Goal: Task Accomplishment & Management: Complete application form

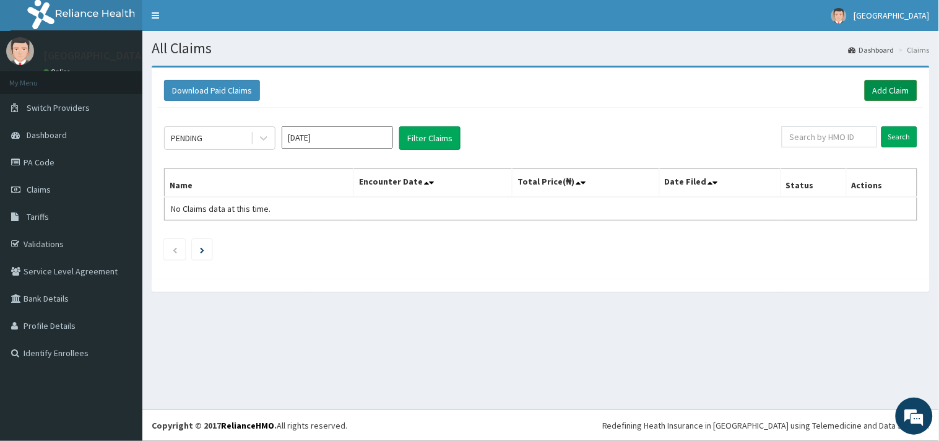
click at [885, 84] on link "Add Claim" at bounding box center [890, 90] width 53 height 21
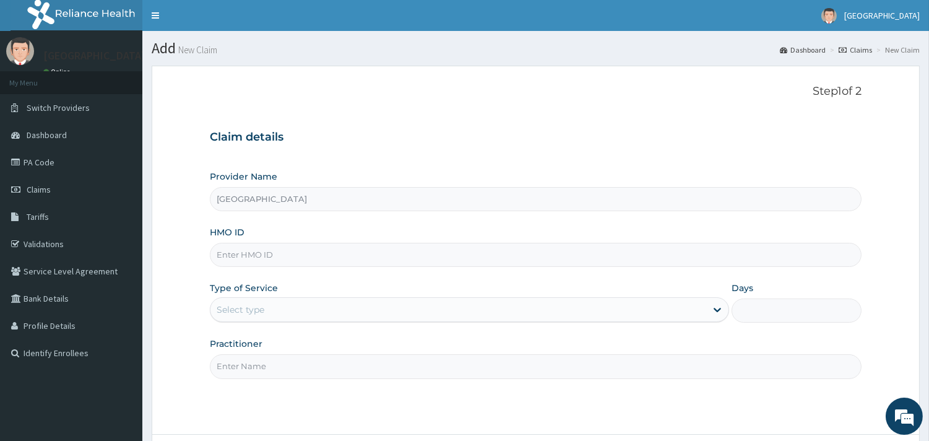
click at [288, 199] on input "[GEOGRAPHIC_DATA]" at bounding box center [535, 199] width 651 height 24
click at [288, 260] on input "HMO ID" at bounding box center [535, 255] width 651 height 24
click at [250, 252] on input "HMO ID" at bounding box center [535, 255] width 651 height 24
type input "PPY/10226/D"
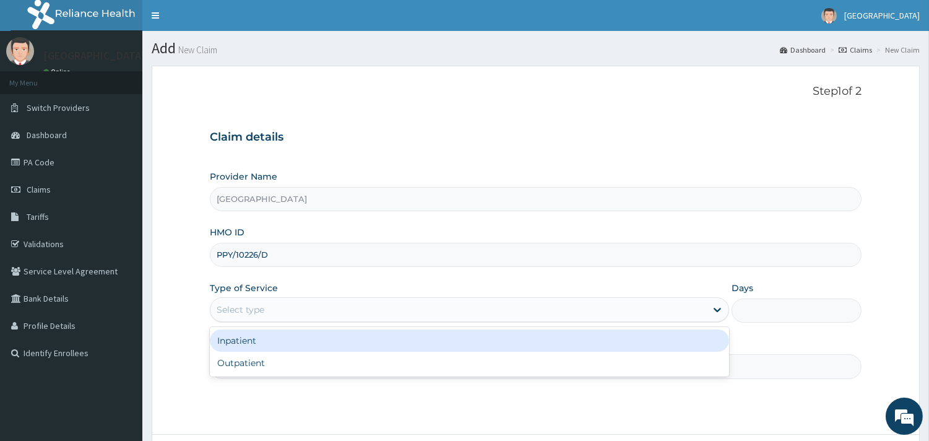
click at [262, 305] on div "Select type" at bounding box center [241, 309] width 48 height 12
click at [257, 350] on div "Inpatient" at bounding box center [469, 340] width 519 height 22
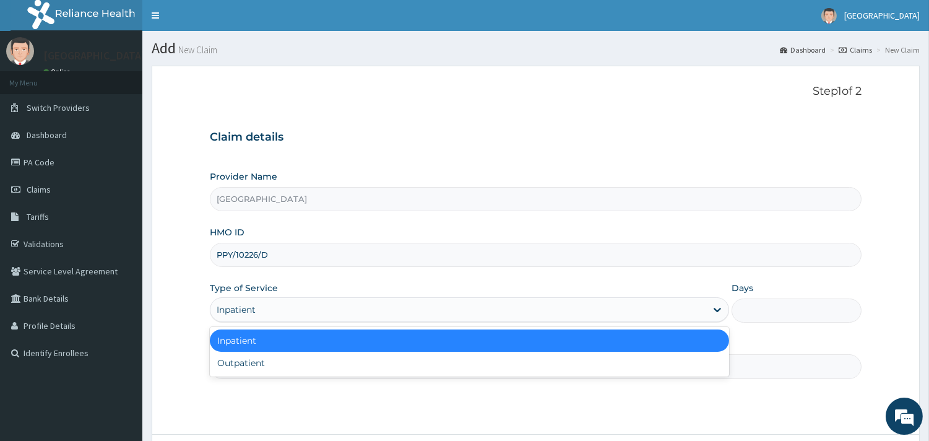
click at [257, 309] on div "Inpatient" at bounding box center [458, 309] width 496 height 20
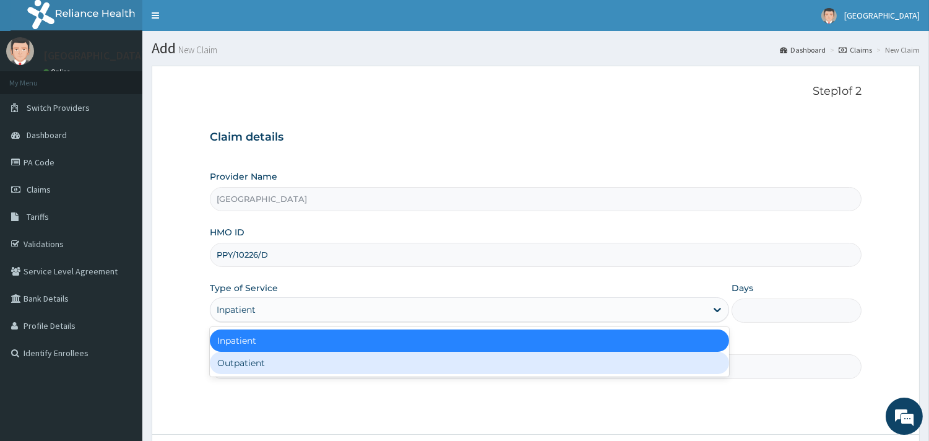
click at [257, 369] on div "Outpatient" at bounding box center [469, 362] width 519 height 22
type input "1"
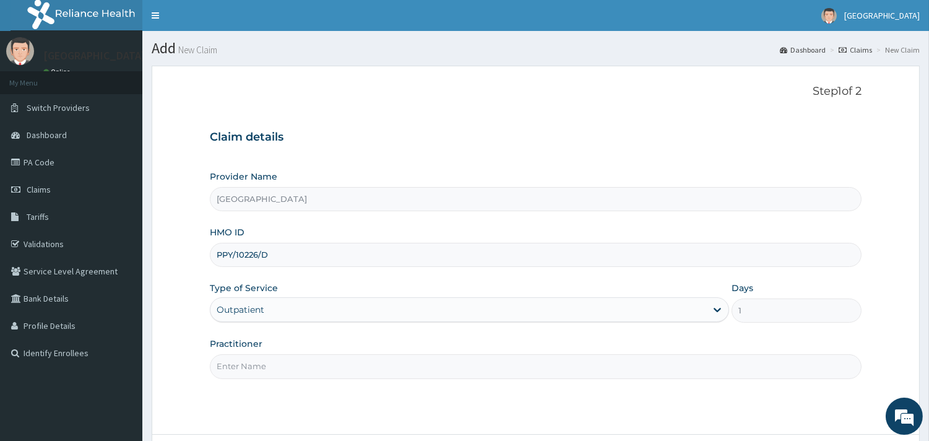
click at [257, 369] on input "Practitioner" at bounding box center [535, 366] width 651 height 24
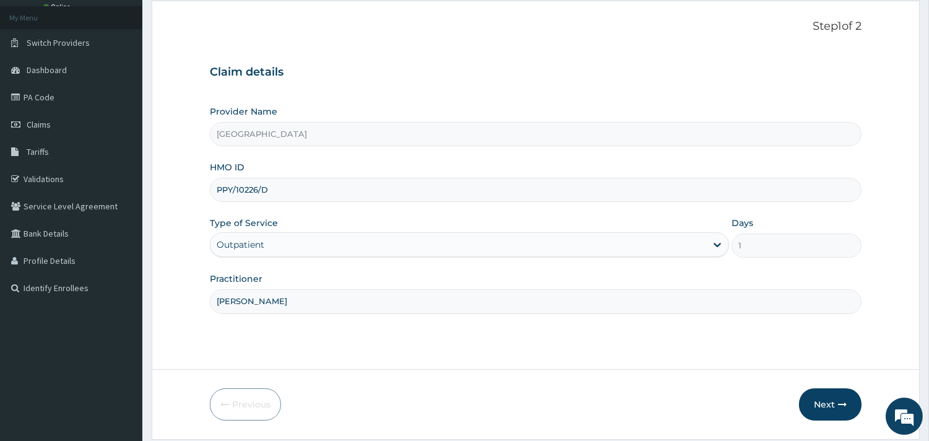
scroll to position [105, 0]
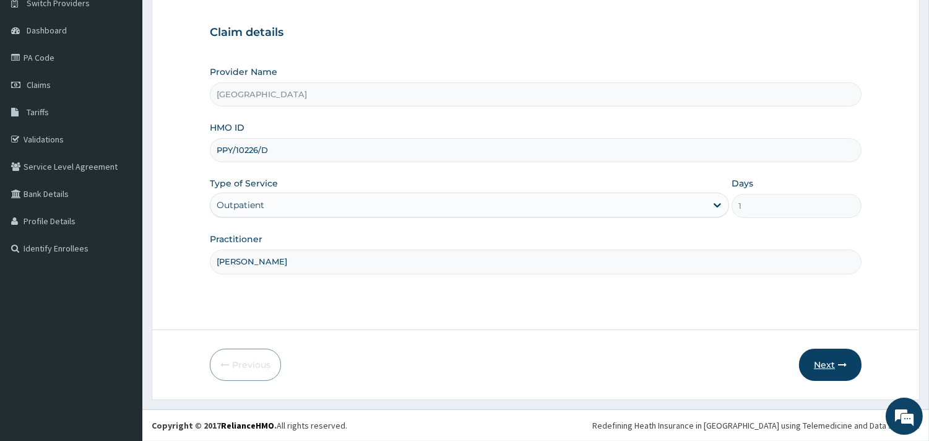
type input "DR UGWU"
click at [812, 366] on button "Next" at bounding box center [830, 364] width 62 height 32
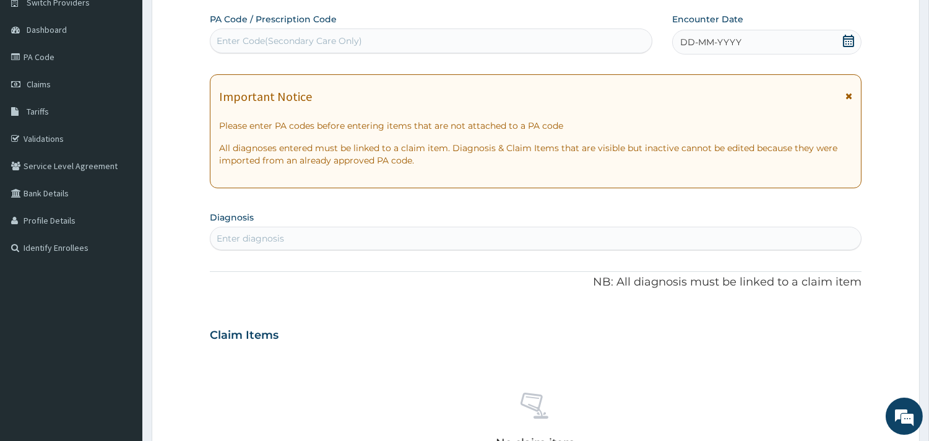
click at [850, 41] on icon at bounding box center [848, 41] width 12 height 12
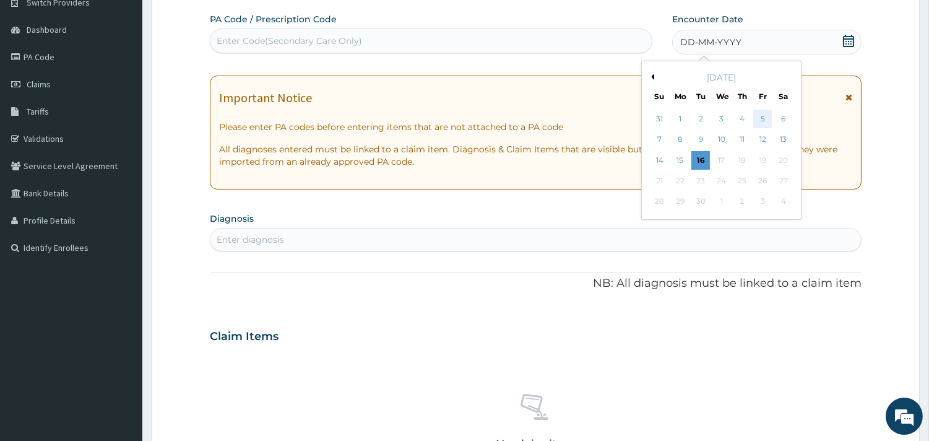
click at [763, 118] on div "5" at bounding box center [762, 119] width 19 height 19
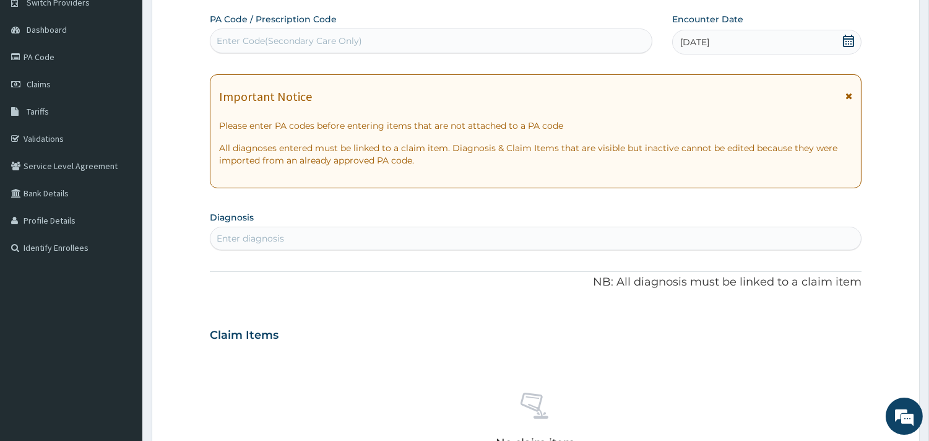
click at [848, 95] on icon at bounding box center [848, 96] width 7 height 9
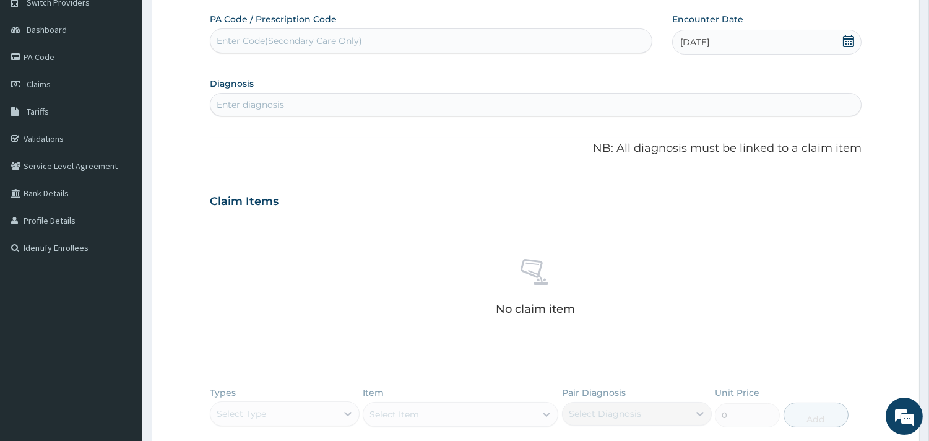
click at [477, 101] on div "Enter diagnosis" at bounding box center [535, 105] width 650 height 20
type input "[MEDICAL_DATA]"
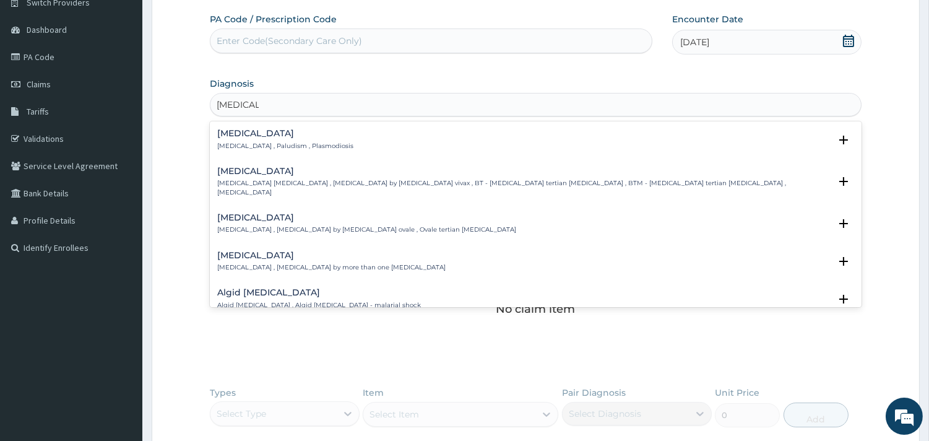
click at [340, 129] on div "[MEDICAL_DATA] [MEDICAL_DATA] , Paludism , Plasmodiosis" at bounding box center [535, 140] width 637 height 22
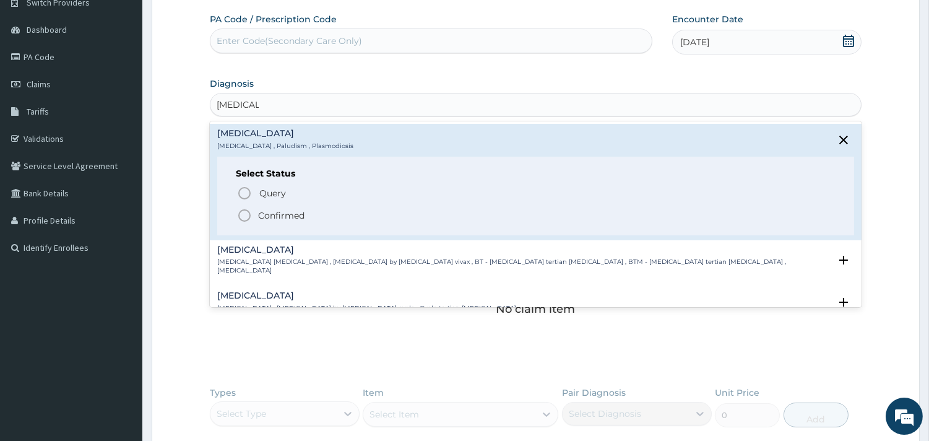
click at [244, 215] on icon "status option filled" at bounding box center [244, 215] width 15 height 15
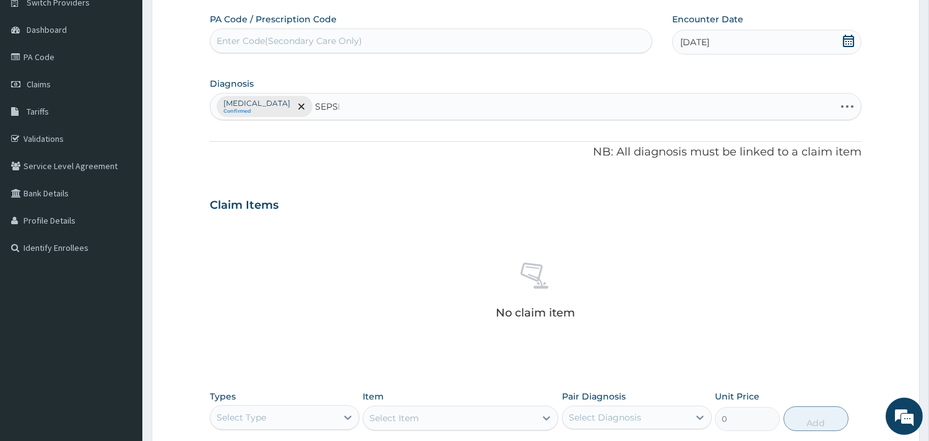
type input "[MEDICAL_DATA]"
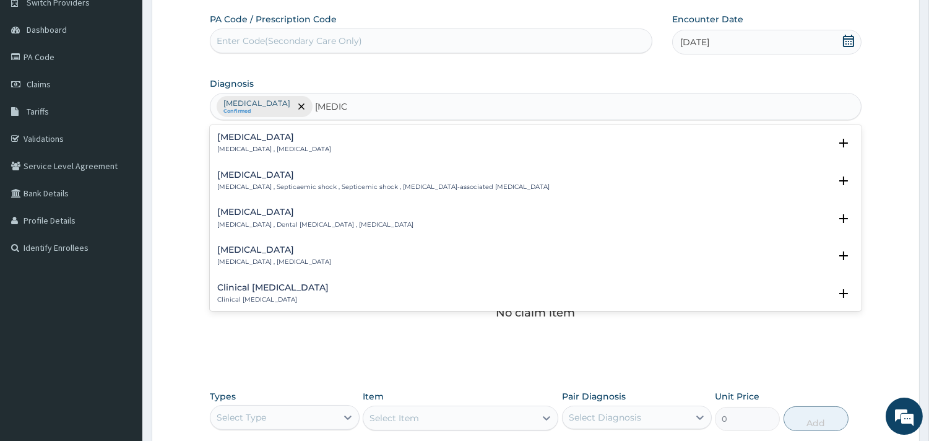
click at [312, 145] on div "[MEDICAL_DATA] [MEDICAL_DATA] , [MEDICAL_DATA]" at bounding box center [535, 143] width 637 height 22
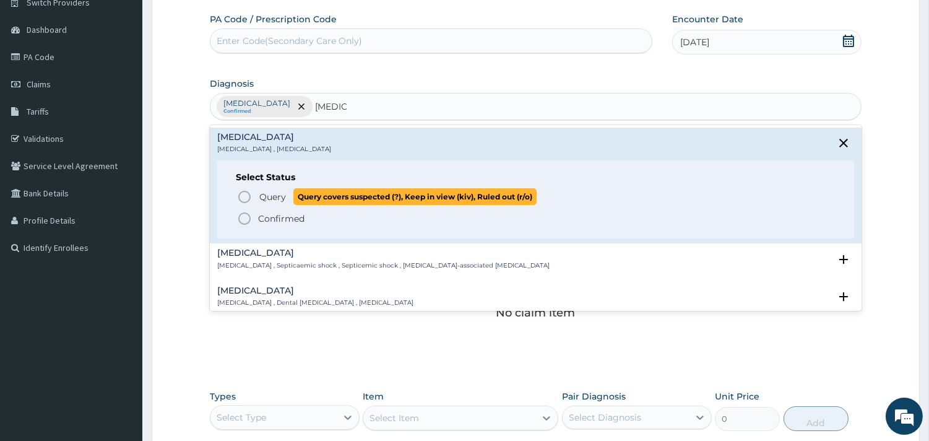
click at [242, 195] on icon "status option query" at bounding box center [244, 196] width 15 height 15
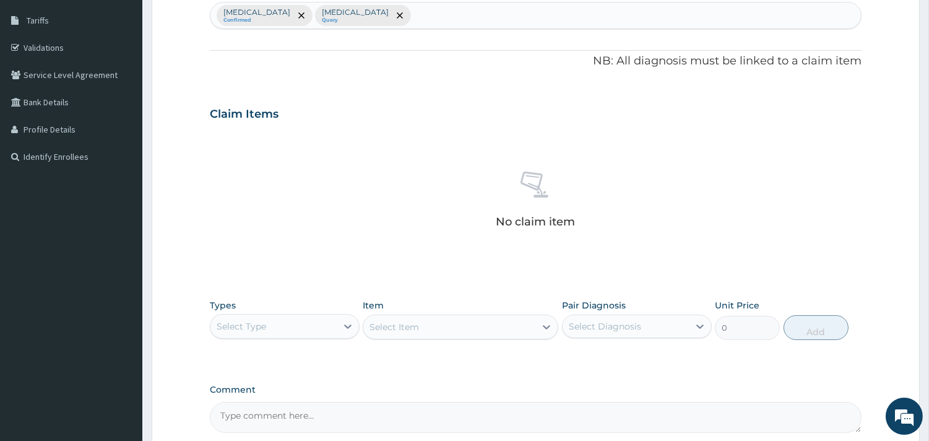
scroll to position [262, 0]
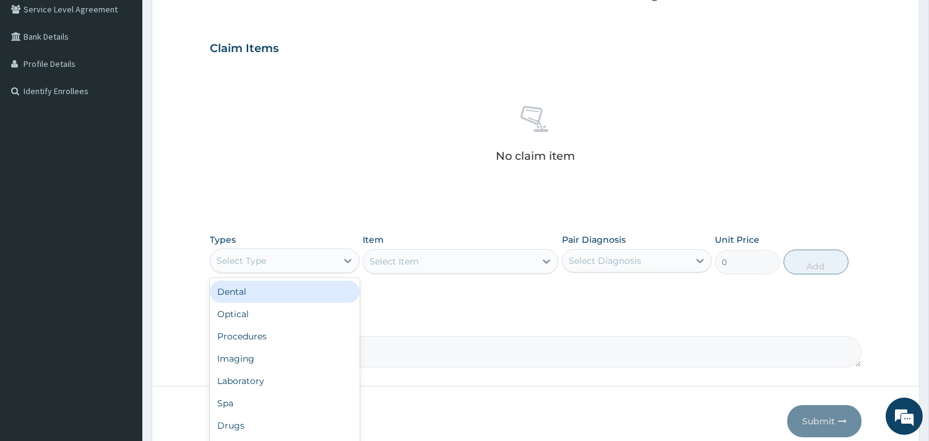
click at [320, 262] on div "Select Type" at bounding box center [273, 261] width 126 height 20
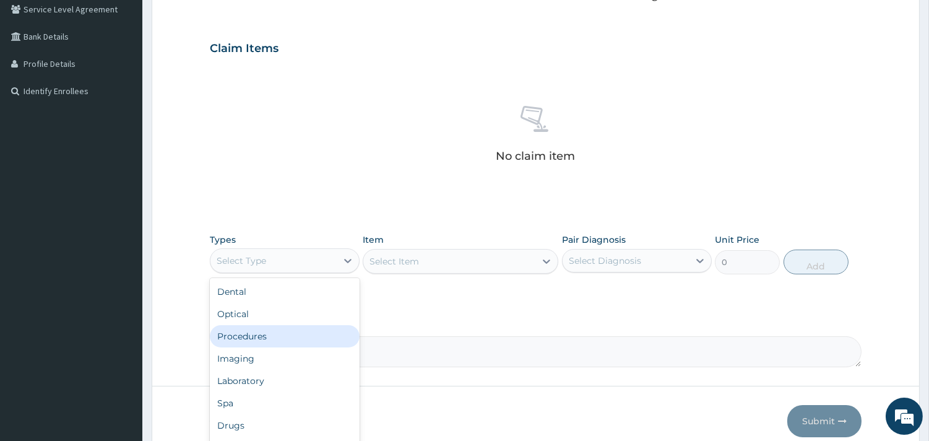
drag, startPoint x: 306, startPoint y: 338, endPoint x: 316, endPoint y: 335, distance: 10.8
click at [306, 338] on div "Procedures" at bounding box center [285, 336] width 150 height 22
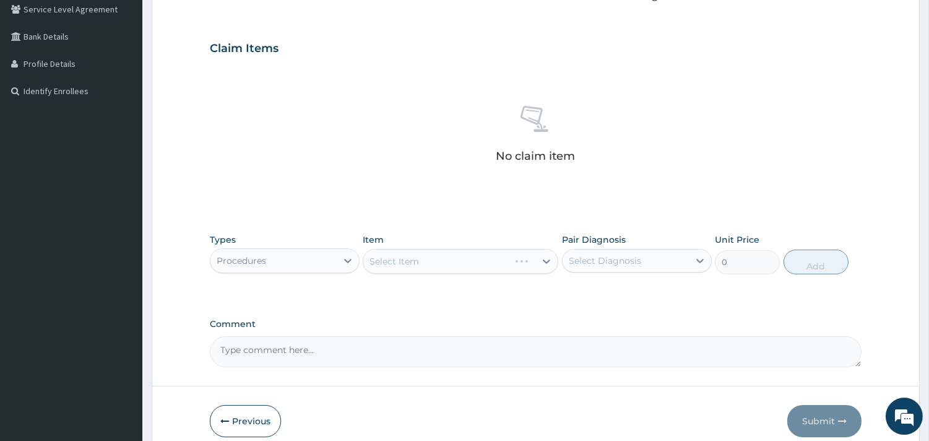
click at [627, 266] on div "Select Diagnosis" at bounding box center [605, 260] width 72 height 12
click at [610, 293] on label "[MEDICAL_DATA]" at bounding box center [620, 291] width 77 height 12
checkbox input "true"
click at [497, 263] on div "Select Item" at bounding box center [461, 261] width 196 height 25
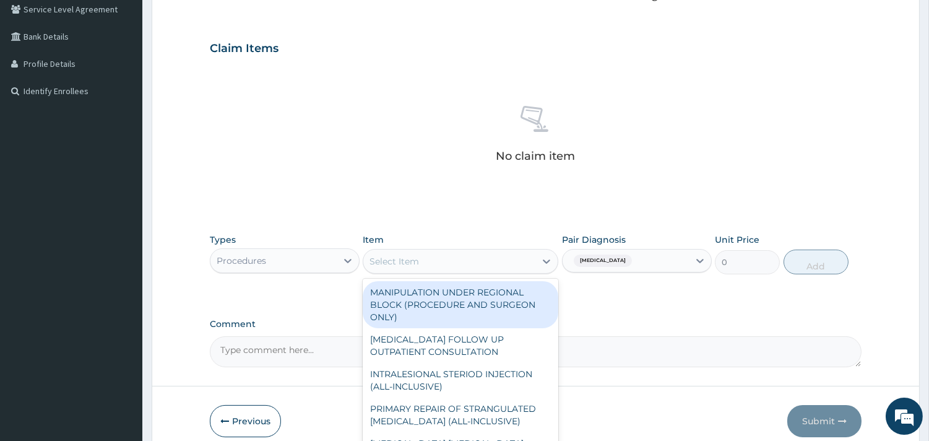
click at [493, 264] on div "Select Item" at bounding box center [449, 261] width 172 height 20
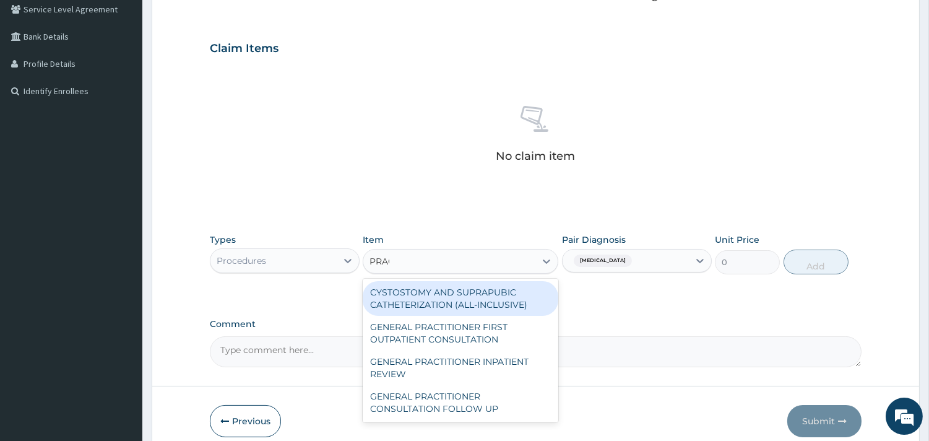
type input "PRACT"
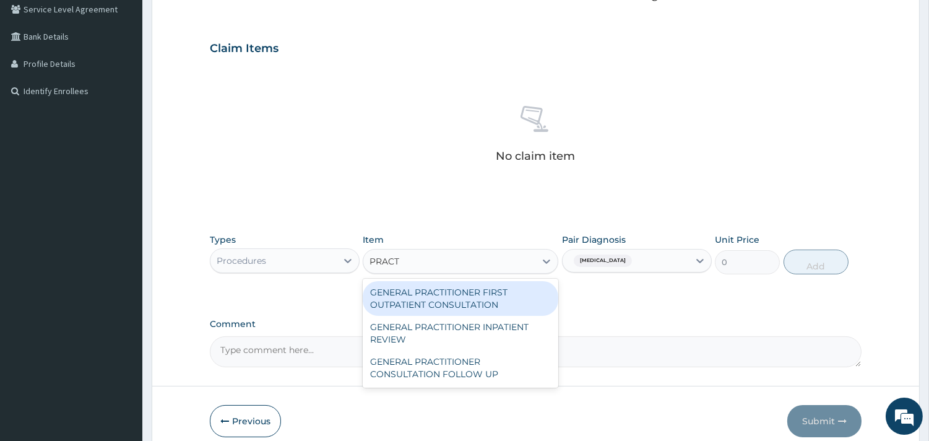
click at [502, 298] on div "GENERAL PRACTITIONER FIRST OUTPATIENT CONSULTATION" at bounding box center [461, 298] width 196 height 35
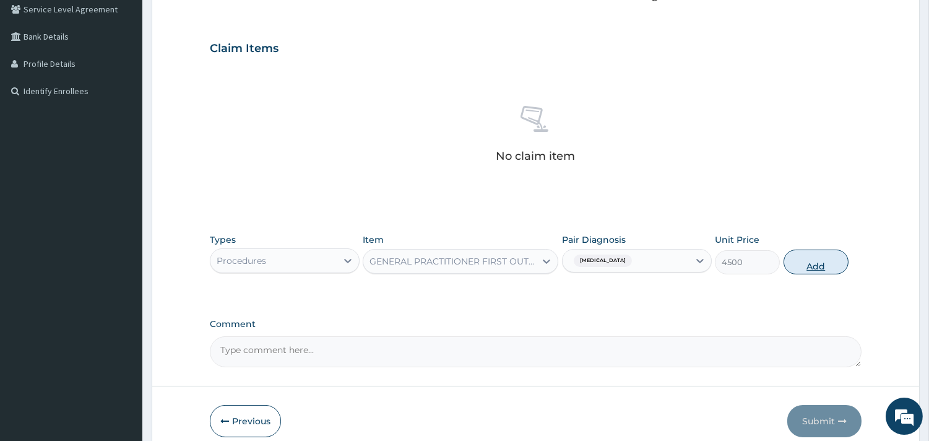
click at [807, 257] on button "Add" at bounding box center [815, 261] width 65 height 25
type input "0"
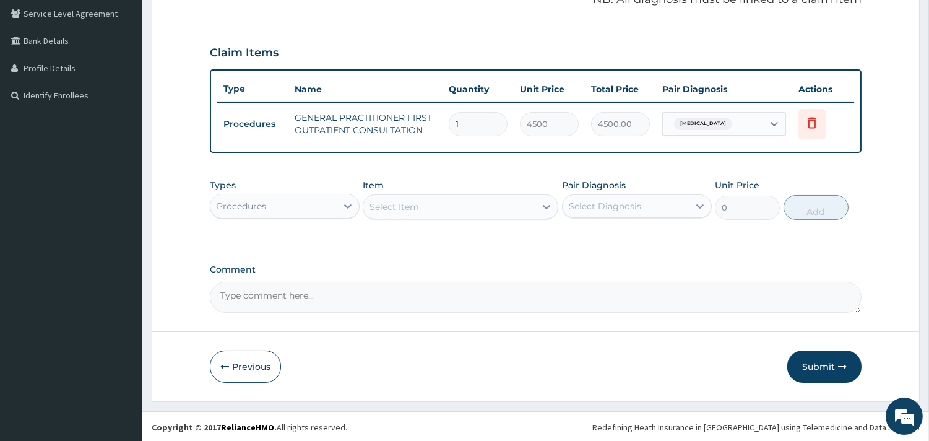
click at [295, 203] on div "Procedures" at bounding box center [273, 206] width 126 height 20
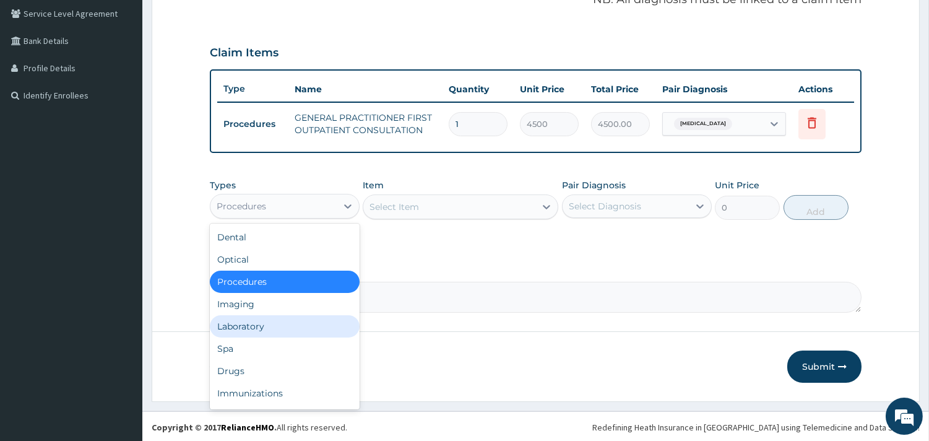
drag, startPoint x: 266, startPoint y: 323, endPoint x: 280, endPoint y: 313, distance: 16.8
click at [267, 322] on div "Laboratory" at bounding box center [285, 326] width 150 height 22
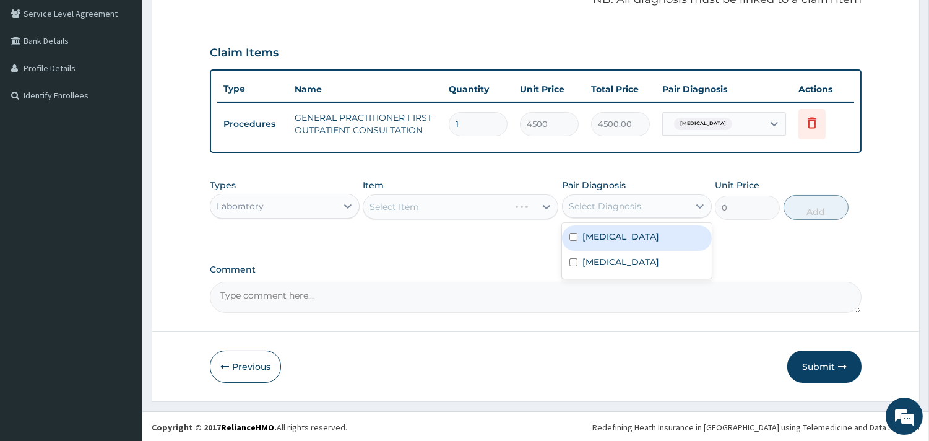
click at [645, 209] on div "Select Diagnosis" at bounding box center [625, 206] width 126 height 20
click at [599, 242] on div "Malaria" at bounding box center [637, 237] width 150 height 25
checkbox input "true"
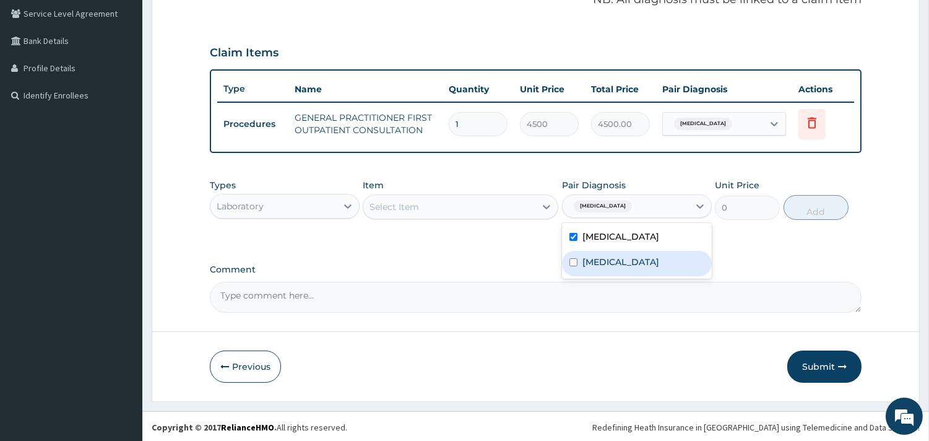
click at [477, 205] on div "Select Item" at bounding box center [449, 207] width 172 height 20
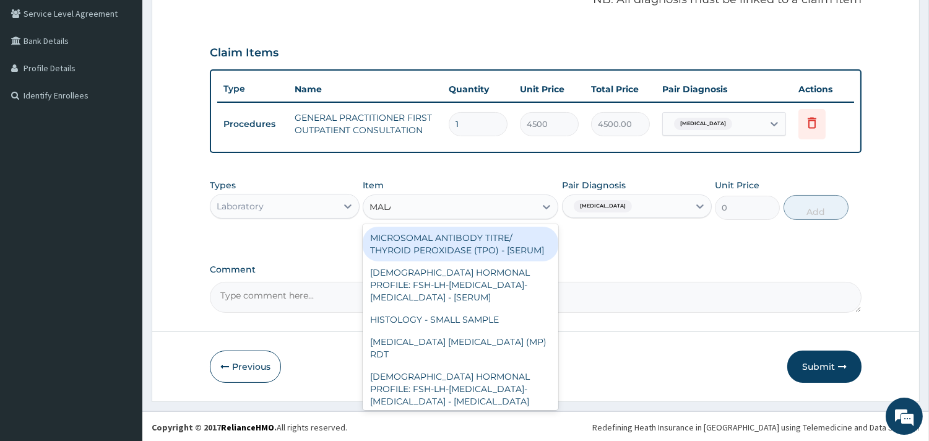
type input "MALAR"
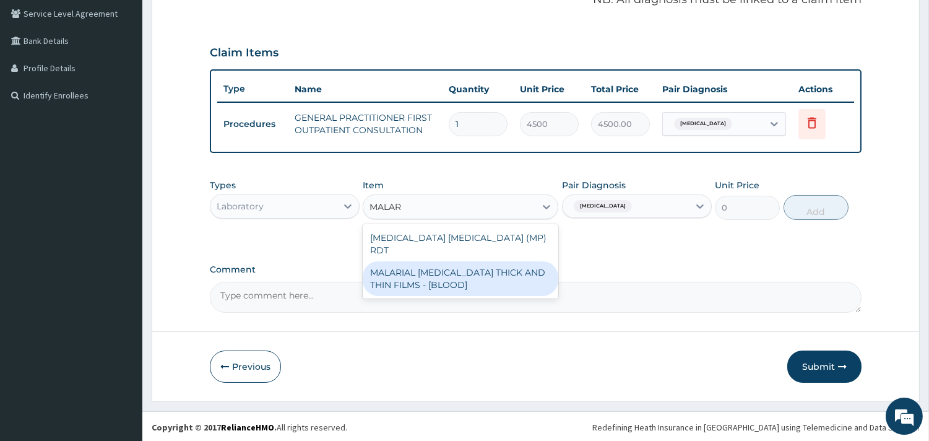
drag, startPoint x: 469, startPoint y: 261, endPoint x: 541, endPoint y: 245, distance: 73.5
click at [469, 261] on div "MALARIAL PARASITE THICK AND THIN FILMS - [BLOOD]" at bounding box center [461, 278] width 196 height 35
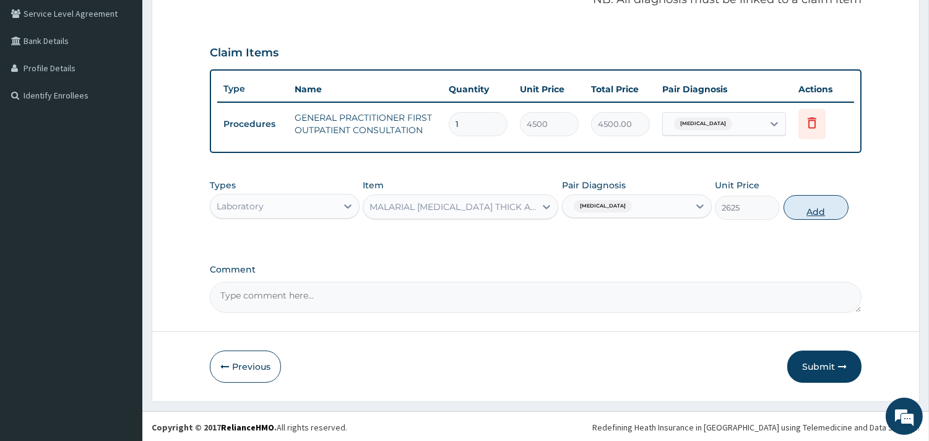
click at [802, 202] on button "Add" at bounding box center [815, 207] width 65 height 25
type input "0"
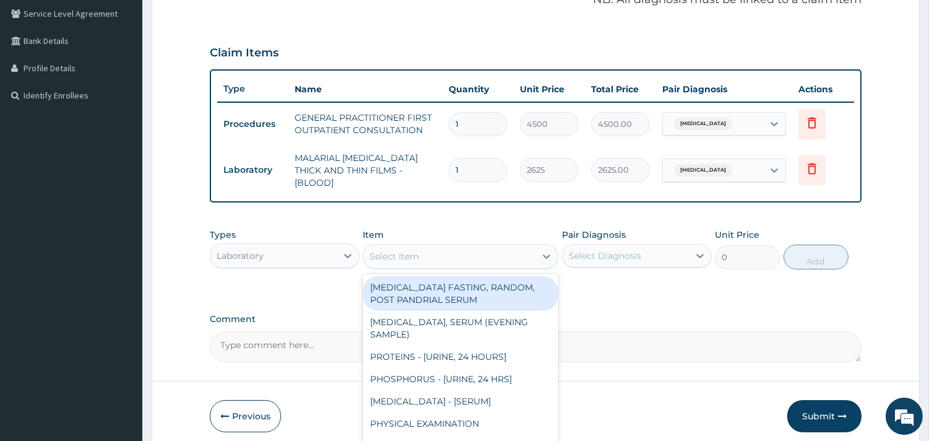
click at [515, 247] on div "Select Item" at bounding box center [449, 256] width 172 height 20
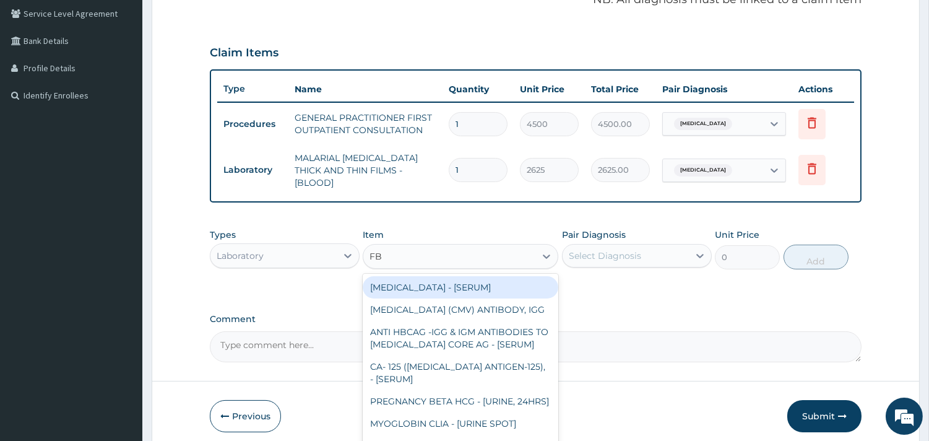
type input "FBC"
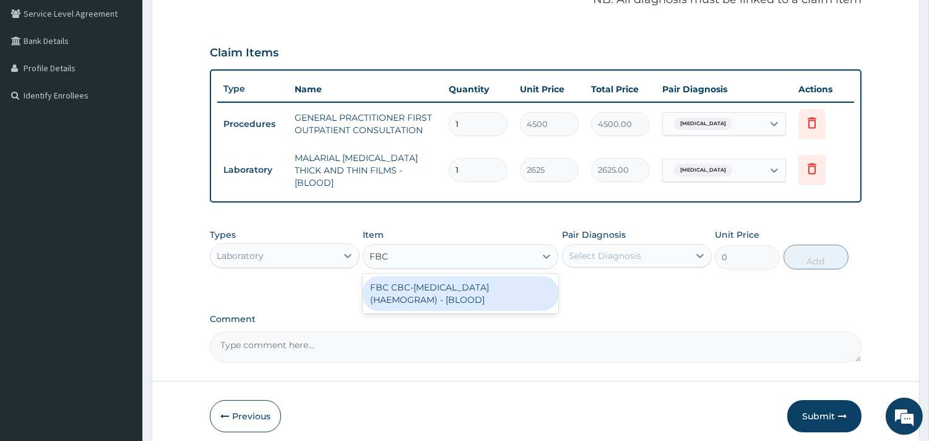
click at [438, 283] on div "FBC CBC-COMPLETE BLOOD COUNT (HAEMOGRAM) - [BLOOD]" at bounding box center [461, 293] width 196 height 35
type input "6000"
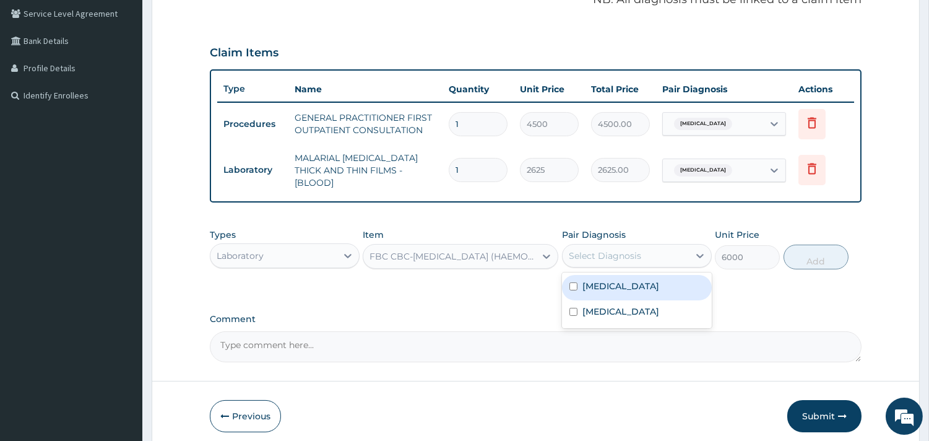
click at [621, 249] on div "Select Diagnosis" at bounding box center [605, 255] width 72 height 12
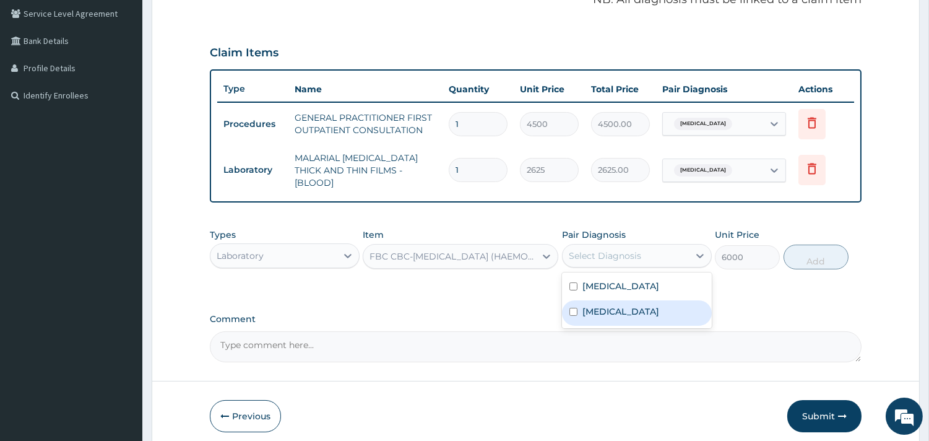
drag, startPoint x: 608, startPoint y: 300, endPoint x: 613, endPoint y: 297, distance: 6.4
click at [608, 305] on label "Sepsis" at bounding box center [620, 311] width 77 height 12
checkbox input "true"
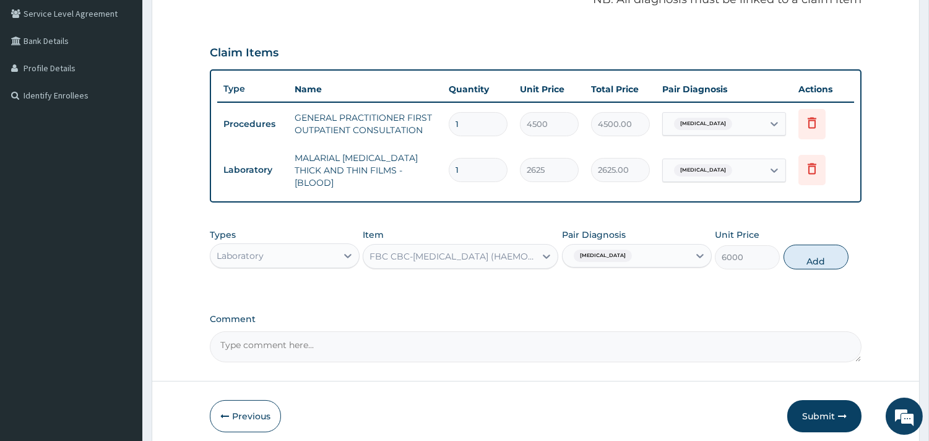
click at [805, 254] on button "Add" at bounding box center [815, 256] width 65 height 25
type input "0"
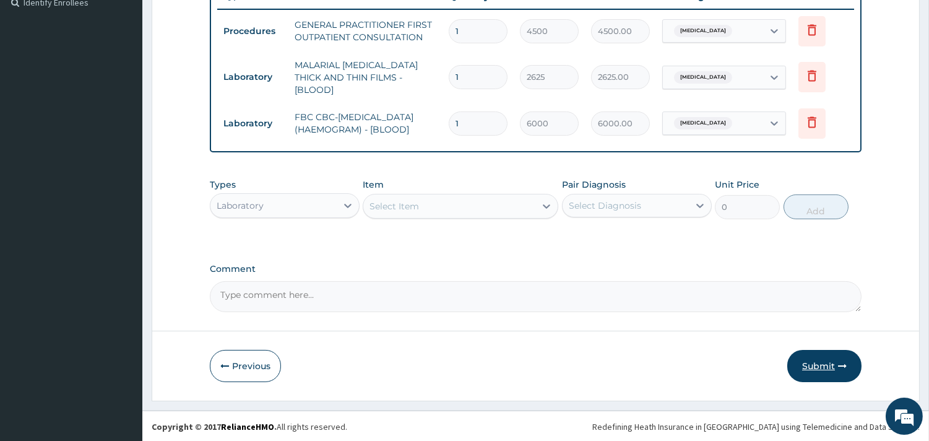
click at [836, 371] on button "Submit" at bounding box center [824, 366] width 74 height 32
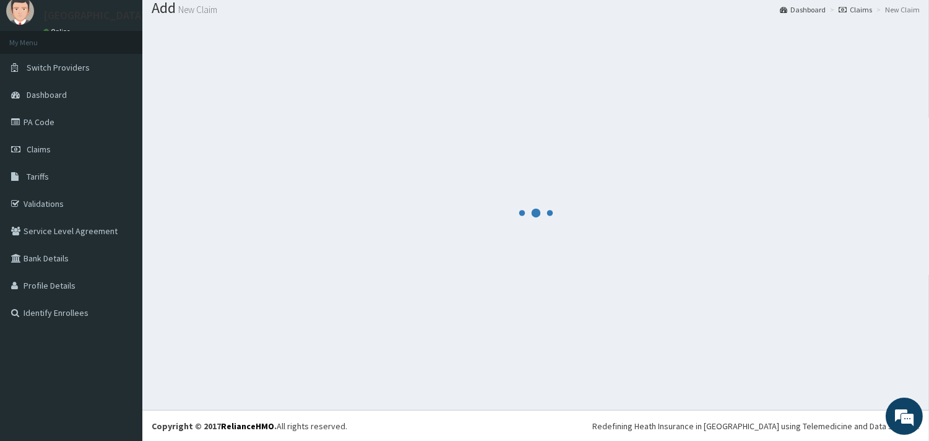
scroll to position [350, 0]
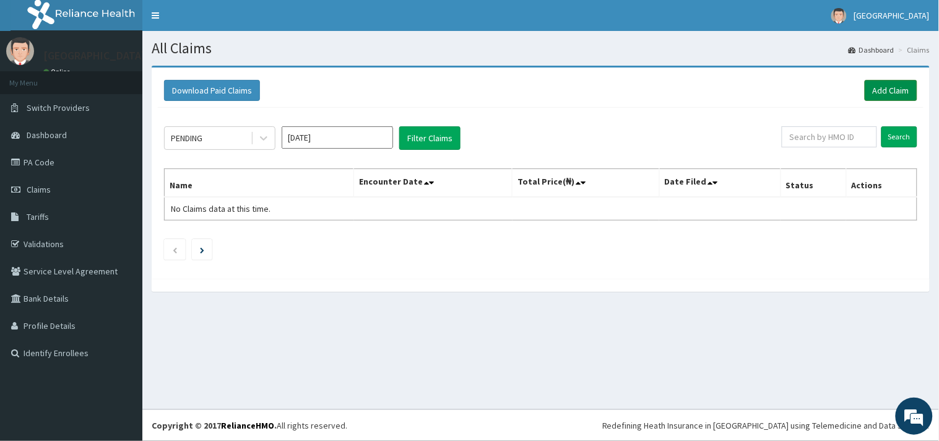
click at [874, 90] on link "Add Claim" at bounding box center [890, 90] width 53 height 21
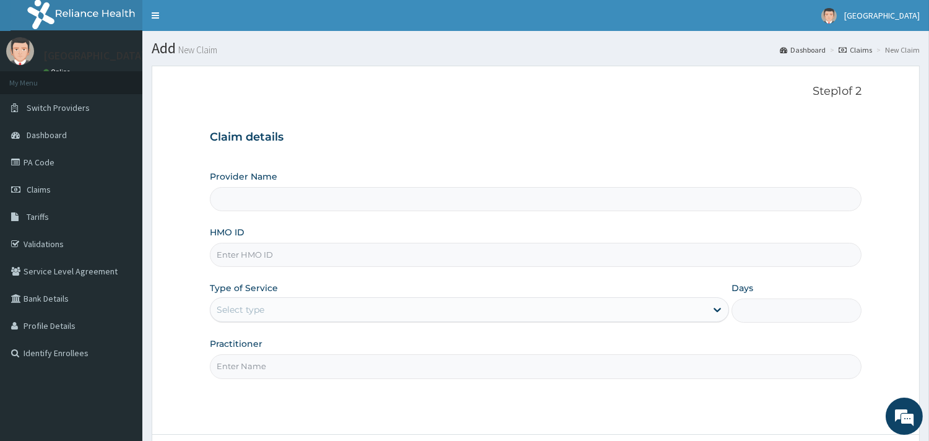
type input "[GEOGRAPHIC_DATA]"
click at [261, 257] on input "HMO ID" at bounding box center [535, 255] width 651 height 24
type input "NBC/11473/A"
click at [297, 319] on div "Select type" at bounding box center [458, 309] width 496 height 20
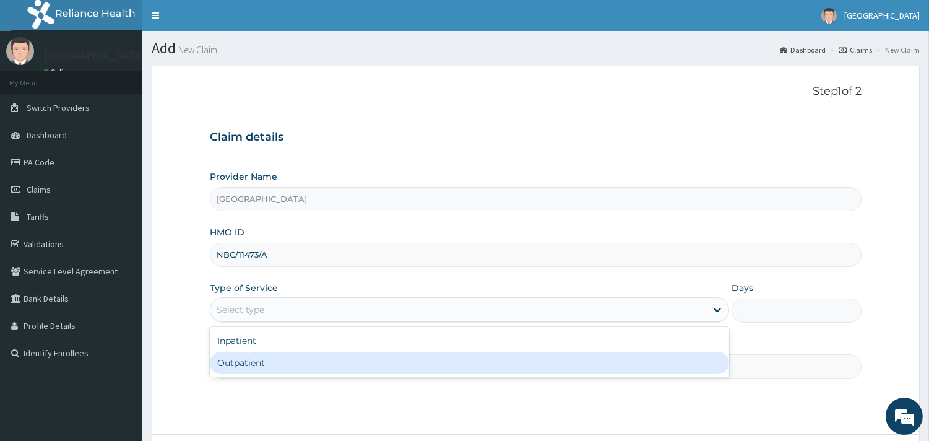
drag, startPoint x: 247, startPoint y: 363, endPoint x: 275, endPoint y: 363, distance: 27.2
click at [247, 363] on div "Outpatient" at bounding box center [469, 362] width 519 height 22
type input "1"
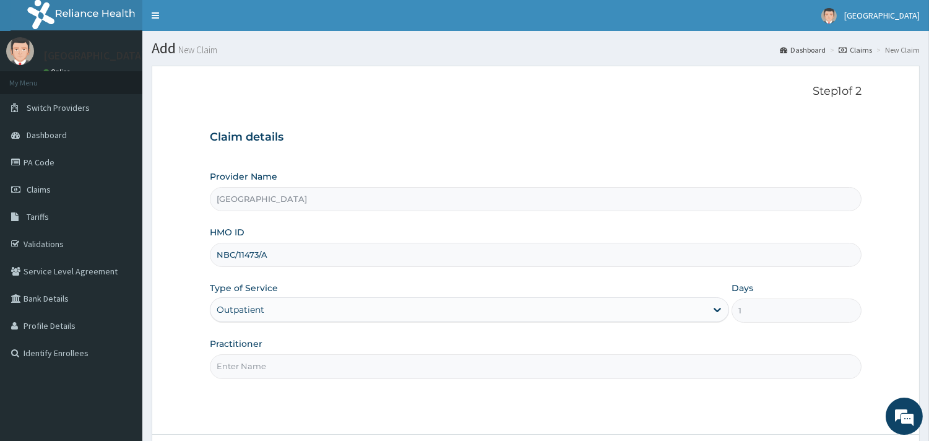
click at [316, 362] on input "Practitioner" at bounding box center [535, 366] width 651 height 24
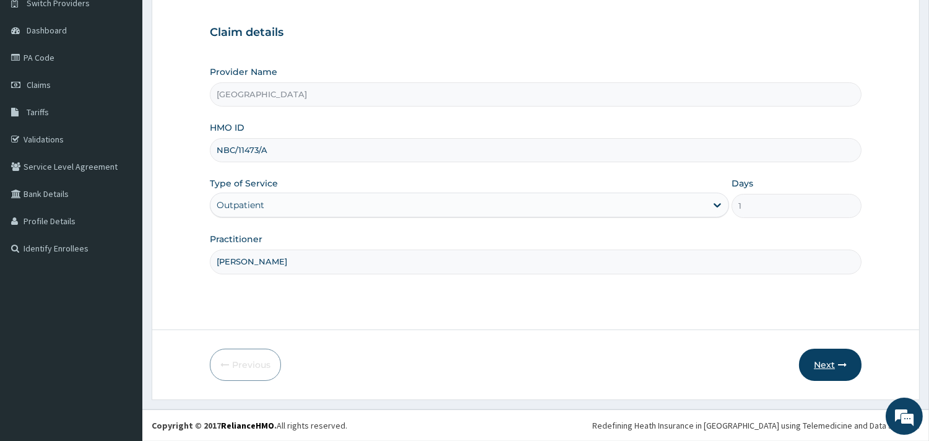
type input "DR SAMUEL"
click at [819, 365] on button "Next" at bounding box center [830, 364] width 62 height 32
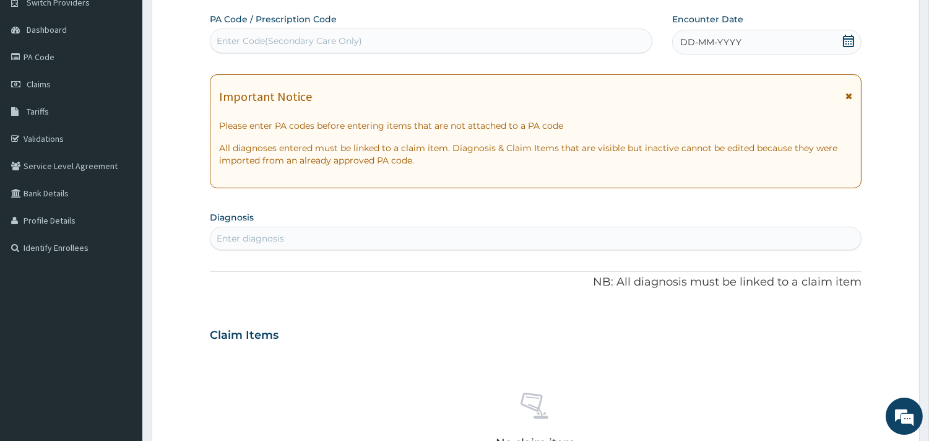
click at [846, 39] on icon at bounding box center [848, 41] width 11 height 12
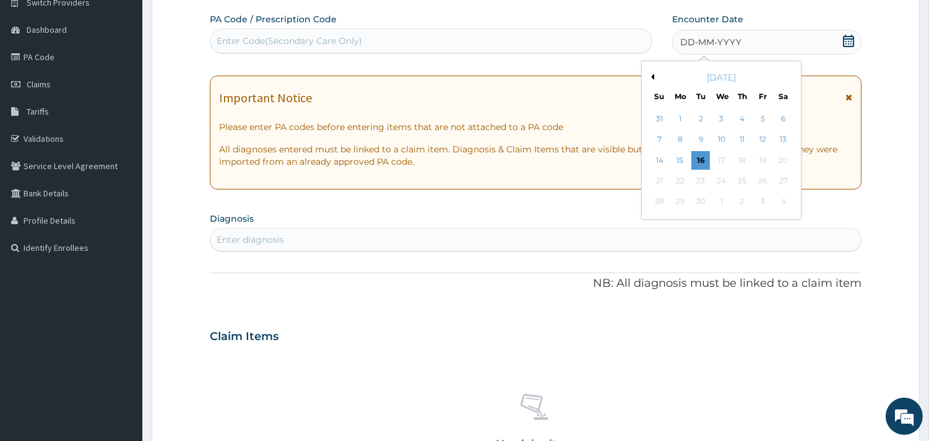
click at [662, 137] on div "7" at bounding box center [659, 140] width 19 height 19
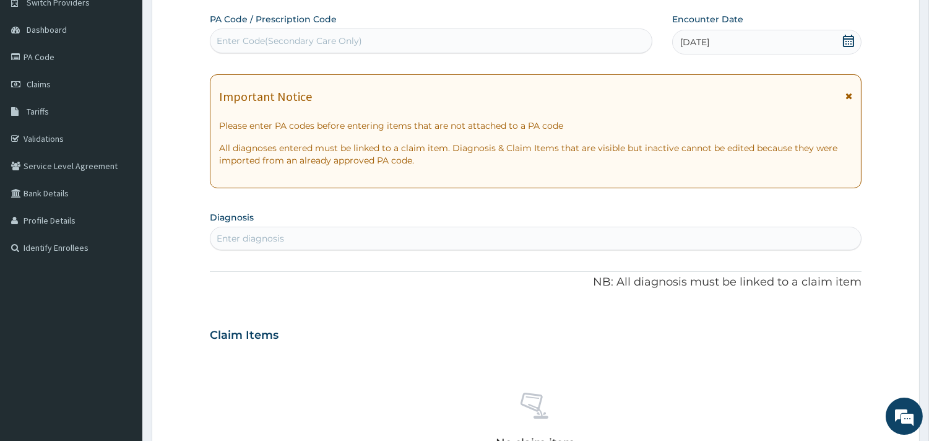
click at [846, 93] on icon at bounding box center [848, 96] width 7 height 9
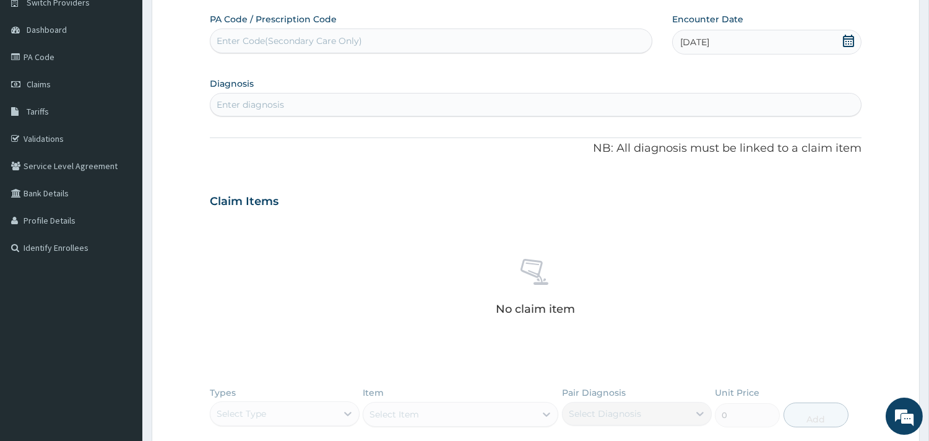
click at [381, 112] on div "Enter diagnosis" at bounding box center [535, 105] width 650 height 20
click at [226, 101] on input "MLAARIA" at bounding box center [238, 104] width 42 height 12
click at [242, 104] on input "MALAARIA" at bounding box center [241, 104] width 48 height 12
type input "MALARIA"
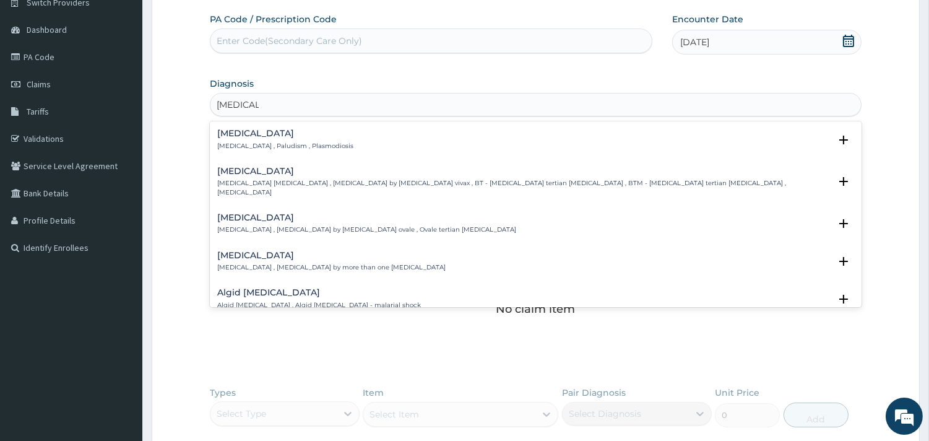
click at [249, 143] on p "Malaria , Paludism , Plasmodiosis" at bounding box center [285, 146] width 136 height 9
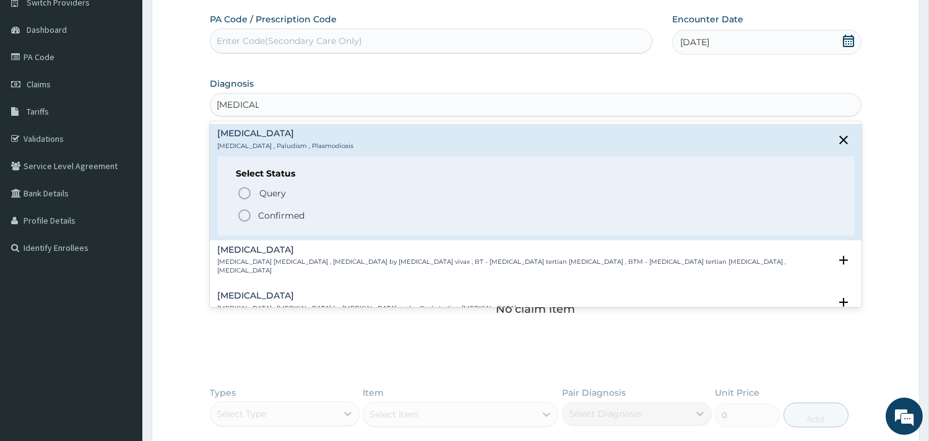
click at [240, 210] on circle "status option filled" at bounding box center [244, 215] width 11 height 11
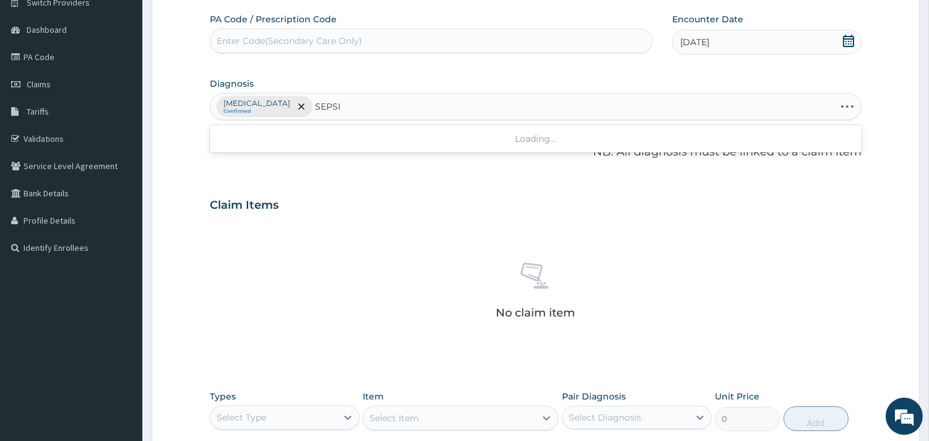
type input "SEPSIS"
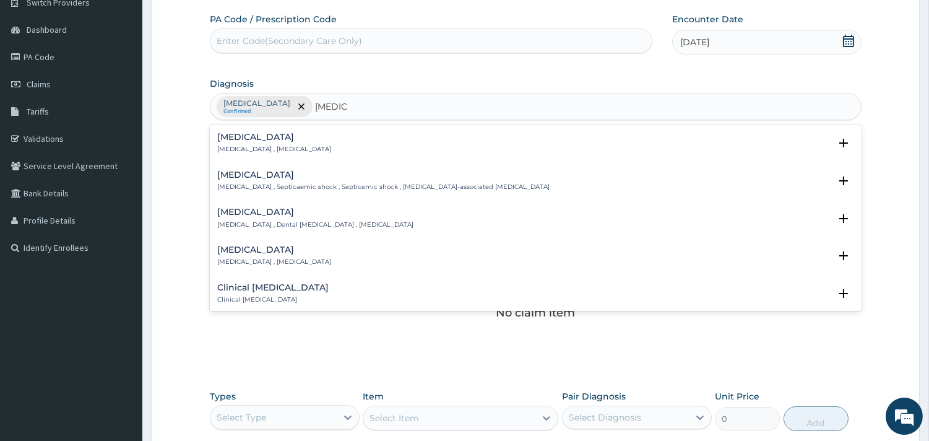
click at [257, 152] on p "Systemic infection , Sepsis" at bounding box center [274, 149] width 114 height 9
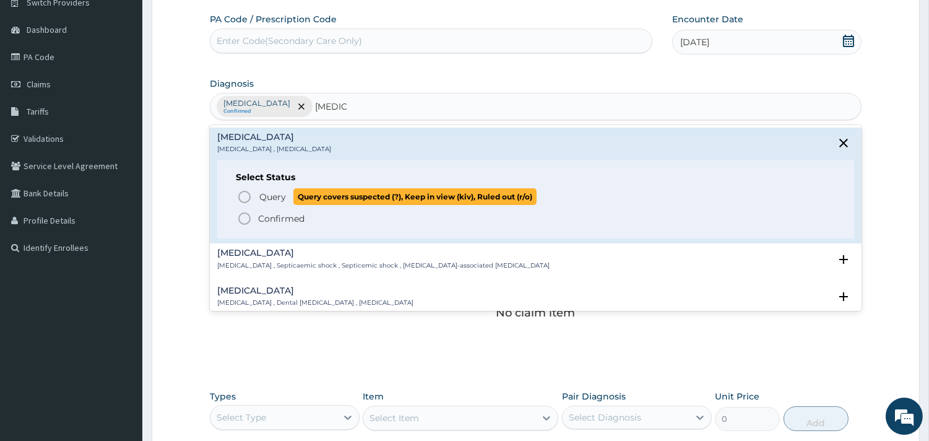
drag, startPoint x: 246, startPoint y: 195, endPoint x: 251, endPoint y: 181, distance: 14.7
click at [246, 195] on icon "status option query" at bounding box center [244, 196] width 15 height 15
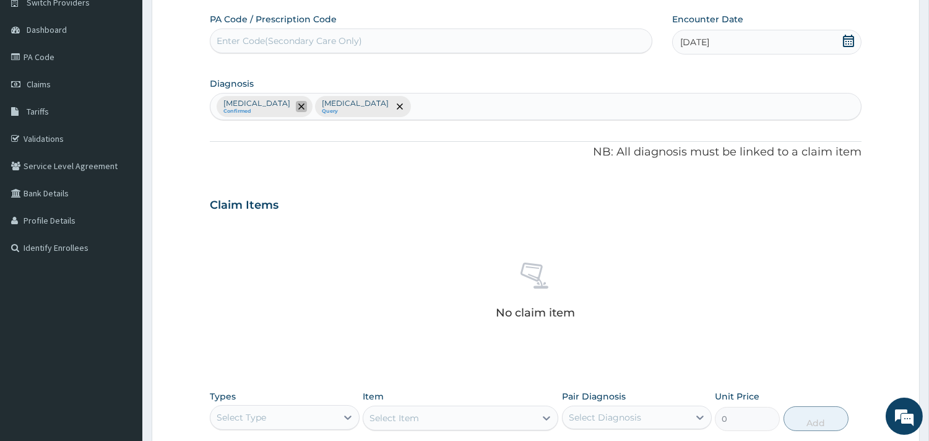
click at [296, 108] on span "remove selection option" at bounding box center [301, 106] width 11 height 11
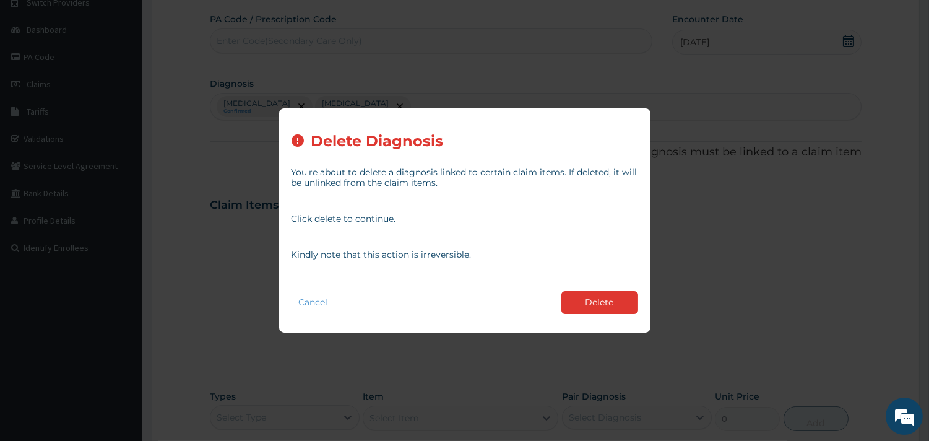
drag, startPoint x: 588, startPoint y: 298, endPoint x: 510, endPoint y: 252, distance: 90.7
click at [588, 298] on button "Delete" at bounding box center [599, 302] width 77 height 23
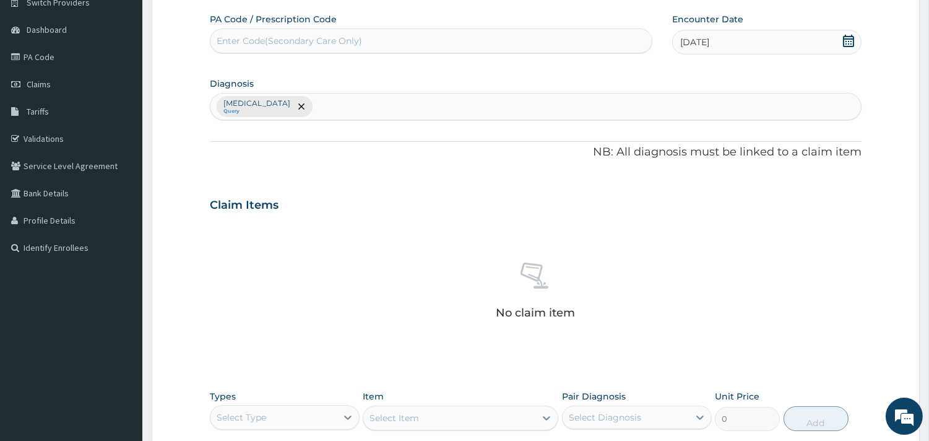
click at [333, 96] on div "Sepsis Query" at bounding box center [535, 106] width 650 height 26
type input "MALARIA"
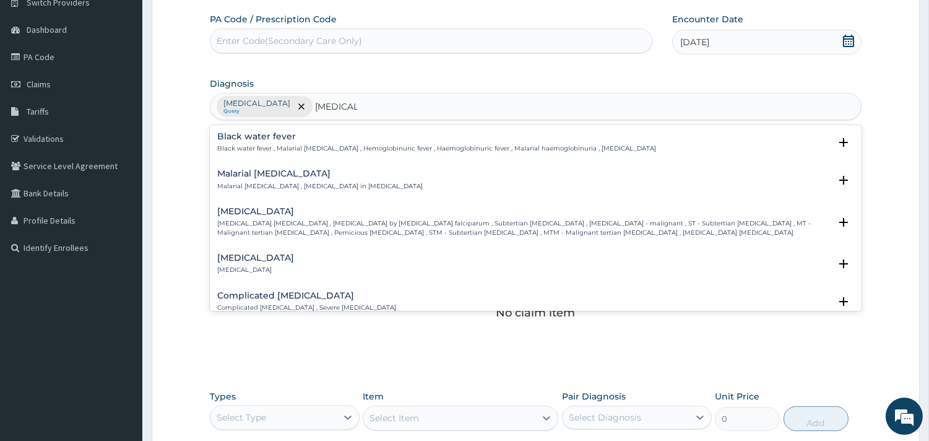
scroll to position [431, 0]
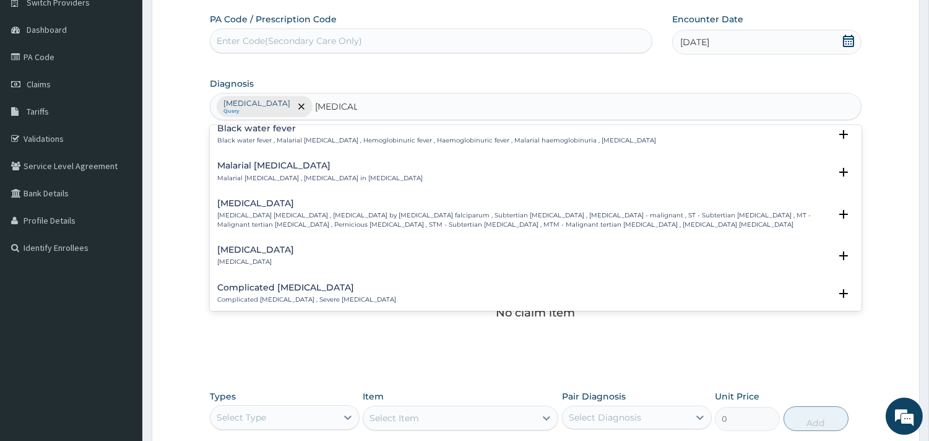
click at [262, 211] on p "Falciparum malaria , Malignant tertian malaria , Malaria by Plasmodium falcipar…" at bounding box center [523, 220] width 613 height 18
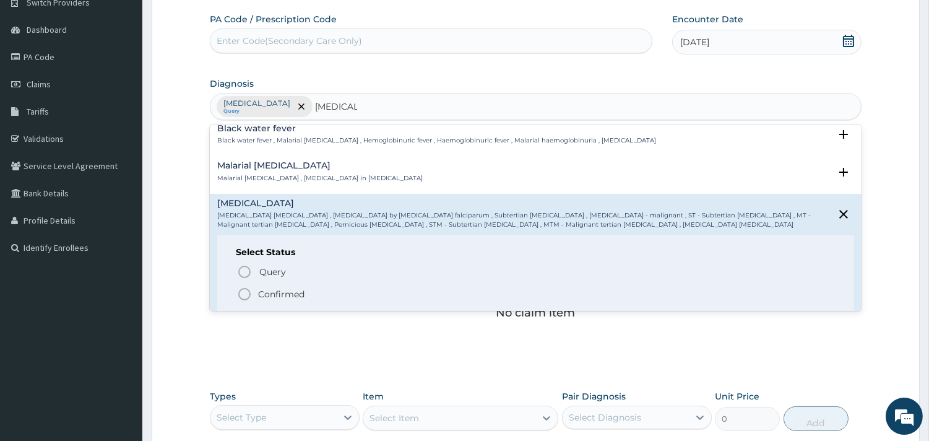
click at [246, 286] on icon "status option filled" at bounding box center [244, 293] width 15 height 15
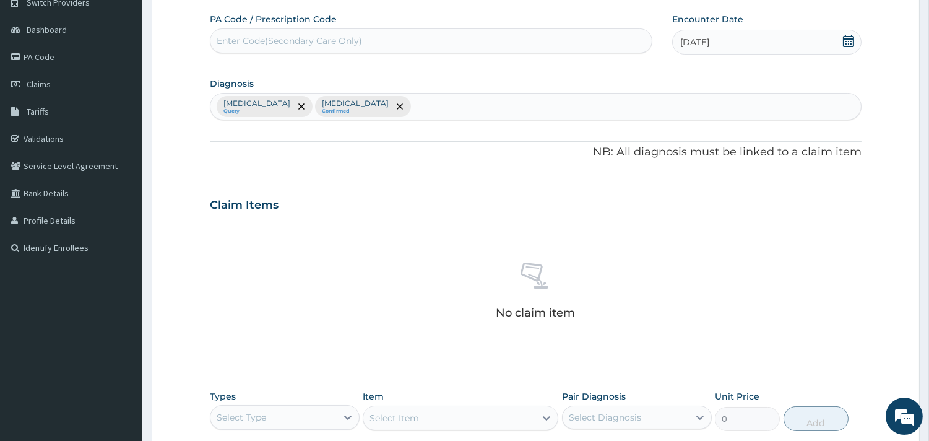
scroll to position [318, 0]
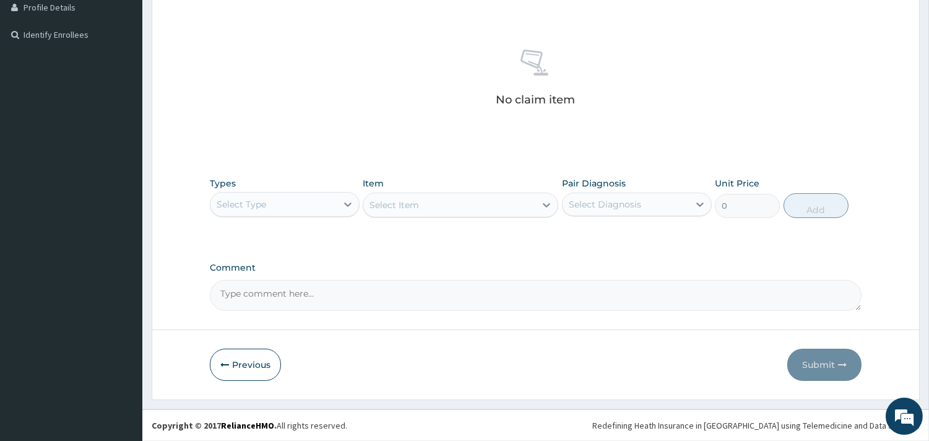
click at [330, 199] on div "Select Type" at bounding box center [273, 204] width 126 height 20
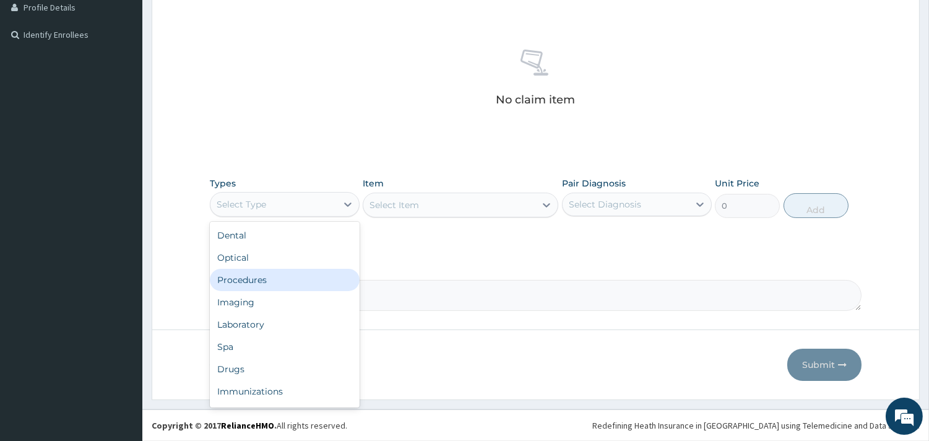
drag, startPoint x: 300, startPoint y: 271, endPoint x: 524, endPoint y: 260, distance: 224.2
click at [301, 271] on div "Procedures" at bounding box center [285, 280] width 150 height 22
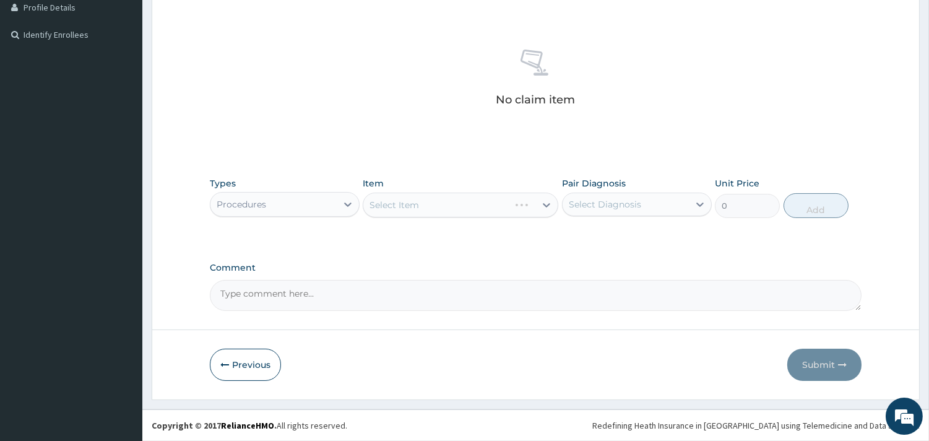
drag, startPoint x: 603, startPoint y: 207, endPoint x: 582, endPoint y: 212, distance: 21.5
click at [603, 207] on div "Select Diagnosis" at bounding box center [605, 204] width 72 height 12
click at [608, 254] on label "Falciparum malaria" at bounding box center [620, 260] width 77 height 12
checkbox input "true"
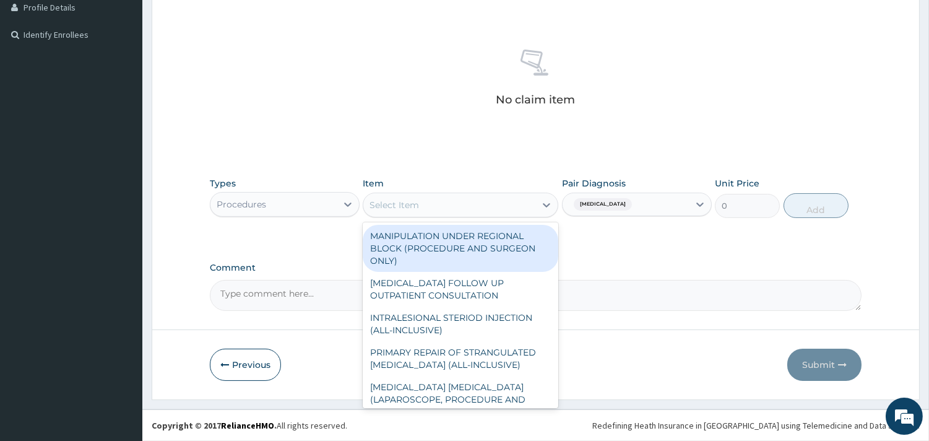
click at [494, 204] on div "Select Item" at bounding box center [449, 205] width 172 height 20
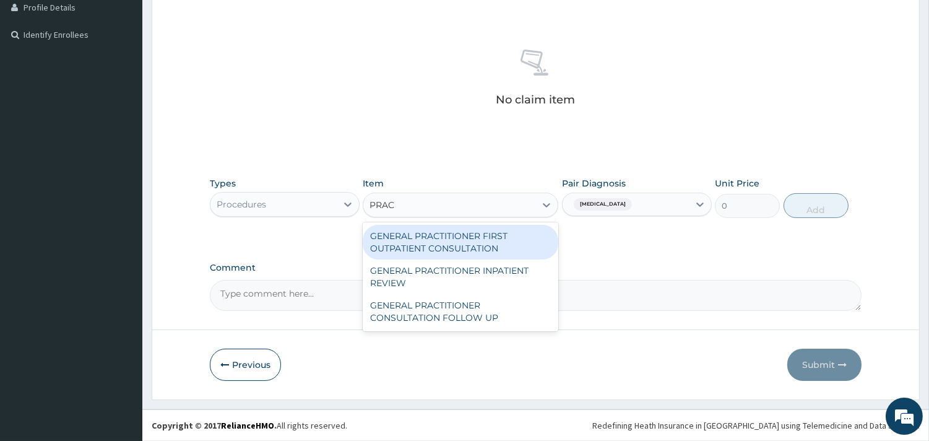
type input "PRACT"
drag, startPoint x: 495, startPoint y: 243, endPoint x: 509, endPoint y: 243, distance: 13.6
click at [496, 243] on div "GENERAL PRACTITIONER FIRST OUTPATIENT CONSULTATION" at bounding box center [461, 242] width 196 height 35
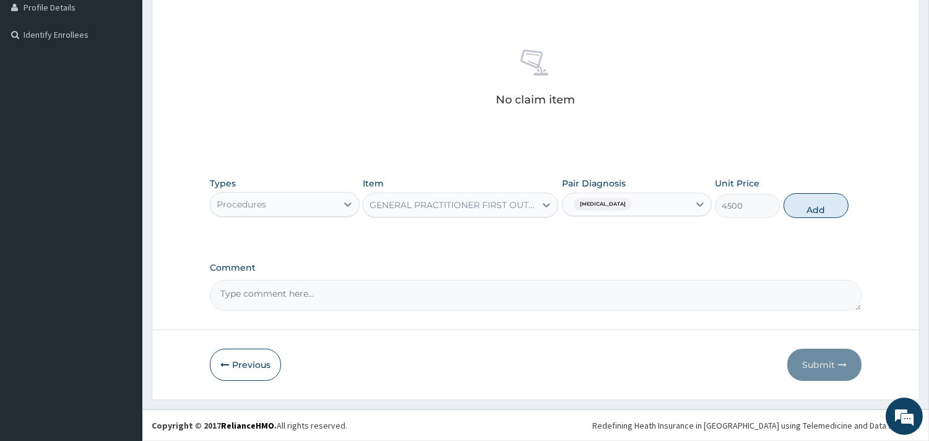
drag, startPoint x: 812, startPoint y: 209, endPoint x: 726, endPoint y: 207, distance: 86.0
click at [812, 209] on button "Add" at bounding box center [815, 205] width 65 height 25
type input "0"
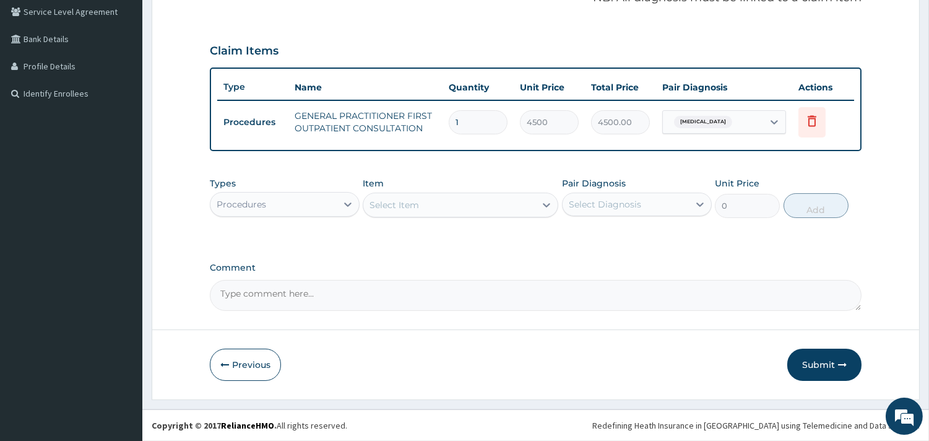
scroll to position [257, 0]
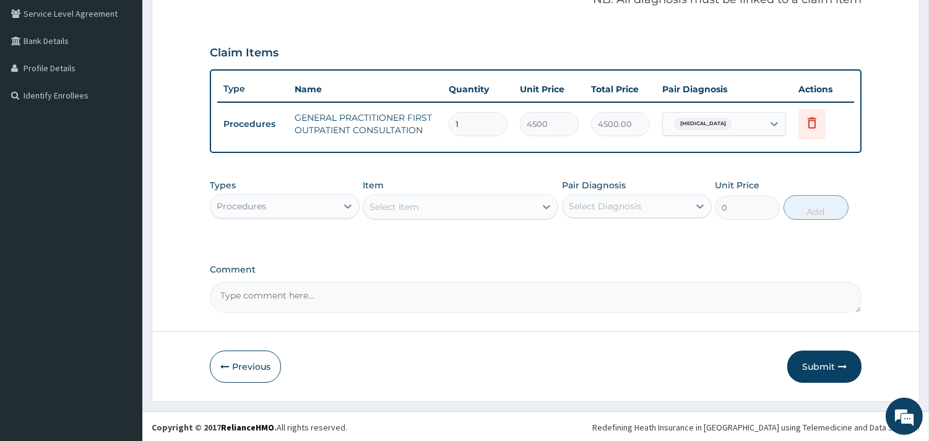
click at [249, 202] on div "Procedures" at bounding box center [241, 206] width 49 height 12
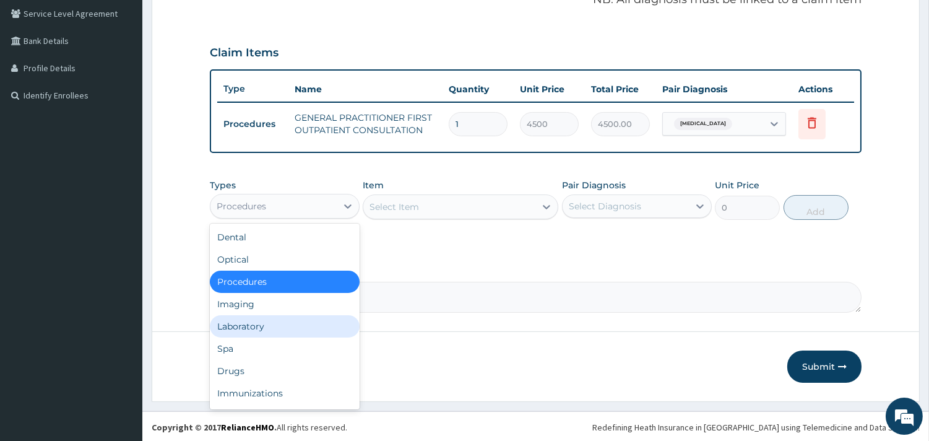
drag, startPoint x: 303, startPoint y: 329, endPoint x: 317, endPoint y: 322, distance: 15.8
click at [303, 329] on div "Laboratory" at bounding box center [285, 326] width 150 height 22
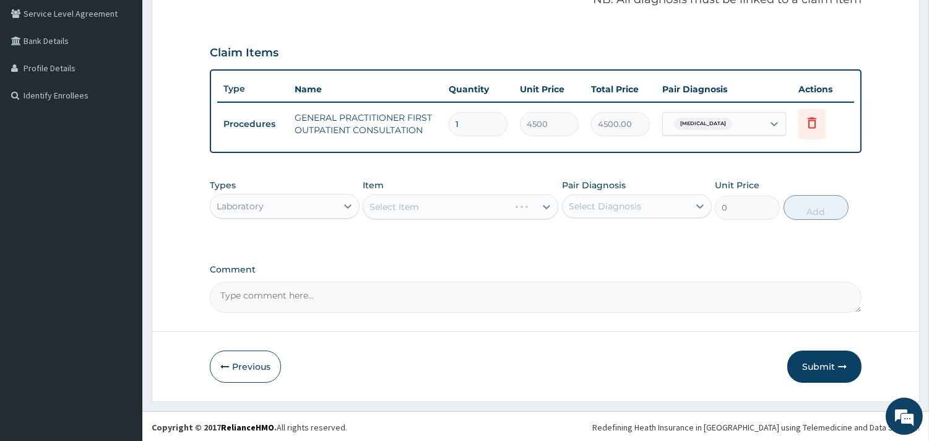
drag, startPoint x: 679, startPoint y: 189, endPoint x: 675, endPoint y: 196, distance: 8.6
click at [678, 189] on div "Pair Diagnosis Select Diagnosis" at bounding box center [637, 199] width 150 height 41
drag, startPoint x: 671, startPoint y: 201, endPoint x: 667, endPoint y: 211, distance: 10.8
click at [671, 201] on div "Select Diagnosis" at bounding box center [625, 206] width 126 height 20
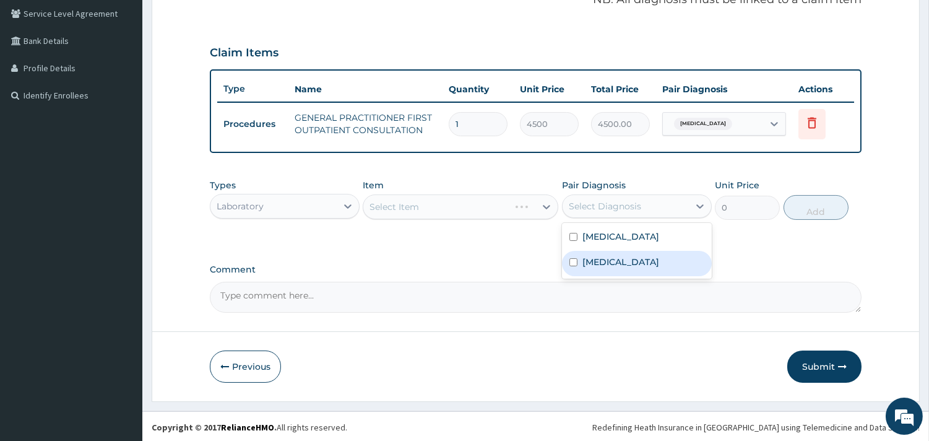
click at [647, 259] on label "Falciparum malaria" at bounding box center [620, 262] width 77 height 12
checkbox input "true"
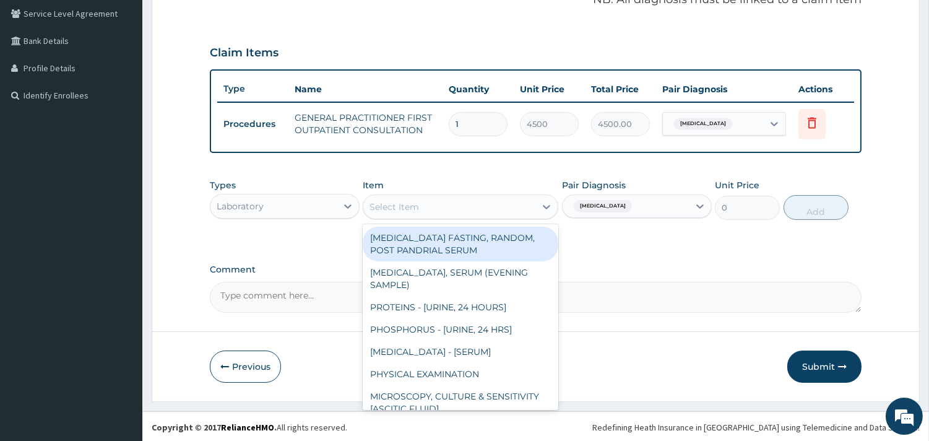
click at [443, 202] on div "Select Item" at bounding box center [449, 207] width 172 height 20
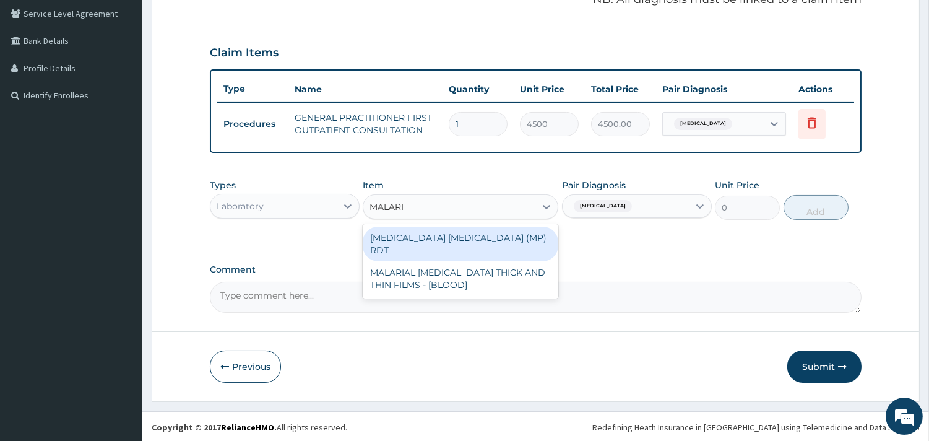
type input "MALARIA"
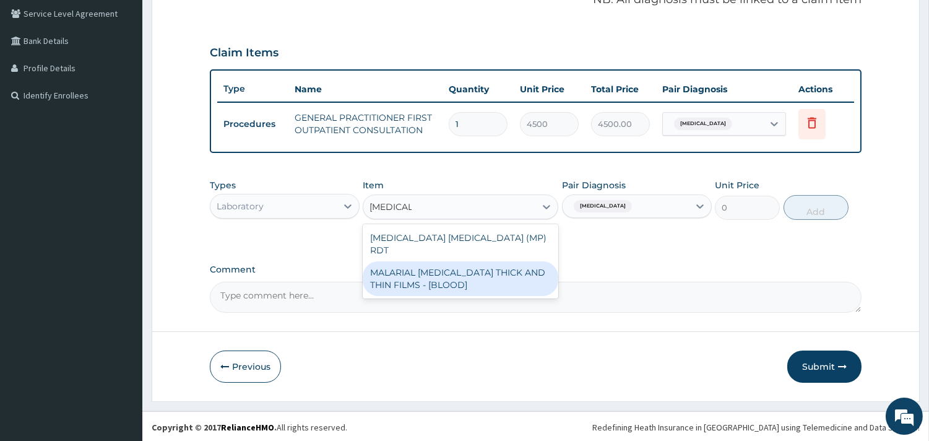
click at [468, 261] on div "MALARIAL PARASITE THICK AND THIN FILMS - [BLOOD]" at bounding box center [461, 278] width 196 height 35
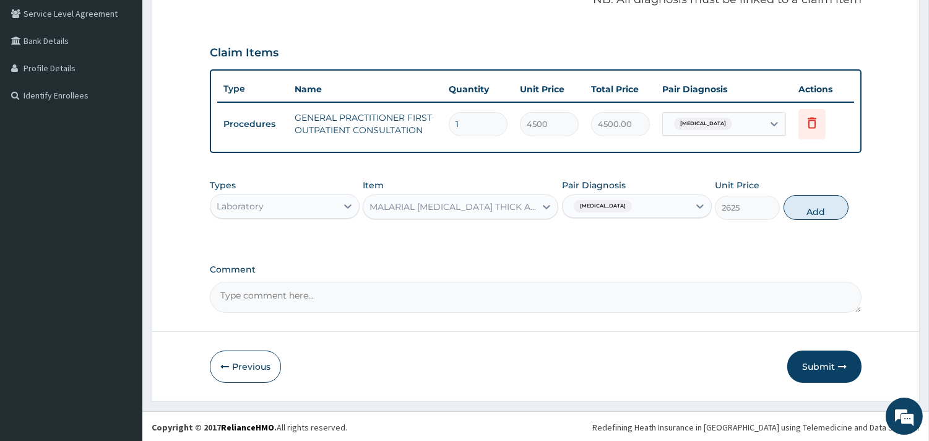
click at [803, 209] on button "Add" at bounding box center [815, 207] width 65 height 25
type input "0"
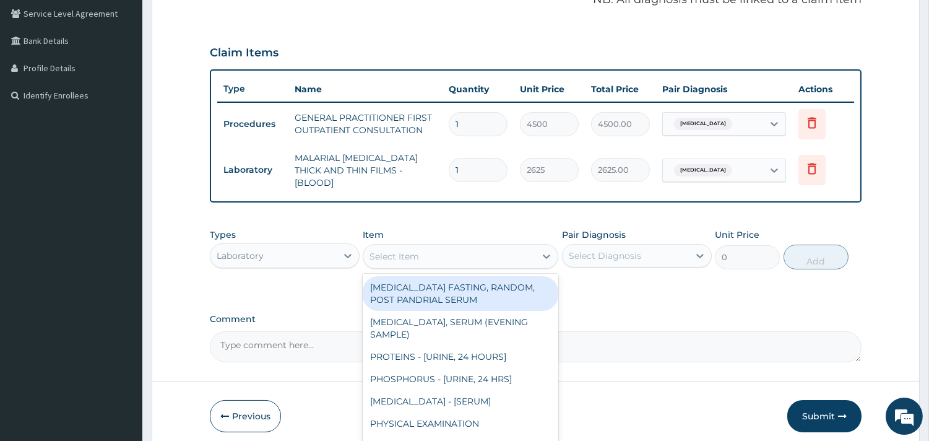
click at [467, 246] on div "Select Item" at bounding box center [449, 256] width 172 height 20
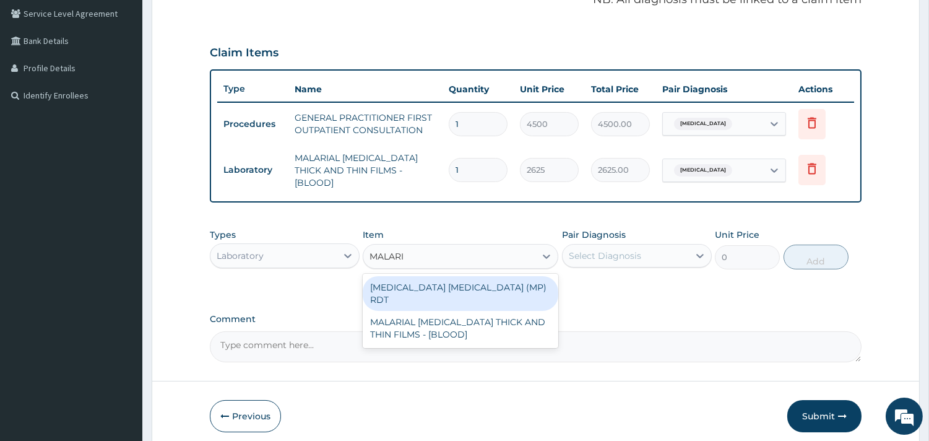
type input "MALARIA"
click at [496, 276] on div "MALARIA PARASITE (MP) RDT" at bounding box center [461, 293] width 196 height 35
type input "2400"
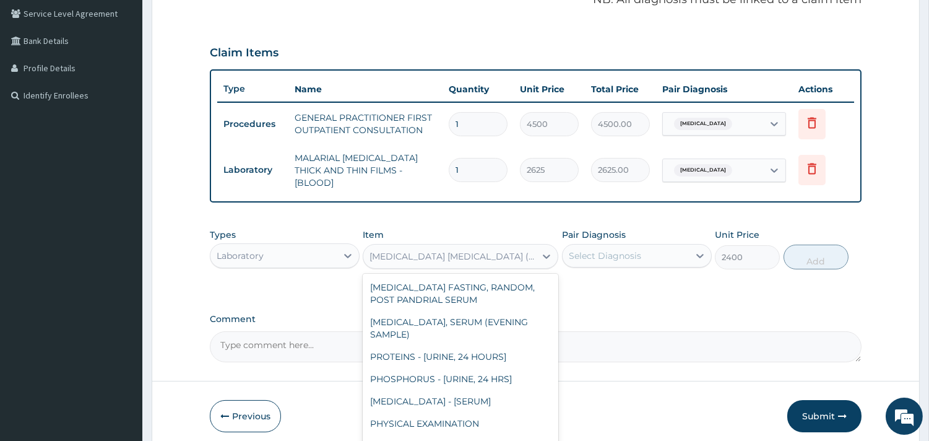
click at [406, 250] on div "MALARIA PARASITE (MP) RDT" at bounding box center [452, 256] width 167 height 12
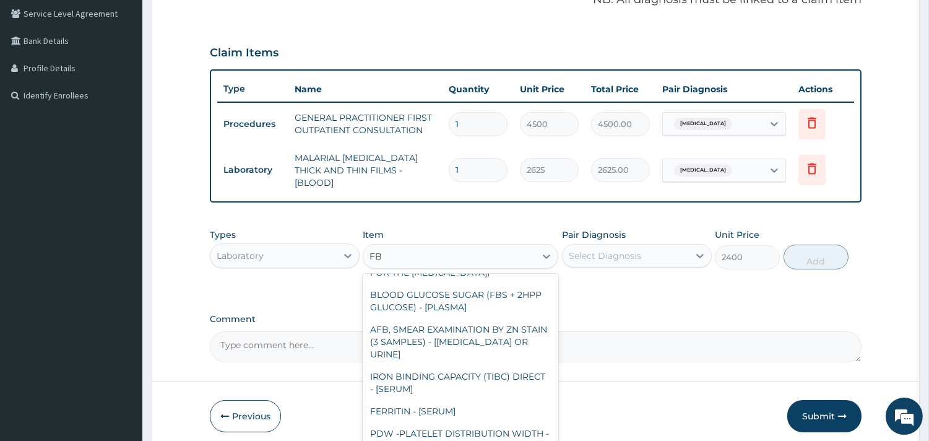
scroll to position [0, 0]
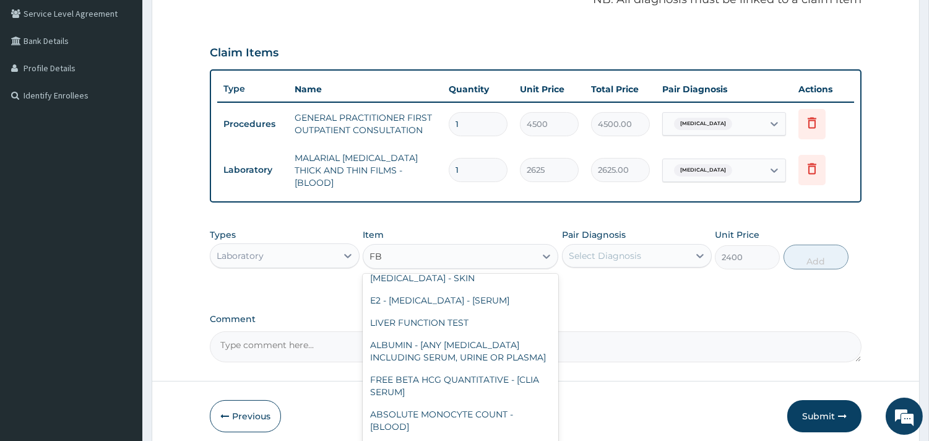
type input "FBC"
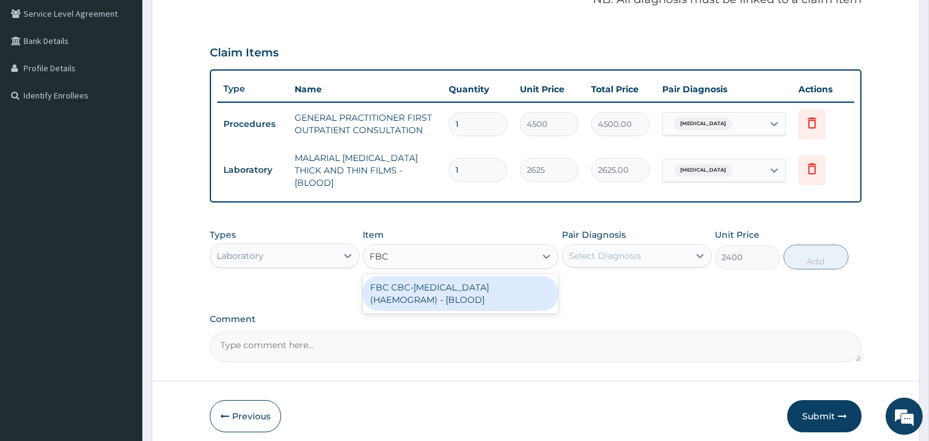
click at [431, 283] on div "FBC CBC-COMPLETE BLOOD COUNT (HAEMOGRAM) - [BLOOD]" at bounding box center [461, 293] width 196 height 35
type input "6000"
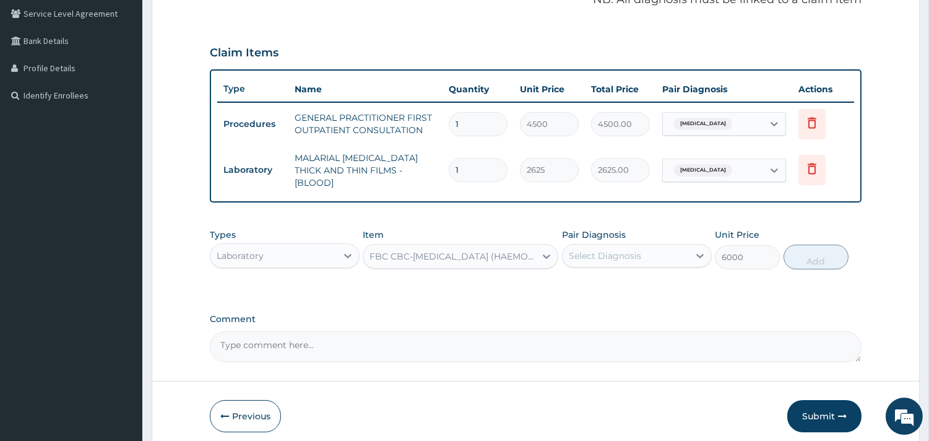
click at [648, 247] on div "Select Diagnosis" at bounding box center [625, 256] width 126 height 20
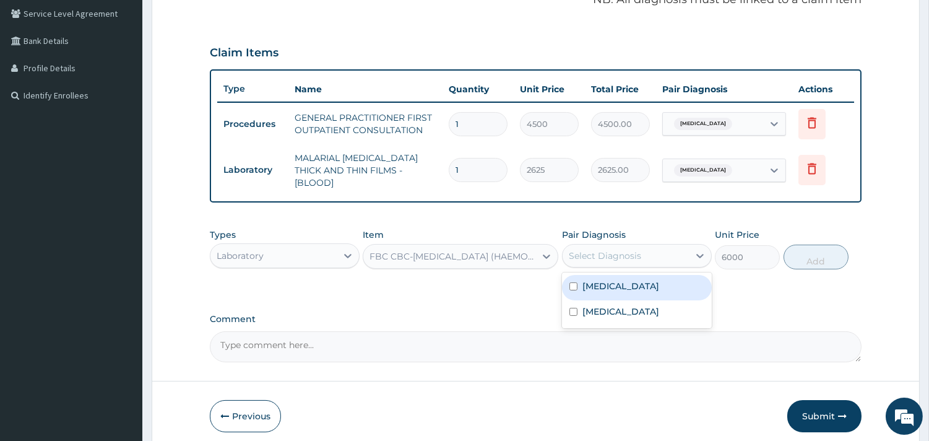
drag, startPoint x: 626, startPoint y: 276, endPoint x: 646, endPoint y: 274, distance: 20.5
click at [626, 276] on div "Sepsis" at bounding box center [637, 287] width 150 height 25
checkbox input "true"
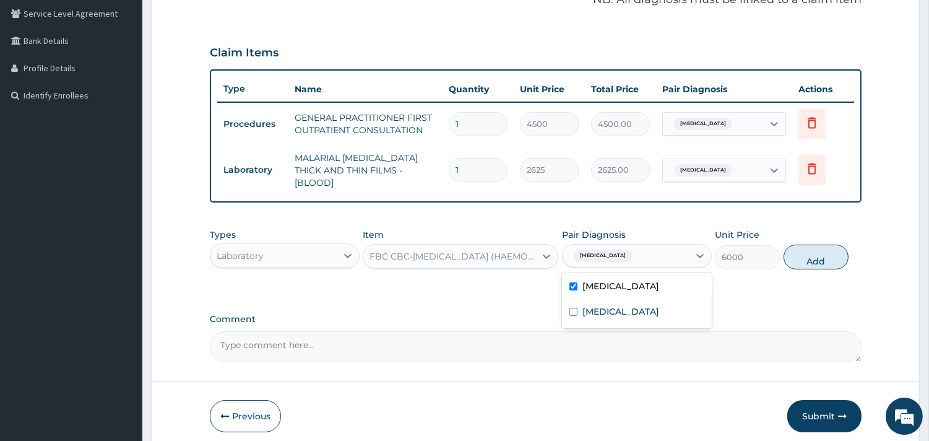
click at [800, 245] on button "Add" at bounding box center [815, 256] width 65 height 25
type input "0"
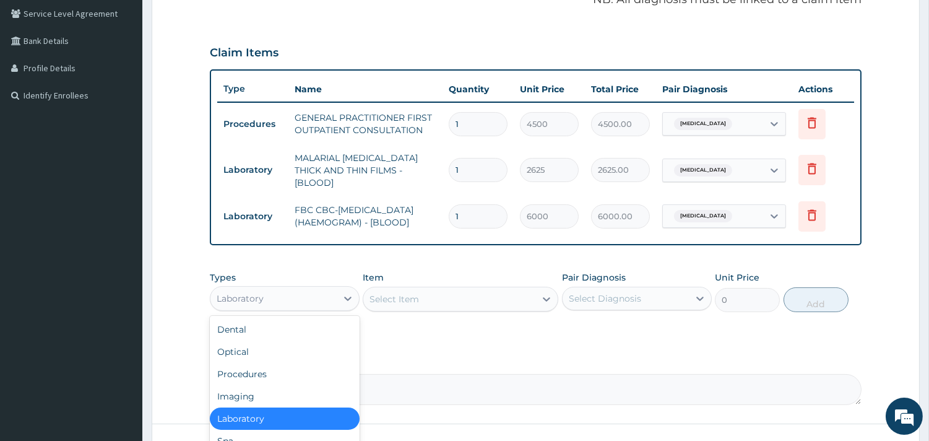
click at [265, 295] on div "Laboratory" at bounding box center [273, 298] width 126 height 20
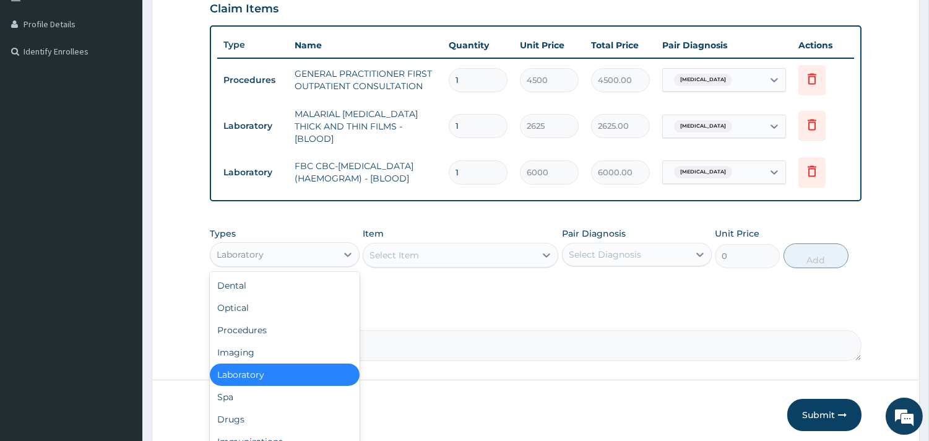
scroll to position [350, 0]
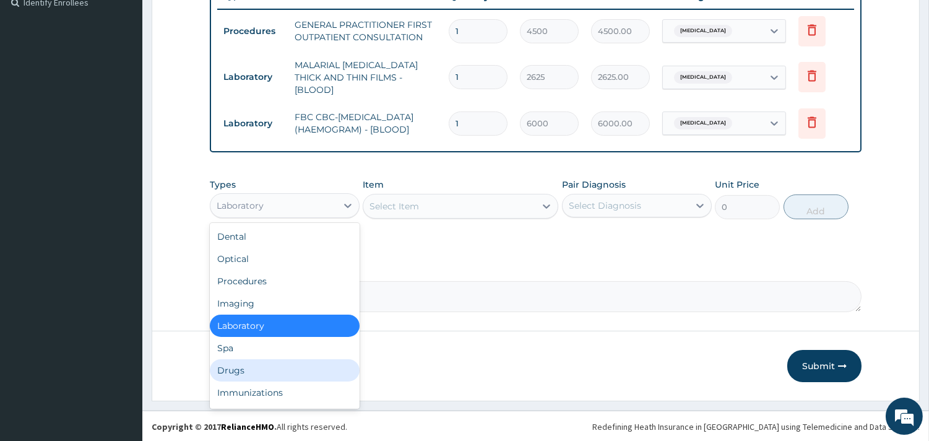
drag, startPoint x: 244, startPoint y: 363, endPoint x: 535, endPoint y: 285, distance: 301.1
click at [244, 361] on div "Drugs" at bounding box center [285, 370] width 150 height 22
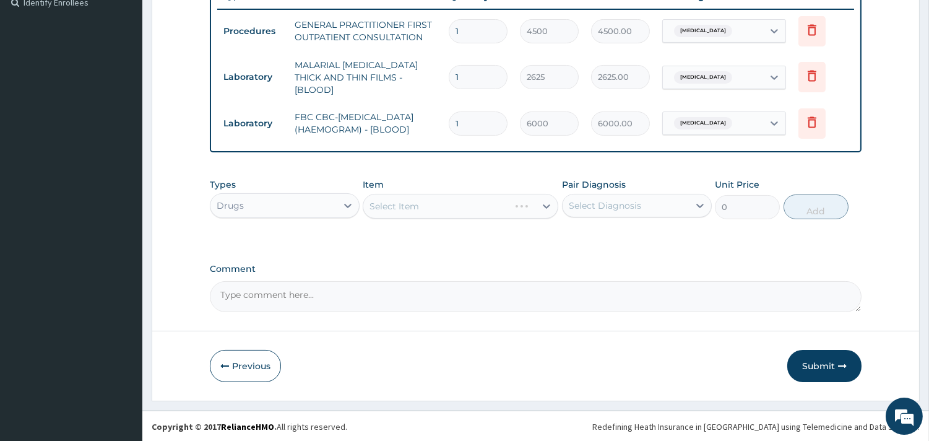
click at [669, 196] on div "Select Diagnosis" at bounding box center [625, 206] width 126 height 20
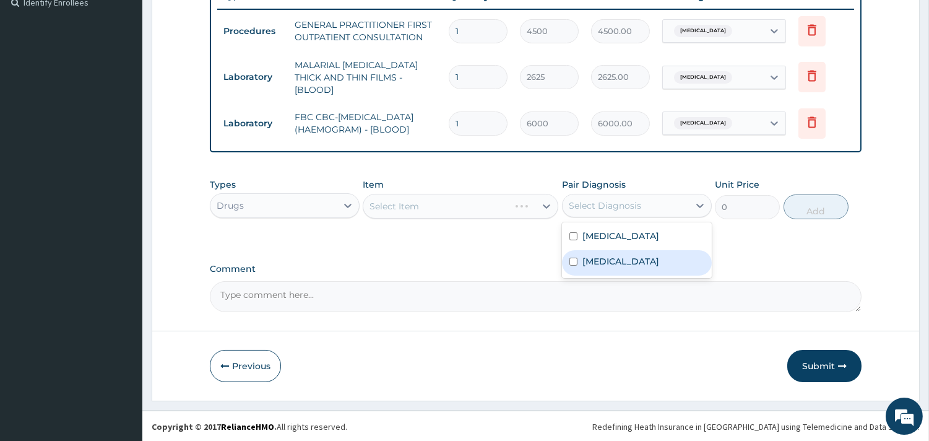
click at [631, 262] on label "Falciparum malaria" at bounding box center [620, 261] width 77 height 12
checkbox input "true"
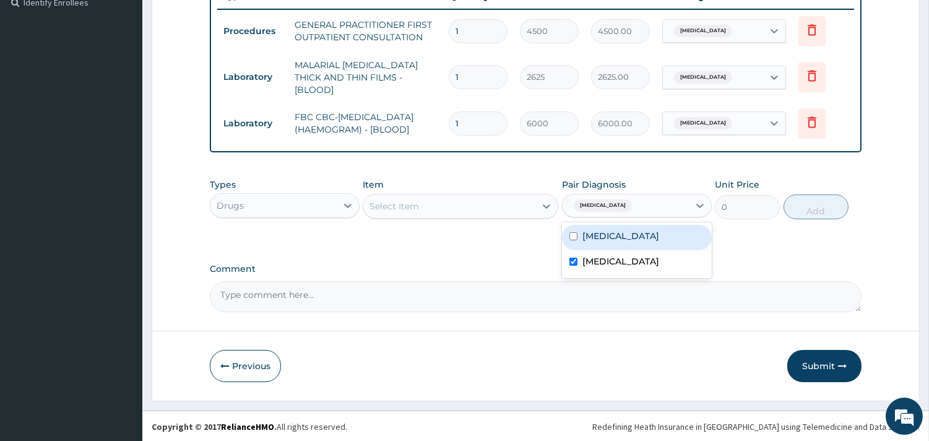
click at [484, 215] on div "Select Item" at bounding box center [461, 206] width 196 height 25
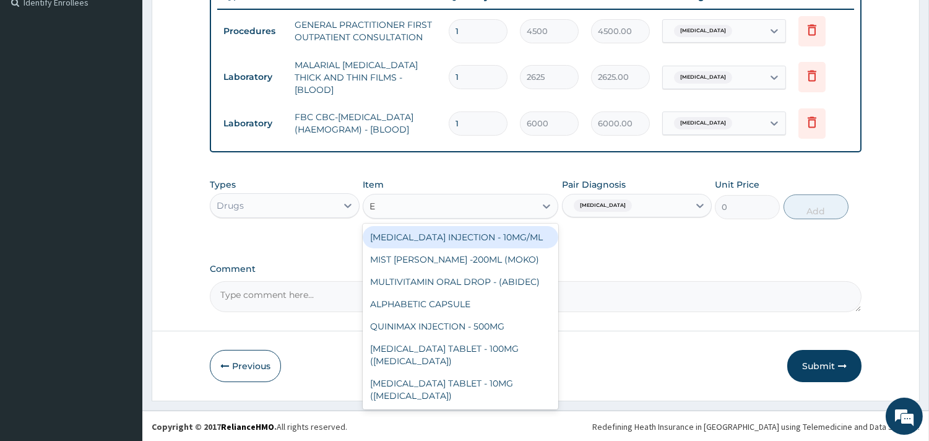
type input "E"
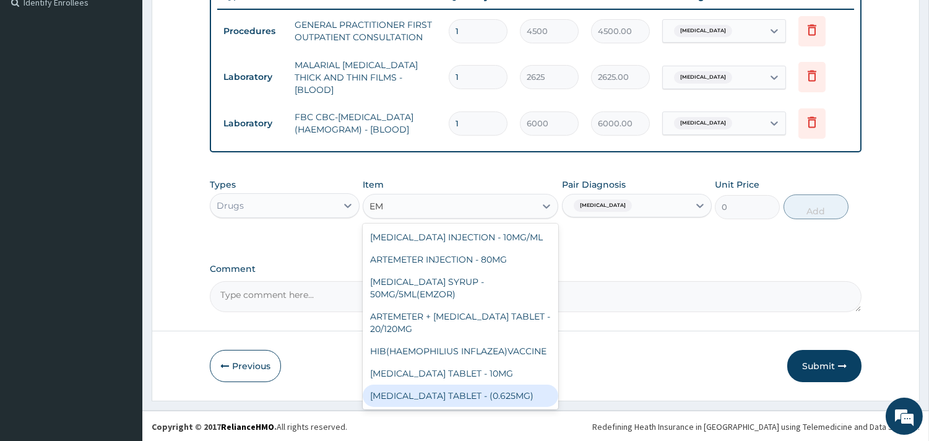
type input "E"
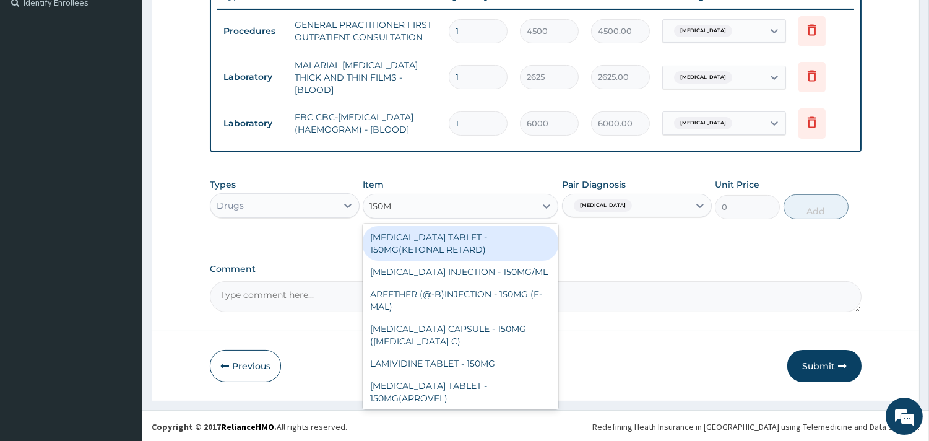
type input "150MG"
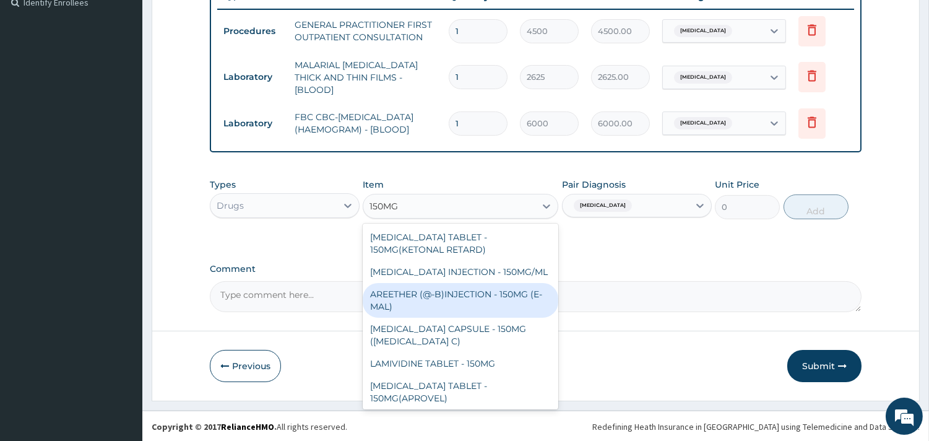
drag, startPoint x: 460, startPoint y: 322, endPoint x: 570, endPoint y: 270, distance: 121.5
click at [460, 317] on div "AREETHER (@-B)INJECTION - 150MG (E-MAL)" at bounding box center [461, 300] width 196 height 35
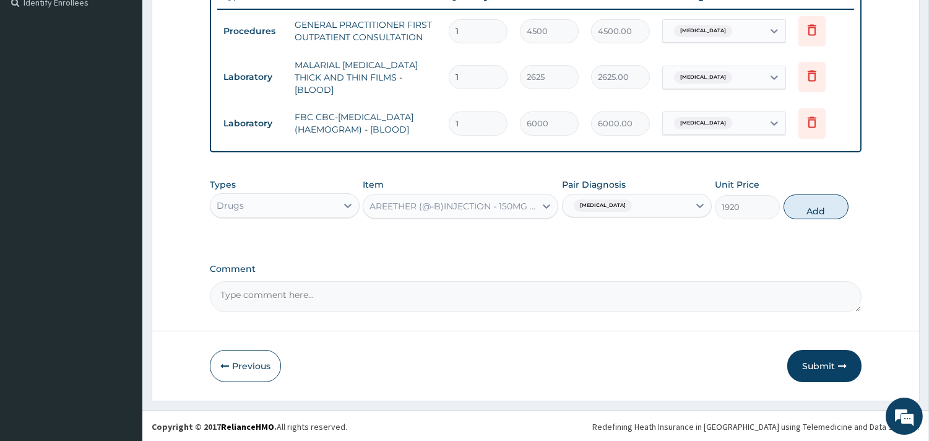
drag, startPoint x: 834, startPoint y: 205, endPoint x: 677, endPoint y: 204, distance: 157.2
click at [834, 205] on button "Add" at bounding box center [815, 206] width 65 height 25
type input "0"
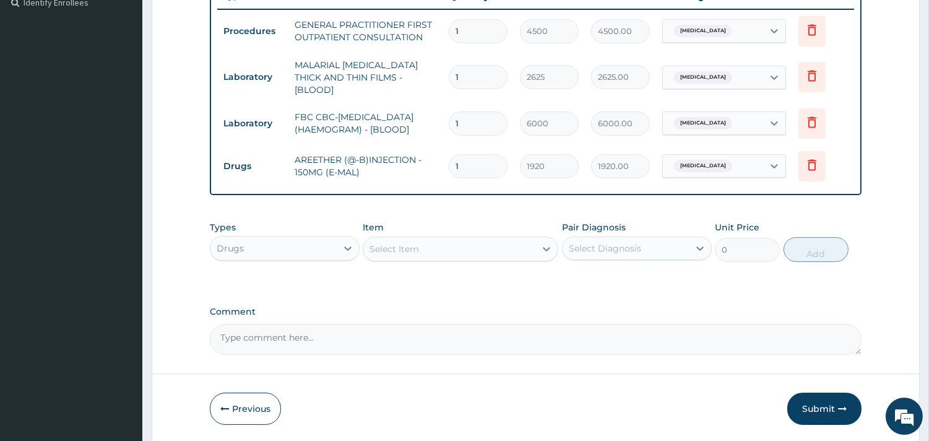
drag, startPoint x: 483, startPoint y: 157, endPoint x: 415, endPoint y: 180, distance: 72.4
click at [415, 180] on tr "Drugs AREETHER (@-B)INJECTION - 150MG (E-MAL) 1 1920 1920.00 Falciparum malaria…" at bounding box center [535, 166] width 637 height 43
type input "3"
type input "5760.00"
type input "3"
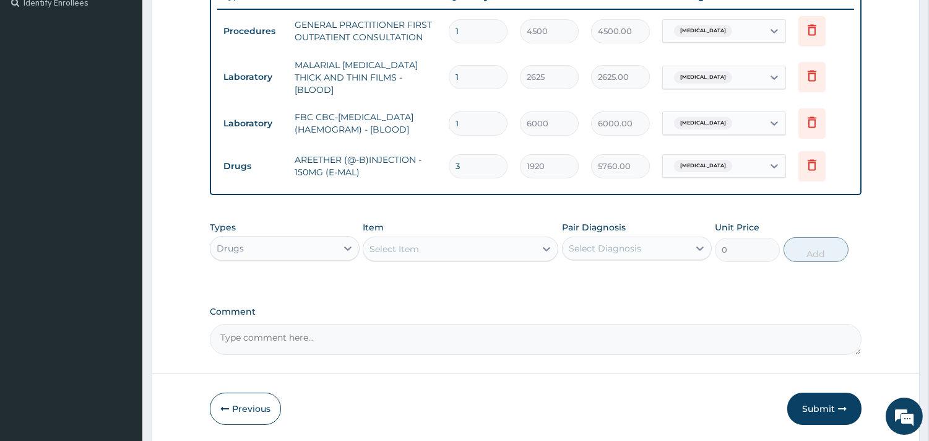
click at [470, 247] on div "Select Item" at bounding box center [449, 249] width 172 height 20
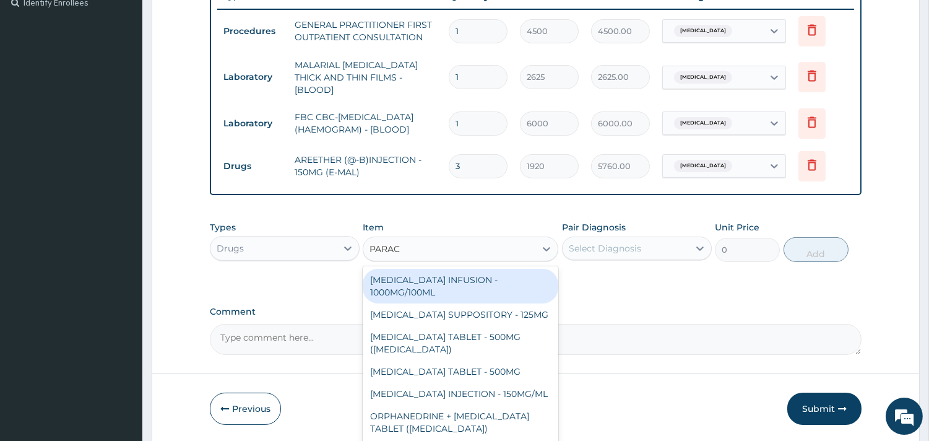
type input "PARACE"
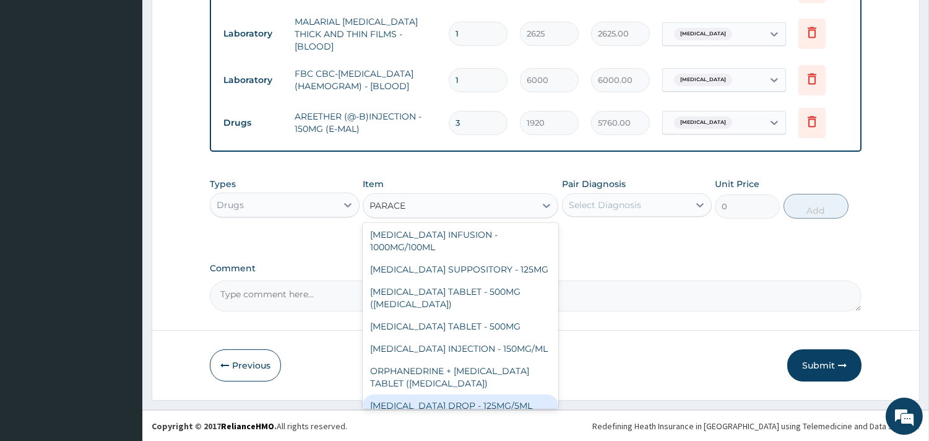
scroll to position [0, 0]
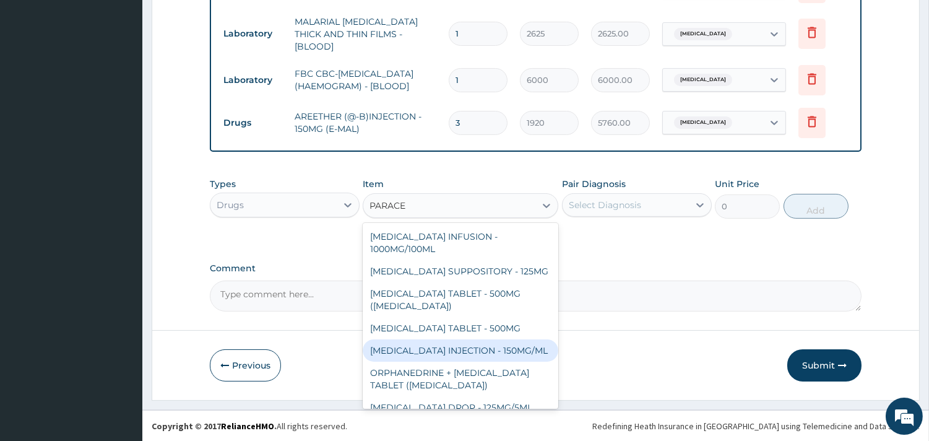
drag, startPoint x: 436, startPoint y: 358, endPoint x: 442, endPoint y: 354, distance: 6.7
click at [436, 358] on div "PARACETAMOL INJECTION - 150MG/ML" at bounding box center [461, 350] width 196 height 22
type input "640"
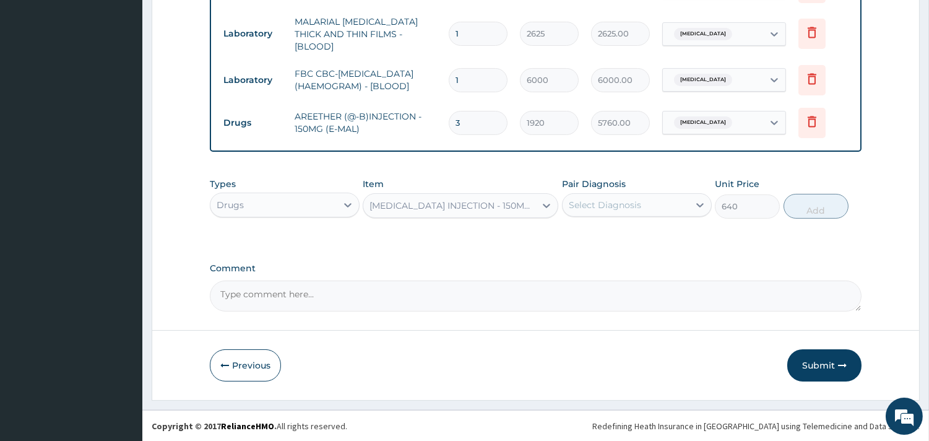
click at [627, 203] on div "Select Diagnosis" at bounding box center [605, 205] width 72 height 12
click at [603, 263] on label "Falciparum malaria" at bounding box center [620, 260] width 77 height 12
checkbox input "true"
drag, startPoint x: 802, startPoint y: 202, endPoint x: 727, endPoint y: 187, distance: 76.3
click at [802, 202] on button "Add" at bounding box center [815, 206] width 65 height 25
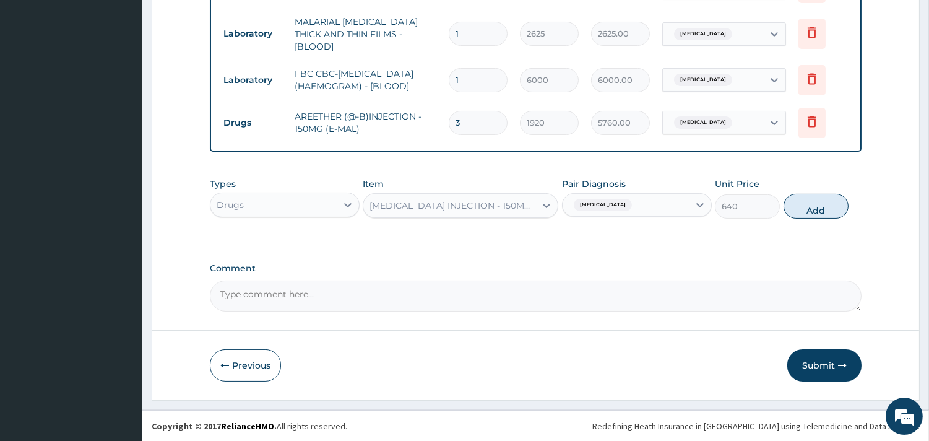
type input "0"
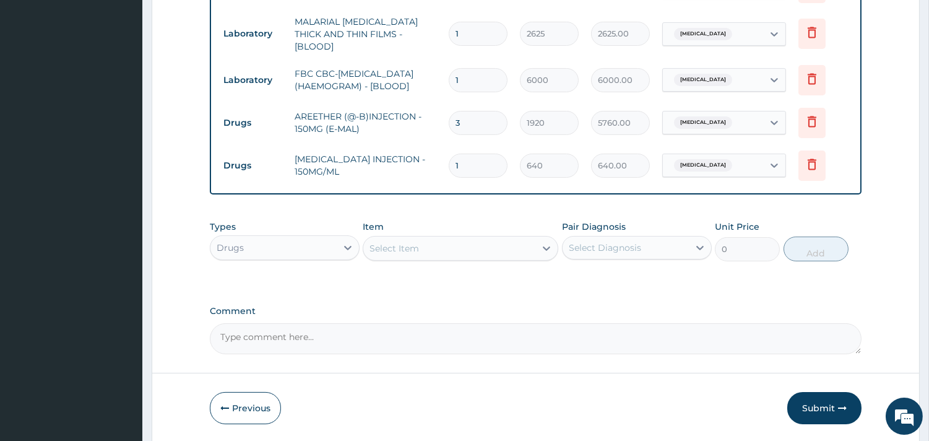
drag, startPoint x: 481, startPoint y: 165, endPoint x: 441, endPoint y: 172, distance: 41.5
click at [441, 172] on tr "Drugs PARACETAMOL INJECTION - 150MG/ML 1 640 640.00 Falciparum malaria Delete" at bounding box center [535, 165] width 637 height 43
type input "2"
type input "1280.00"
type input "2"
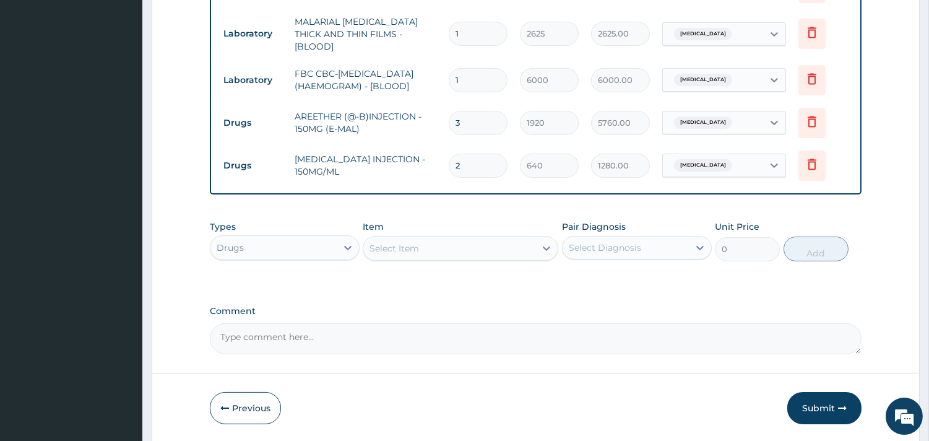
click at [424, 244] on div "Select Item" at bounding box center [449, 248] width 172 height 20
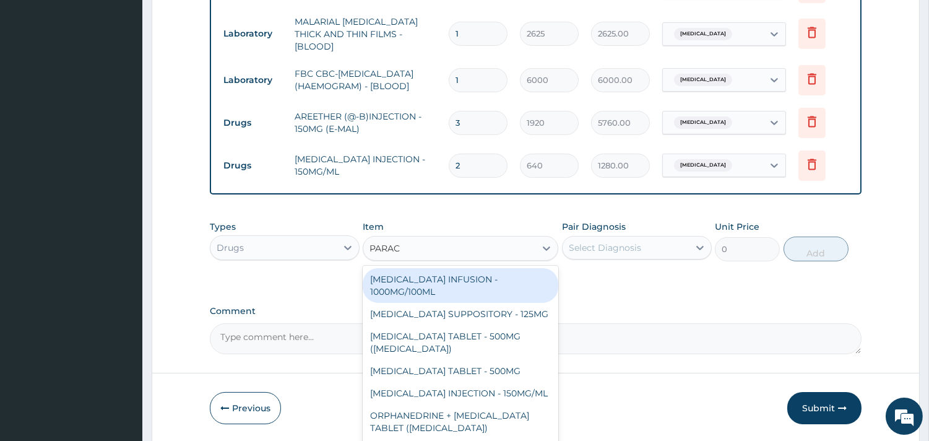
type input "PARACE"
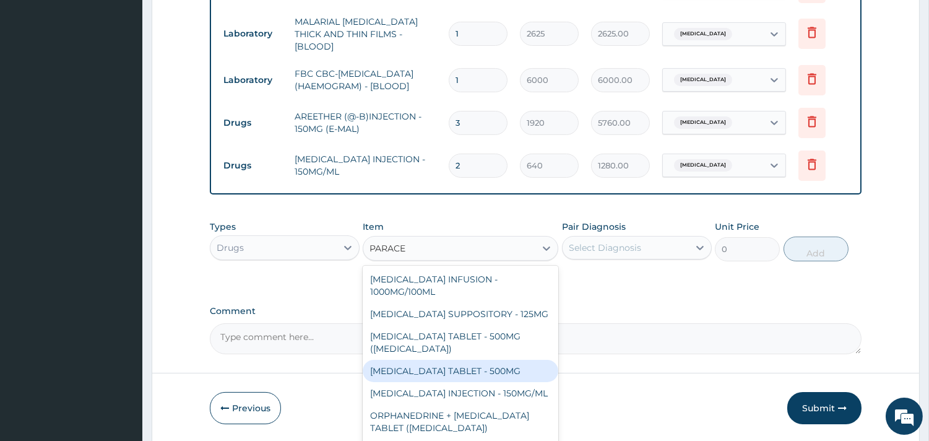
click at [520, 374] on div "PARACETAMOL TABLET - 500MG" at bounding box center [461, 370] width 196 height 22
type input "38.400000000000006"
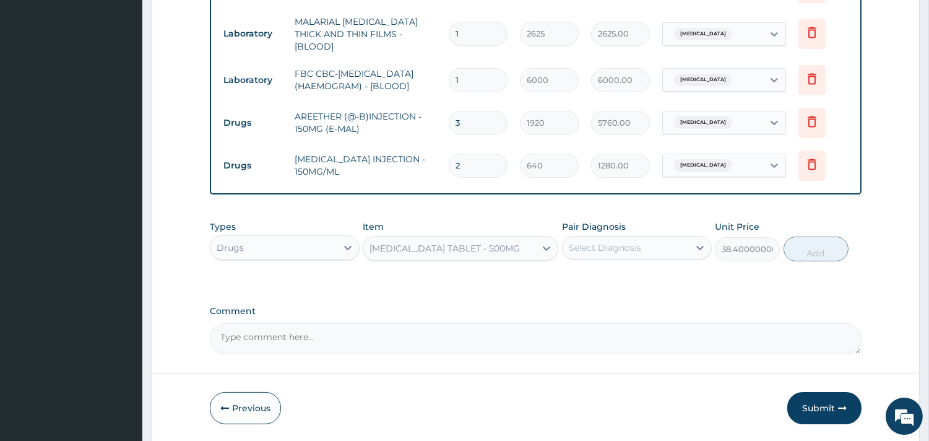
click at [622, 248] on div "Select Diagnosis" at bounding box center [605, 247] width 72 height 12
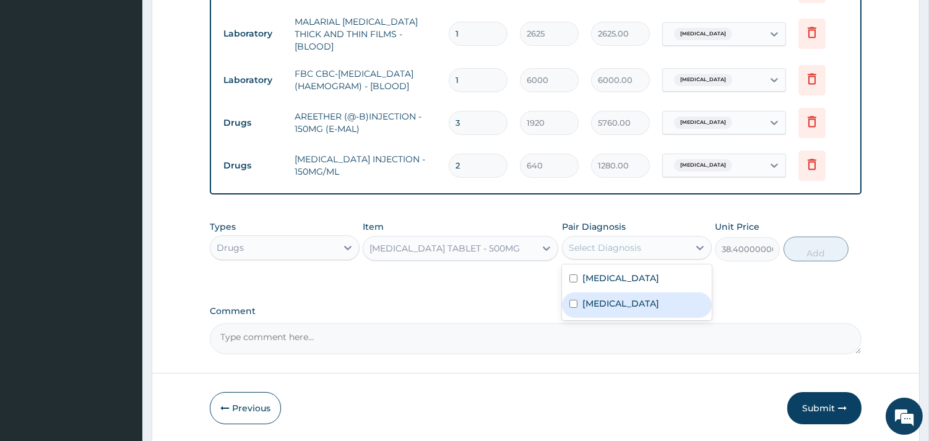
click at [619, 298] on label "Falciparum malaria" at bounding box center [620, 303] width 77 height 12
checkbox input "true"
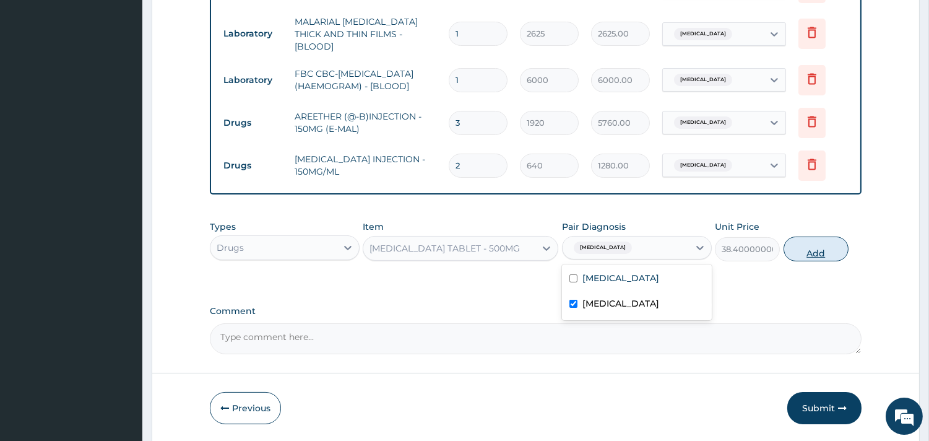
click at [794, 243] on button "Add" at bounding box center [815, 248] width 65 height 25
type input "0"
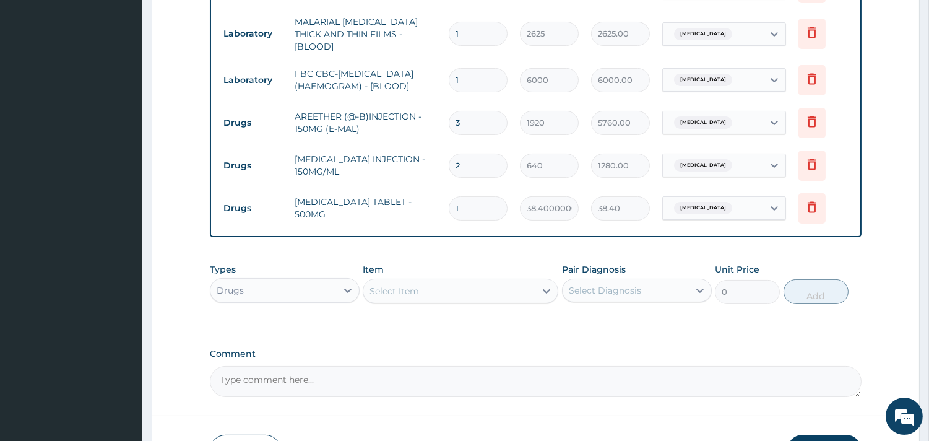
type input "18"
type input "691.20"
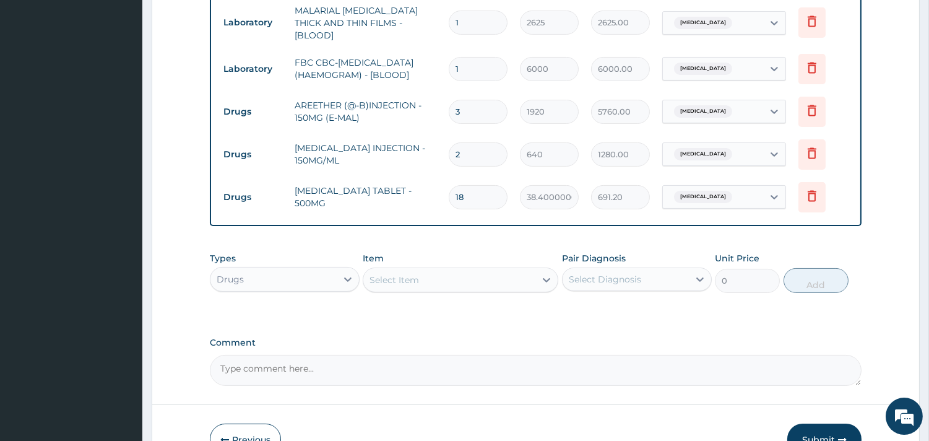
scroll to position [479, 0]
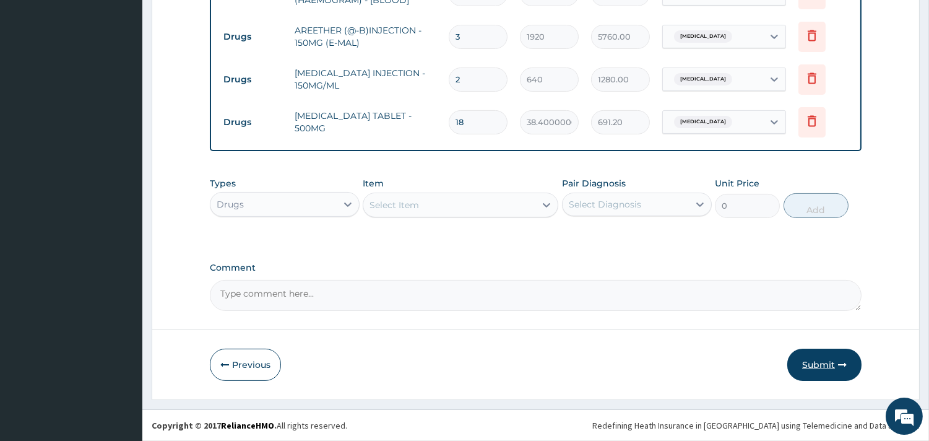
type input "18"
click at [819, 367] on button "Submit" at bounding box center [824, 364] width 74 height 32
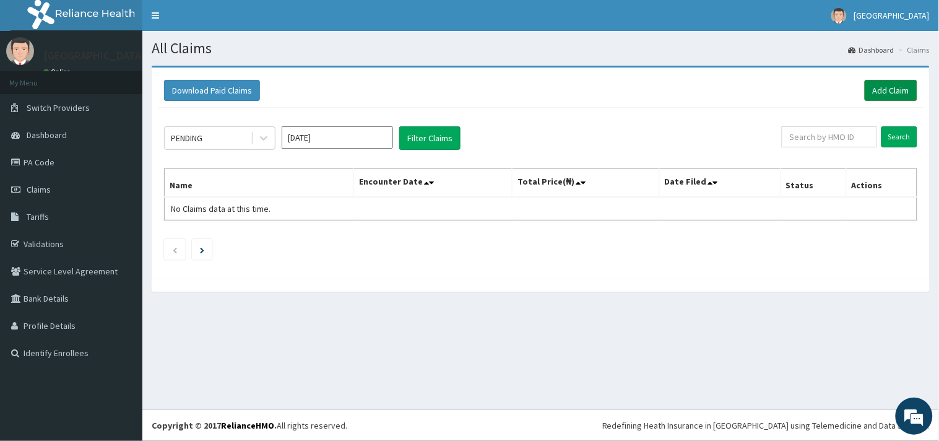
click at [874, 90] on link "Add Claim" at bounding box center [890, 90] width 53 height 21
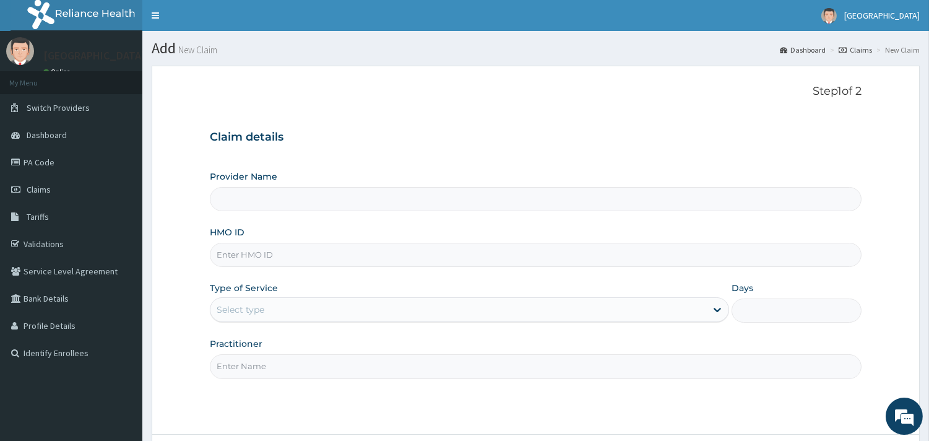
type input "[GEOGRAPHIC_DATA]"
click at [265, 254] on input "HMO ID" at bounding box center [535, 255] width 651 height 24
type input "COK/10003/A"
click at [463, 312] on div "Select type" at bounding box center [458, 309] width 496 height 20
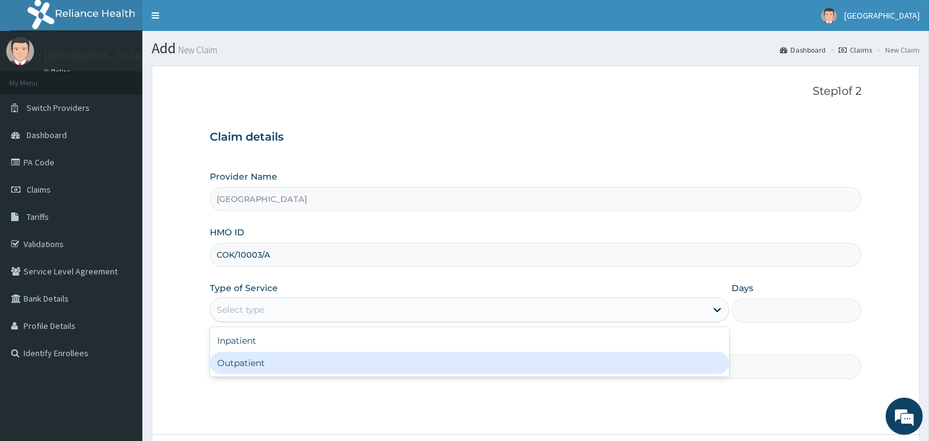
drag, startPoint x: 319, startPoint y: 359, endPoint x: 325, endPoint y: 363, distance: 7.2
click at [320, 359] on div "Outpatient" at bounding box center [469, 362] width 519 height 22
type input "1"
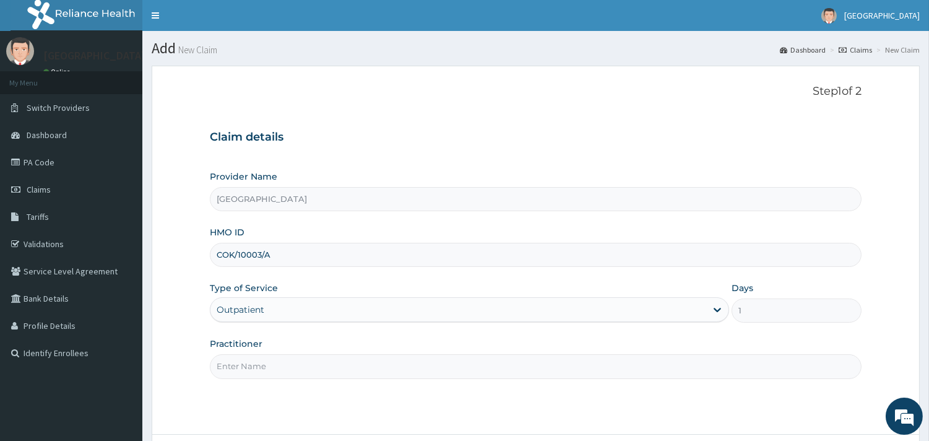
click at [328, 365] on input "Practitioner" at bounding box center [535, 366] width 651 height 24
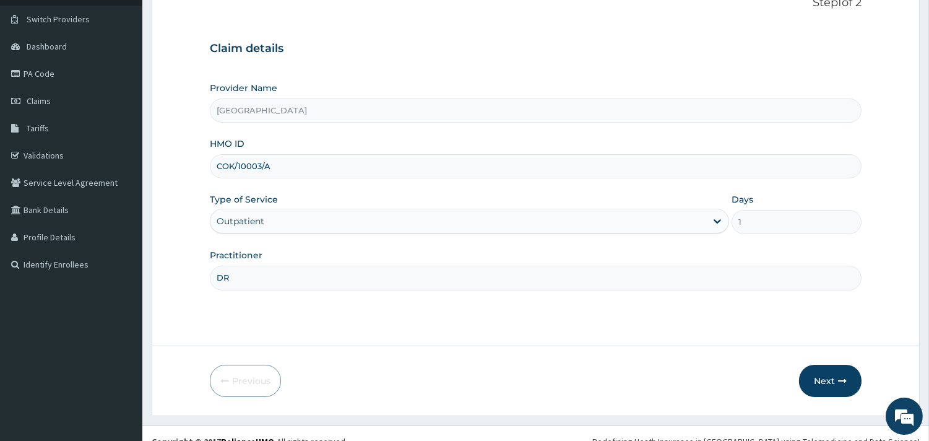
scroll to position [91, 0]
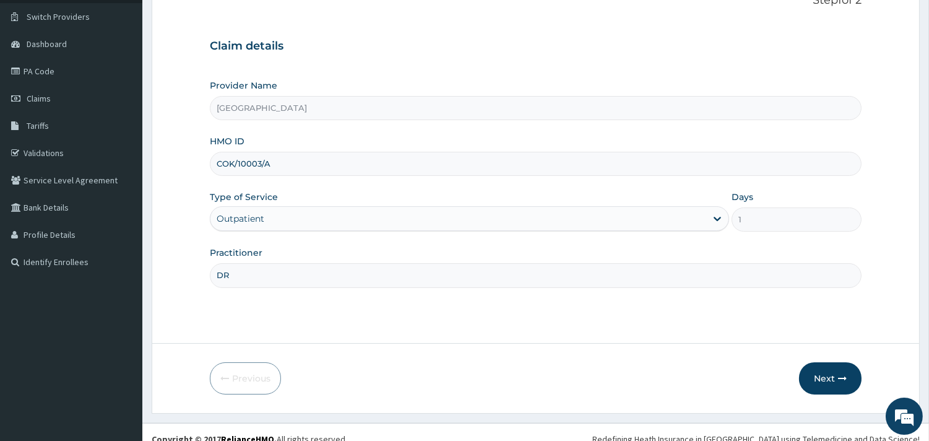
type input "DR"
drag, startPoint x: 800, startPoint y: 369, endPoint x: 821, endPoint y: 384, distance: 25.7
click at [801, 369] on div "Next" at bounding box center [830, 378] width 62 height 32
click at [825, 384] on button "Next" at bounding box center [830, 378] width 62 height 32
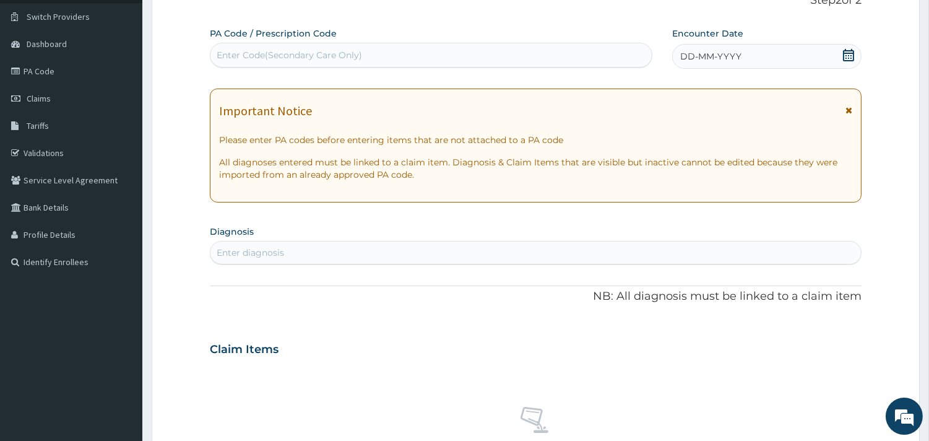
click at [849, 51] on icon at bounding box center [848, 55] width 12 height 12
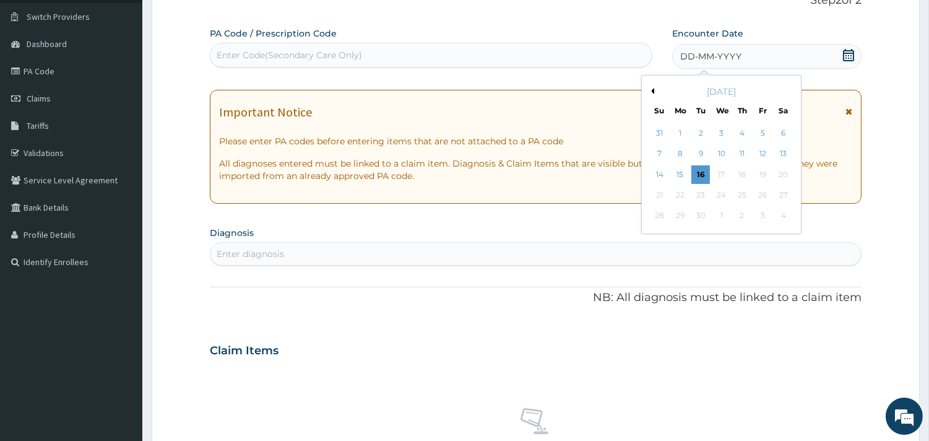
click at [659, 150] on div "7" at bounding box center [659, 154] width 19 height 19
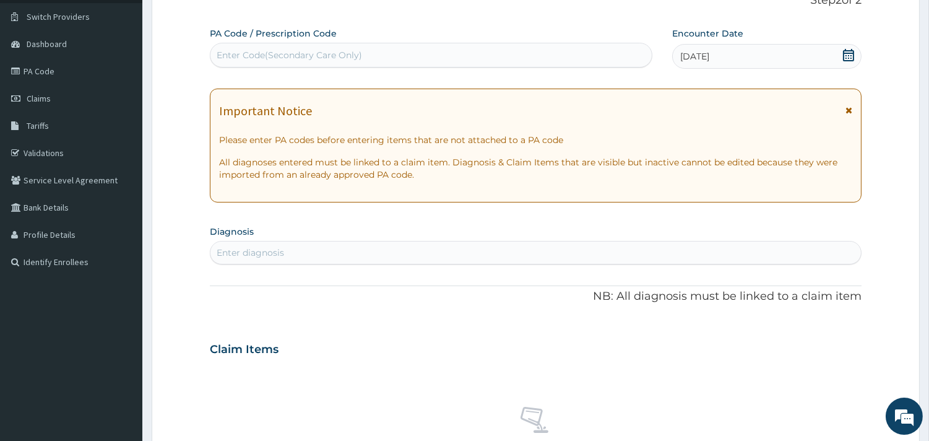
click at [844, 108] on div "Important Notice" at bounding box center [535, 114] width 633 height 20
drag, startPoint x: 846, startPoint y: 109, endPoint x: 838, endPoint y: 114, distance: 9.3
click at [846, 109] on icon at bounding box center [848, 110] width 7 height 9
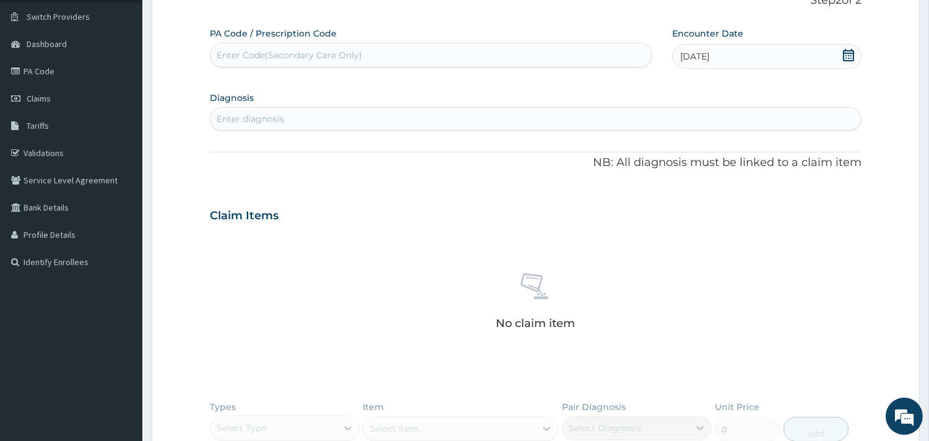
click at [490, 109] on div "Enter diagnosis" at bounding box center [535, 119] width 650 height 20
type input "UPPER RESPI"
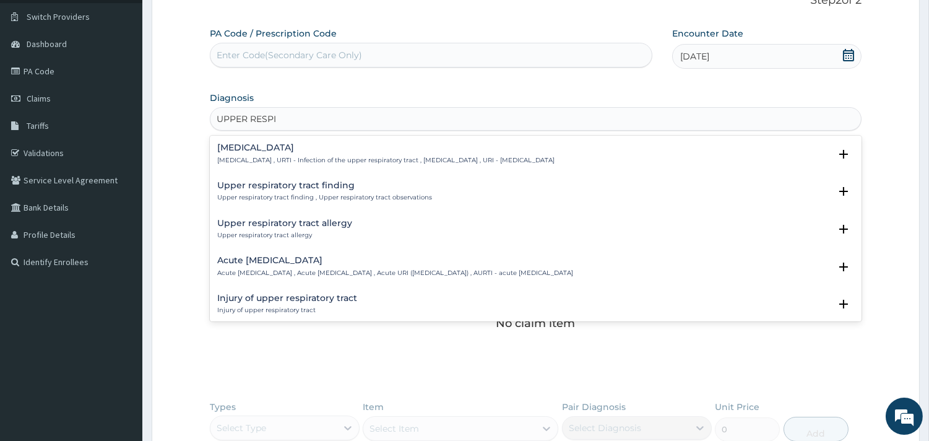
click at [675, 153] on div "[MEDICAL_DATA] [MEDICAL_DATA] , URTI - Infection of the upper respiratory tract…" at bounding box center [535, 154] width 637 height 22
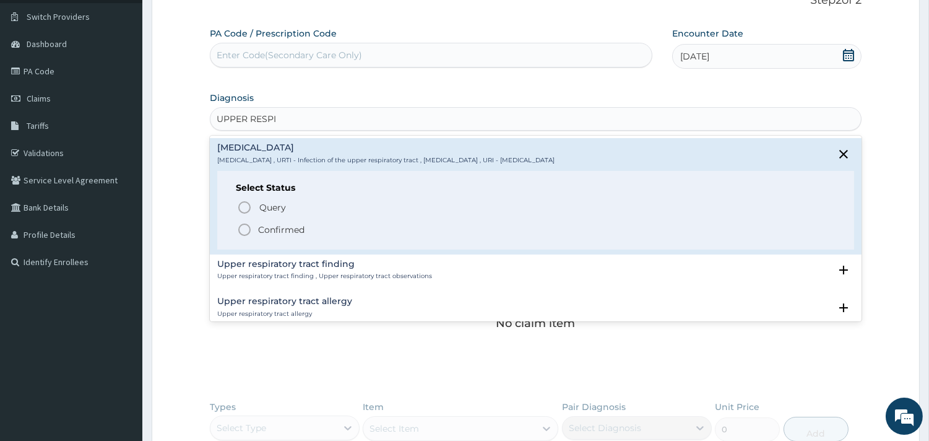
click at [249, 230] on icon "status option filled" at bounding box center [244, 229] width 15 height 15
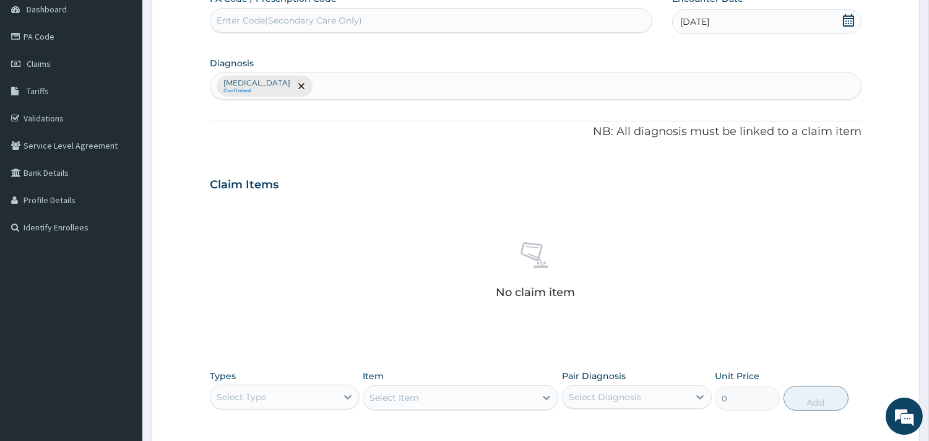
scroll to position [318, 0]
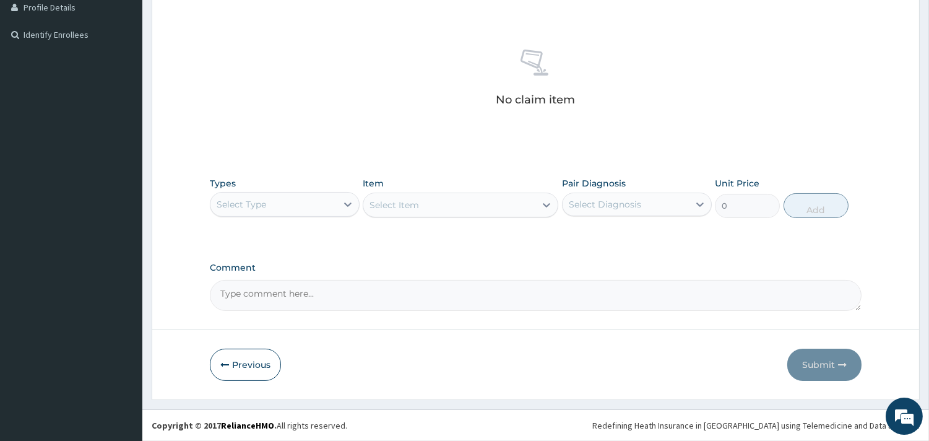
click at [304, 197] on div "Select Type" at bounding box center [273, 204] width 126 height 20
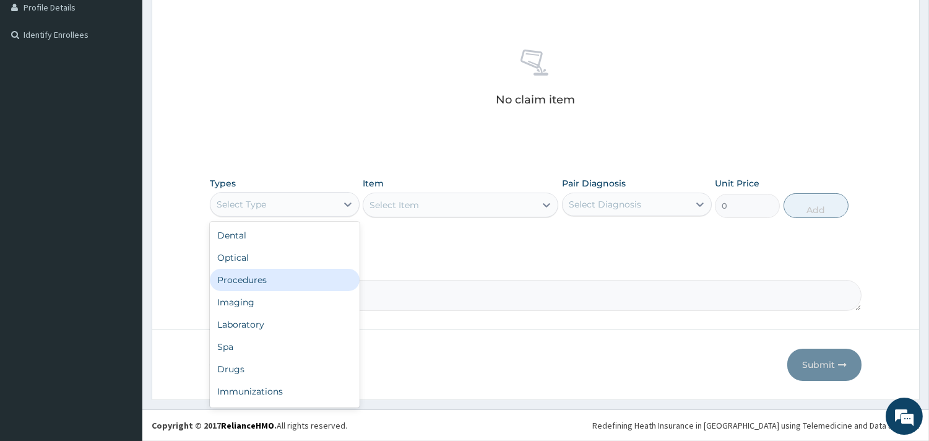
drag, startPoint x: 288, startPoint y: 275, endPoint x: 306, endPoint y: 271, distance: 18.5
click at [288, 275] on div "Procedures" at bounding box center [285, 280] width 150 height 22
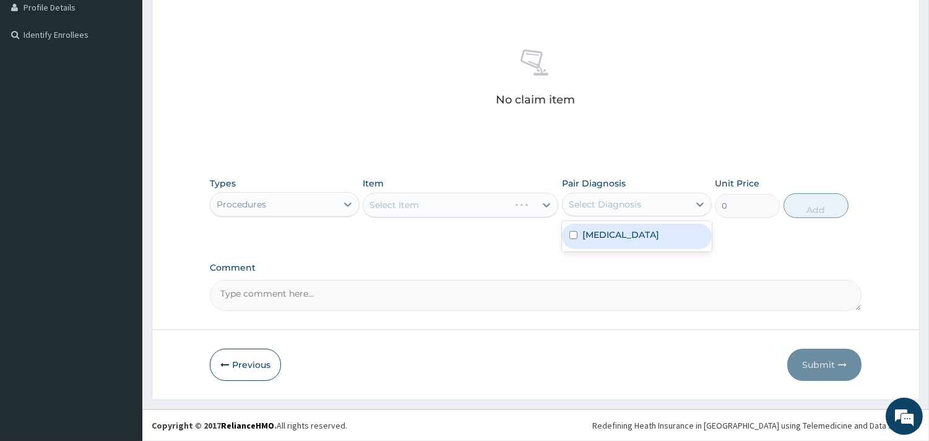
click at [586, 196] on div "Select Diagnosis" at bounding box center [625, 204] width 126 height 20
click at [600, 233] on label "[MEDICAL_DATA]" at bounding box center [620, 234] width 77 height 12
checkbox input "true"
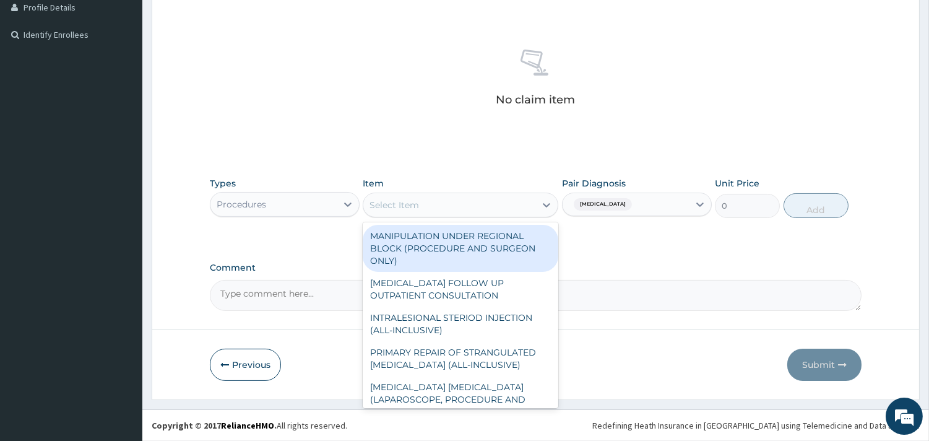
click at [434, 206] on div "Select Item" at bounding box center [449, 205] width 172 height 20
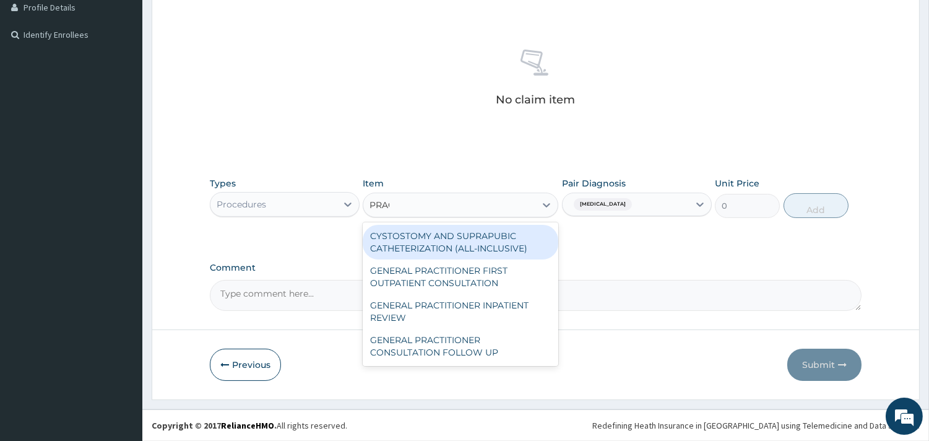
type input "PRACT"
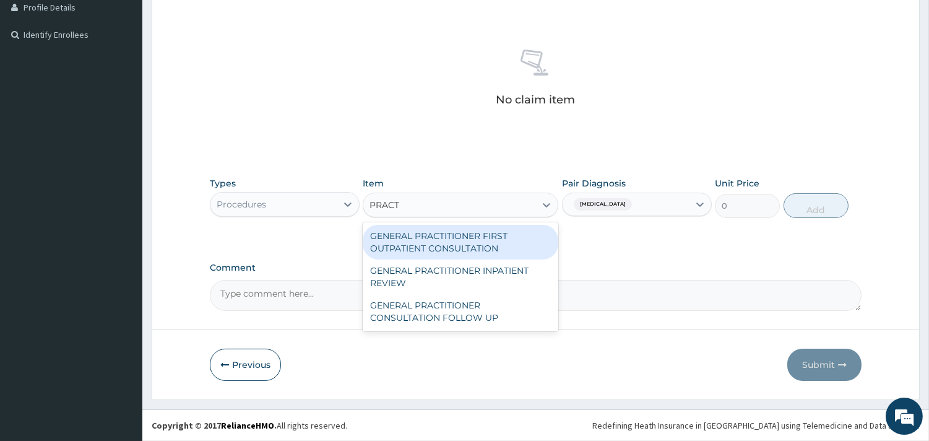
drag, startPoint x: 394, startPoint y: 231, endPoint x: 400, endPoint y: 228, distance: 6.9
click at [396, 230] on div "GENERAL PRACTITIONER FIRST OUTPATIENT CONSULTATION" at bounding box center [461, 242] width 196 height 35
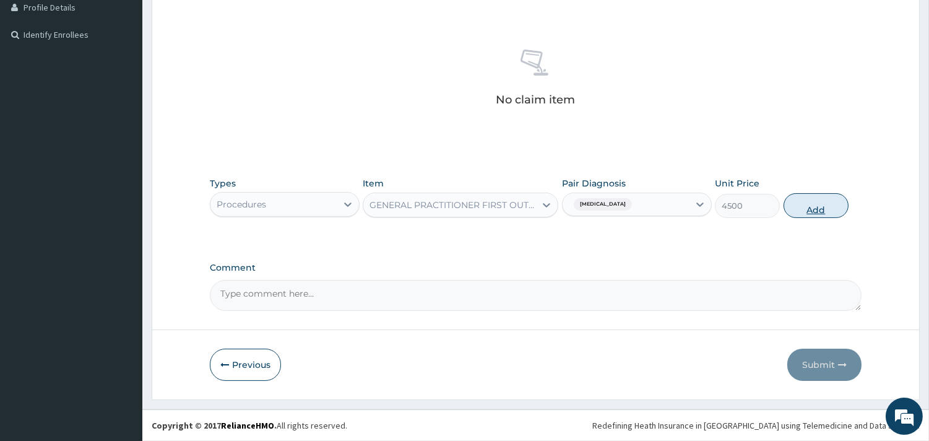
click at [801, 207] on button "Add" at bounding box center [815, 205] width 65 height 25
type input "0"
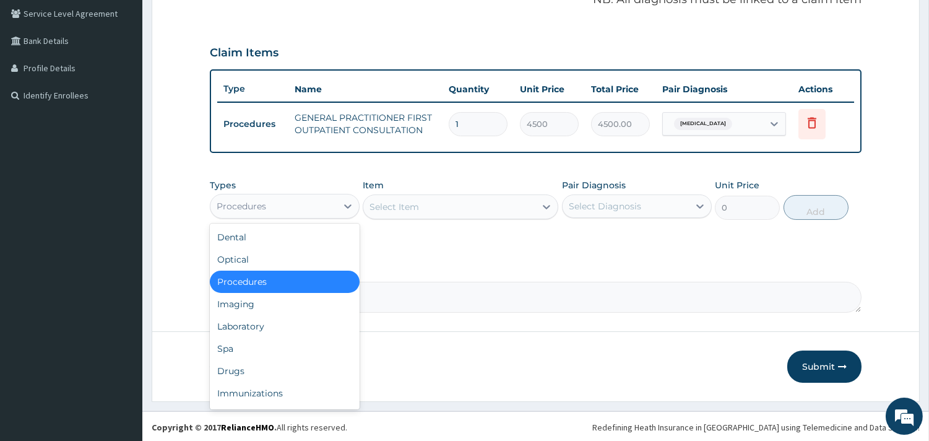
click at [328, 200] on div "Procedures" at bounding box center [273, 206] width 126 height 20
click at [313, 372] on div "Drugs" at bounding box center [285, 370] width 150 height 22
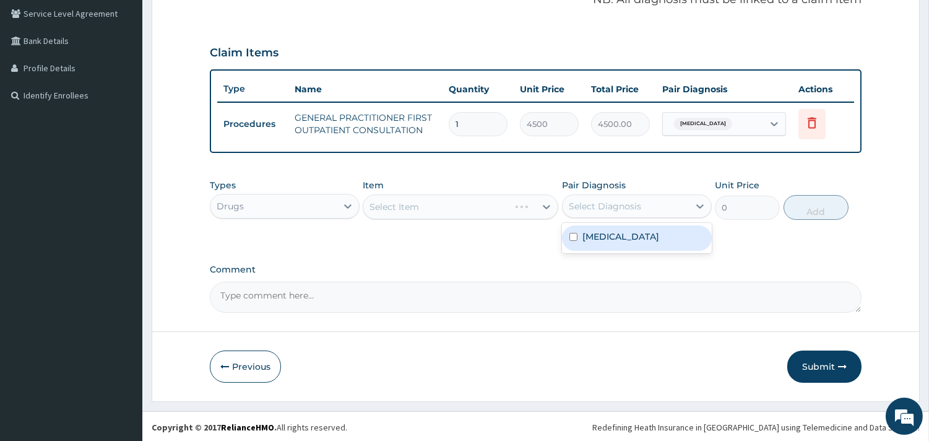
click at [569, 206] on div "Select Diagnosis" at bounding box center [605, 206] width 72 height 12
click at [585, 225] on div "[MEDICAL_DATA]" at bounding box center [637, 237] width 150 height 25
checkbox input "true"
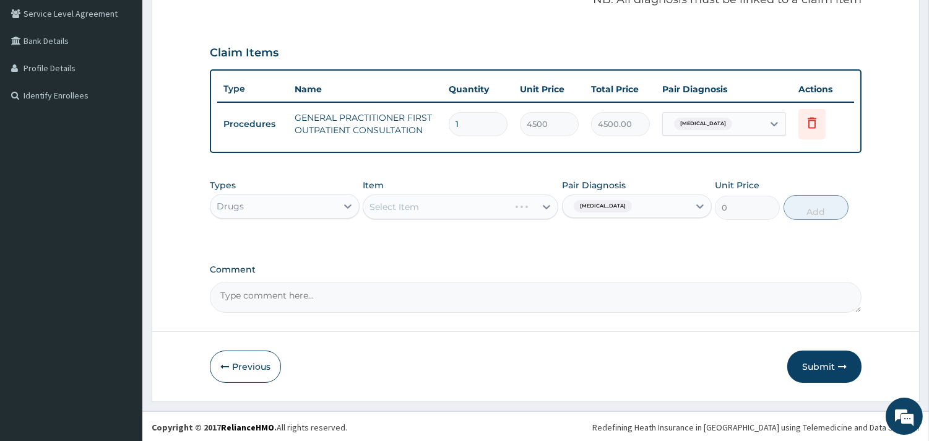
click at [481, 205] on div "Select Item" at bounding box center [461, 206] width 196 height 25
click at [465, 207] on div "Select Item" at bounding box center [449, 207] width 172 height 20
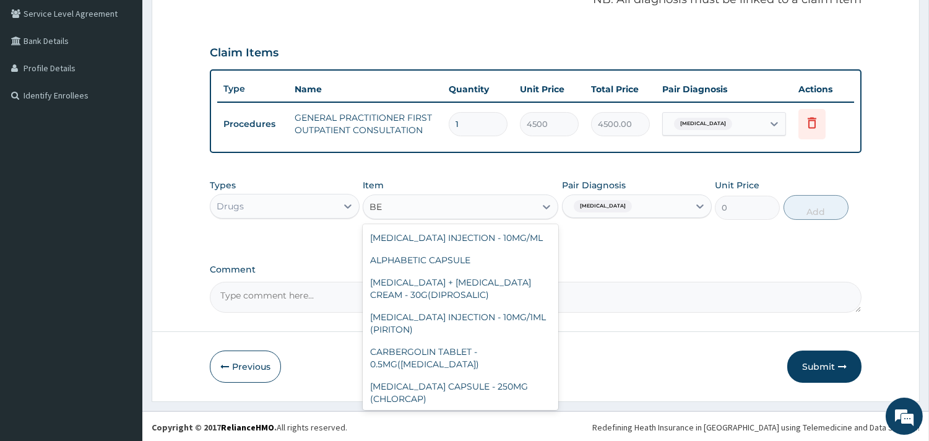
type input "B"
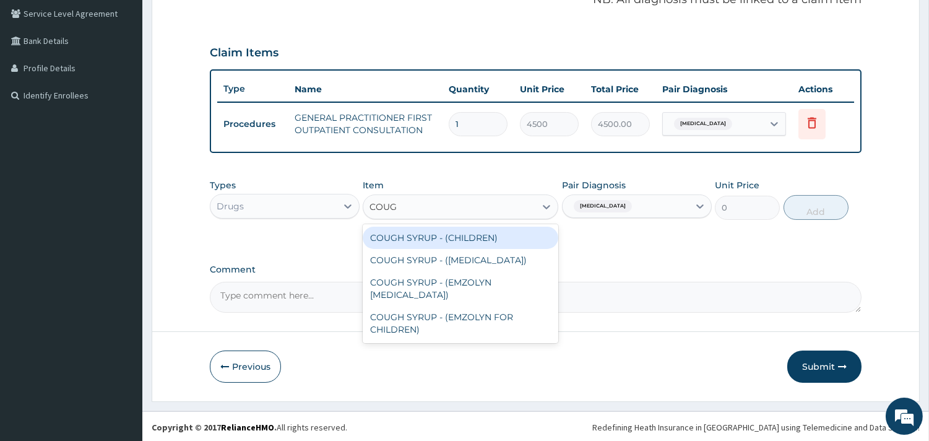
type input "COUGH"
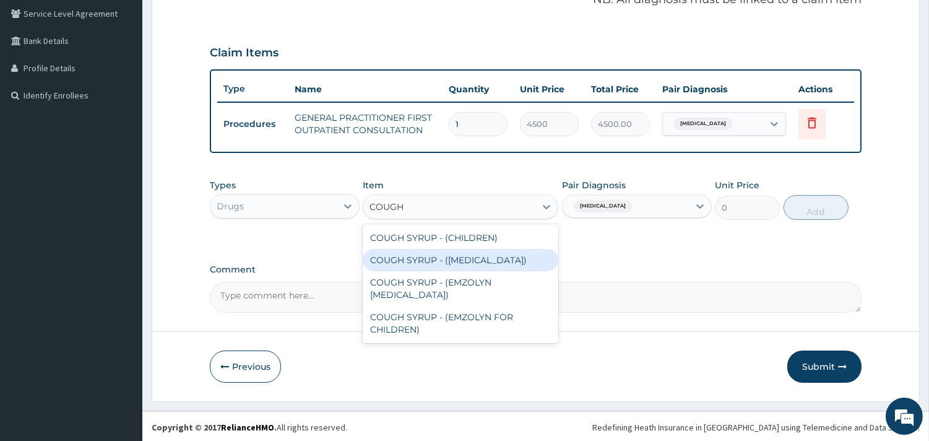
click at [467, 259] on div "COUGH SYRUP - ([MEDICAL_DATA])" at bounding box center [461, 260] width 196 height 22
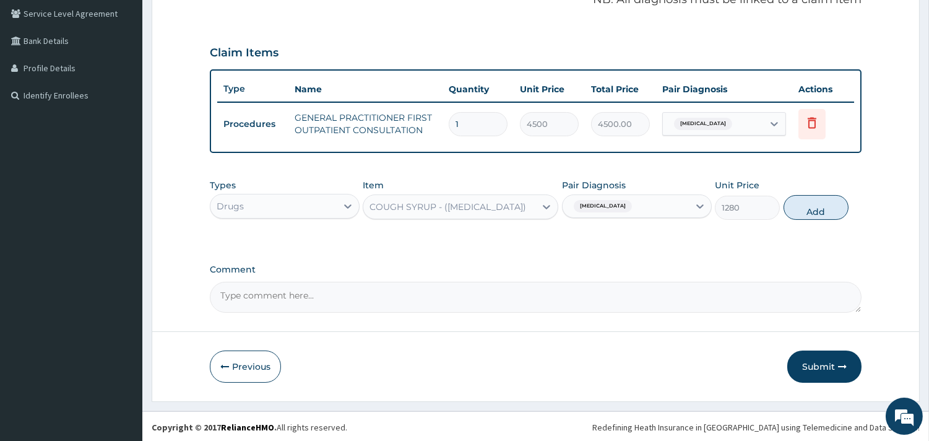
drag, startPoint x: 806, startPoint y: 198, endPoint x: 799, endPoint y: 198, distance: 6.8
click at [806, 198] on button "Add" at bounding box center [815, 207] width 65 height 25
type input "0"
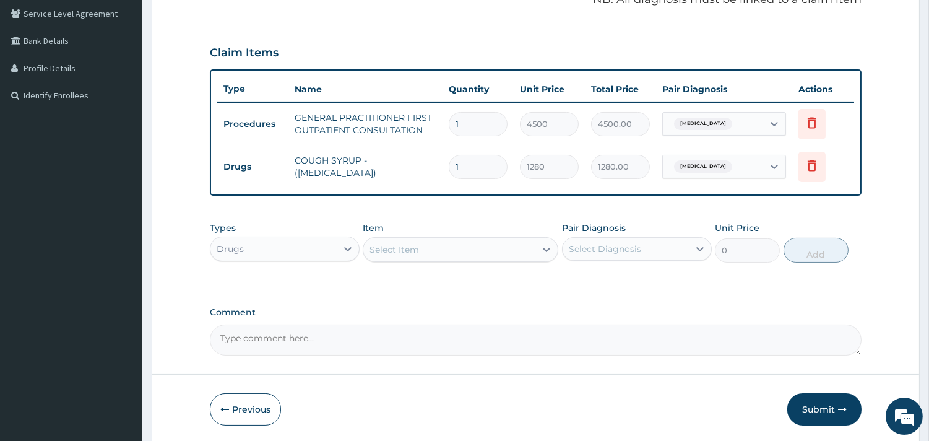
click at [428, 249] on div "Select Item" at bounding box center [449, 249] width 172 height 20
type input "CET"
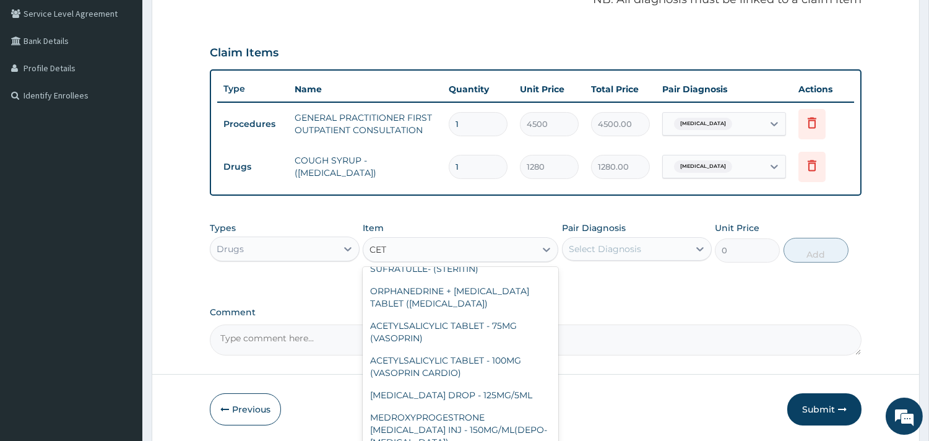
scroll to position [390, 0]
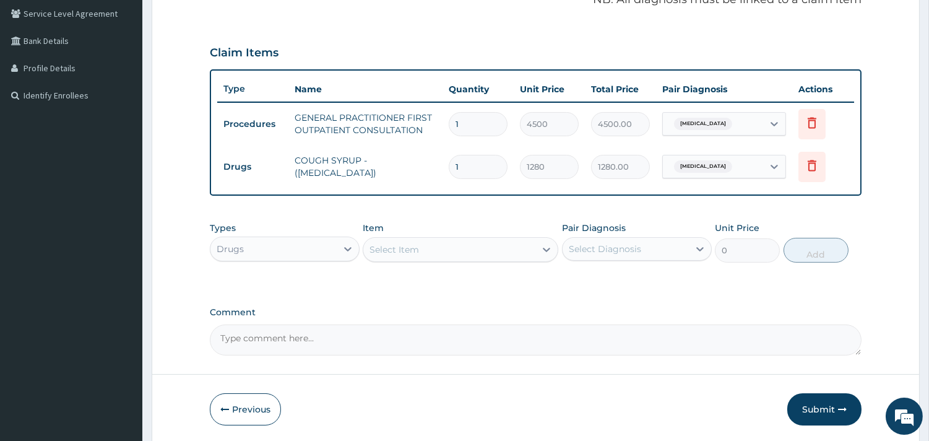
drag, startPoint x: 404, startPoint y: 254, endPoint x: 322, endPoint y: 234, distance: 84.6
click at [322, 234] on div "Types Drugs Item option COUGH SYRUP - (EXPECTORANT), selected. Select is focuse…" at bounding box center [535, 241] width 651 height 53
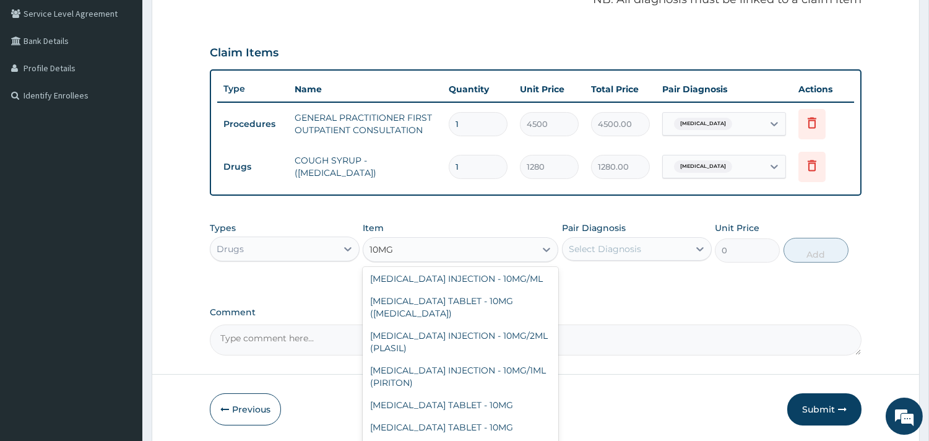
scroll to position [0, 0]
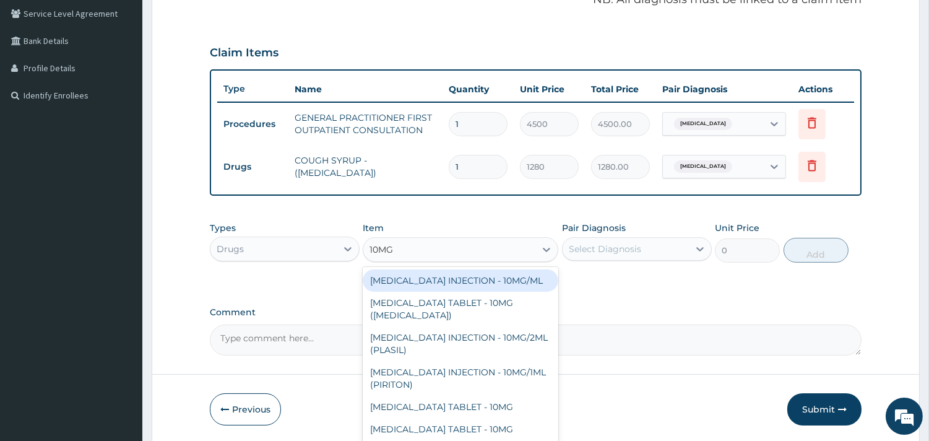
type input "10MG"
drag, startPoint x: 616, startPoint y: 301, endPoint x: 498, endPoint y: 282, distance: 119.6
click at [616, 301] on div "PA Code / Prescription Code Enter Code(Secondary Care Only) Encounter Date 07-0…" at bounding box center [535, 108] width 651 height 494
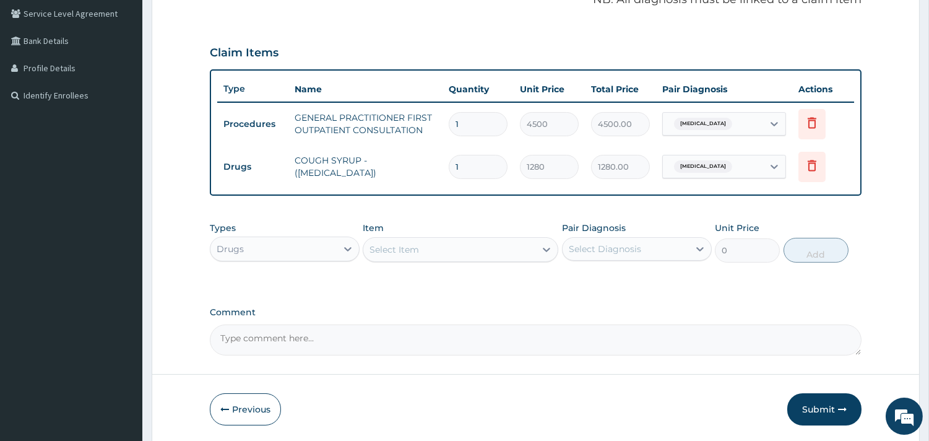
click at [449, 249] on div "Select Item" at bounding box center [449, 249] width 172 height 20
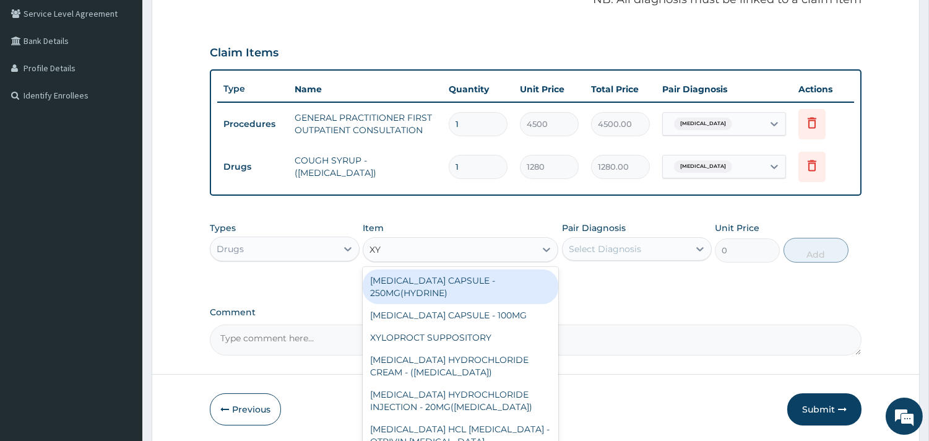
type input "X"
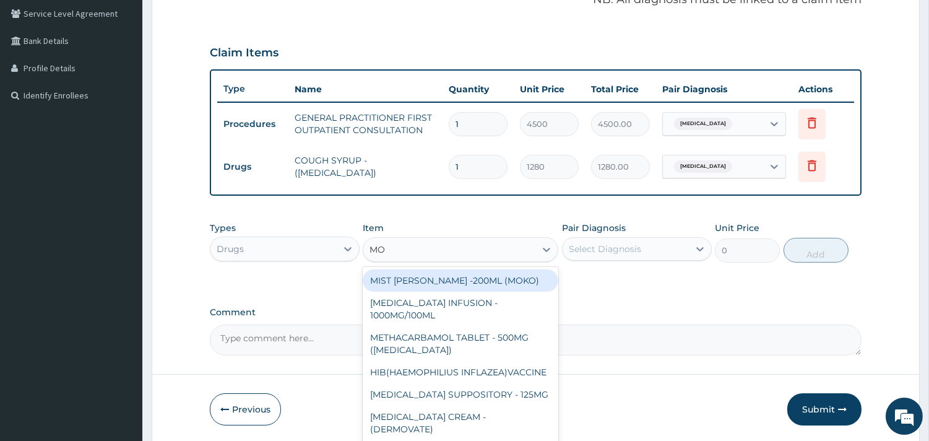
type input "MON"
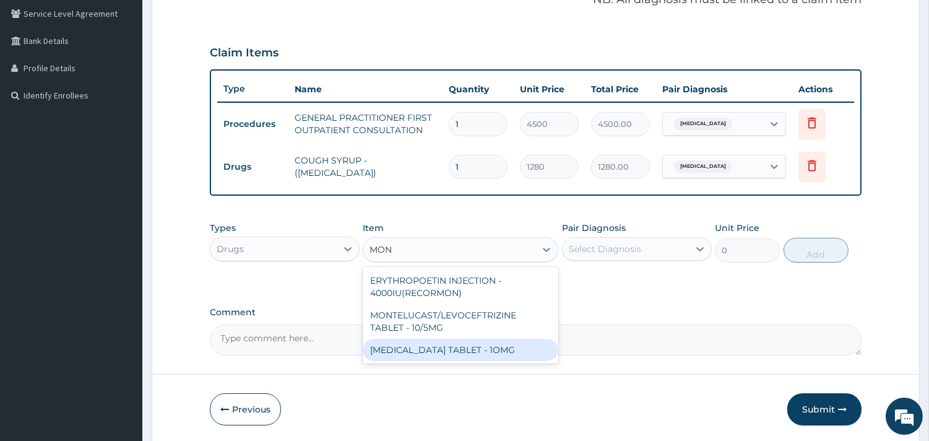
click at [456, 338] on div "MONTELUKAST TABLET - 1OMG" at bounding box center [461, 349] width 196 height 22
type input "224"
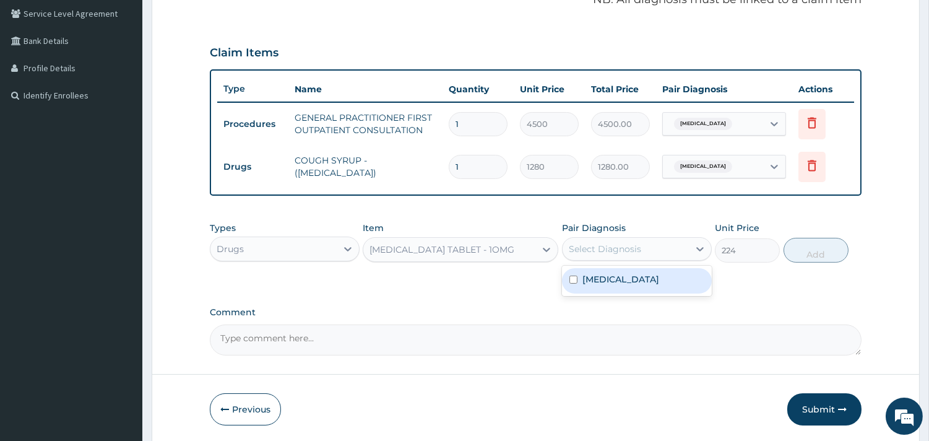
click at [603, 244] on div "Select Diagnosis" at bounding box center [605, 249] width 72 height 12
click at [622, 277] on label "Upper respiratory infection" at bounding box center [620, 279] width 77 height 12
checkbox input "true"
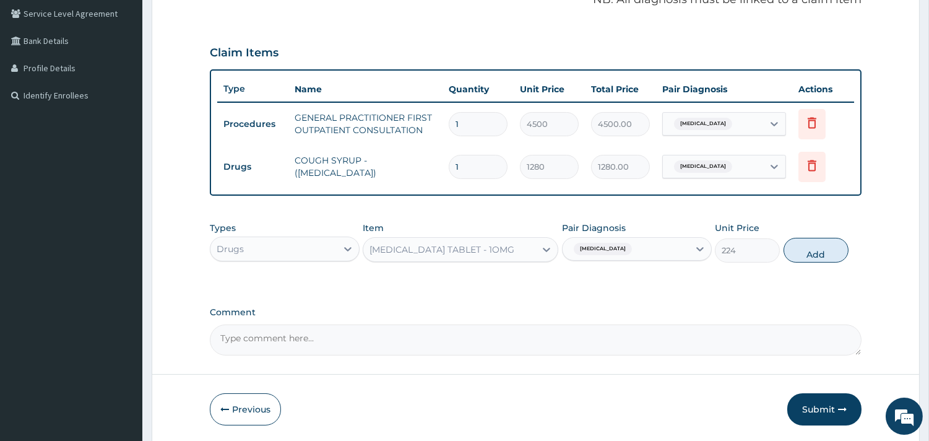
click at [809, 245] on button "Add" at bounding box center [815, 250] width 65 height 25
type input "0"
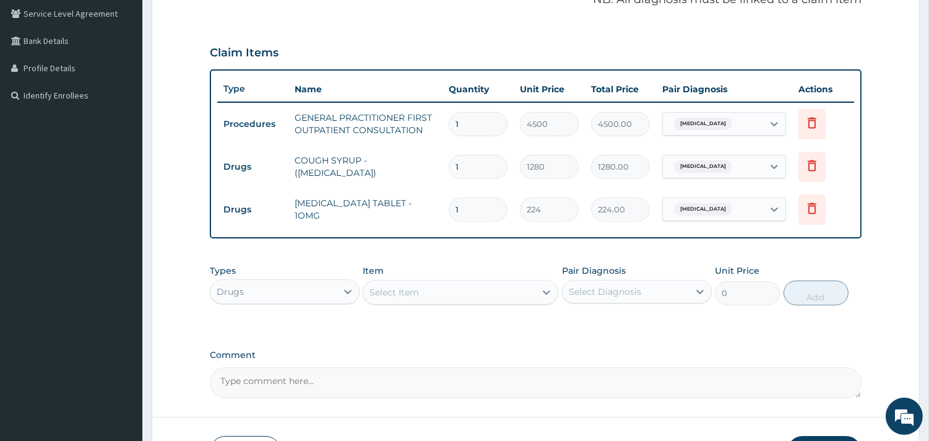
drag, startPoint x: 486, startPoint y: 202, endPoint x: 327, endPoint y: 229, distance: 161.2
click at [327, 229] on tr "Drugs MONTELUKAST TABLET - 1OMG 1 224 224.00 Upper respiratory infection Delete" at bounding box center [535, 209] width 637 height 43
type input "5"
type input "1120.00"
type input "5"
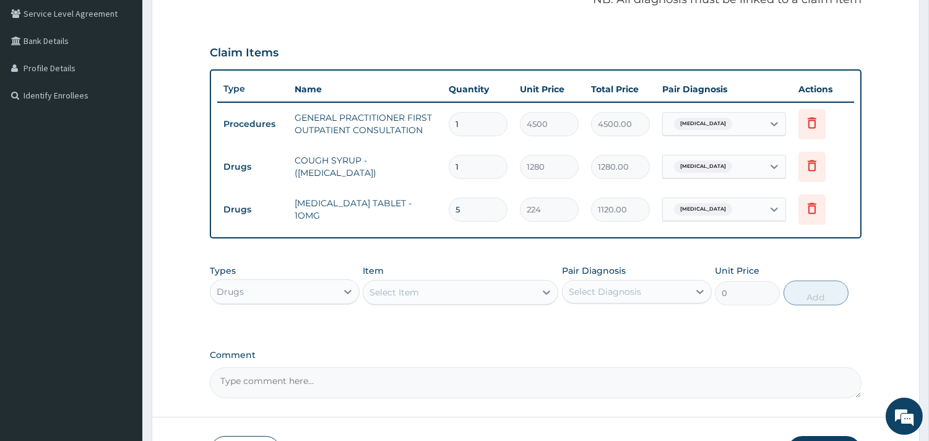
click at [549, 343] on div "PA Code / Prescription Code Enter Code(Secondary Care Only) Encounter Date 07-0…" at bounding box center [535, 129] width 651 height 537
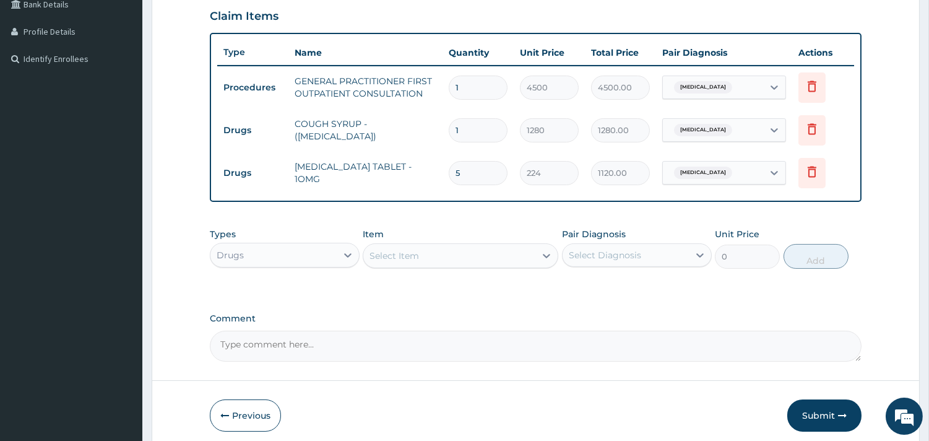
scroll to position [344, 0]
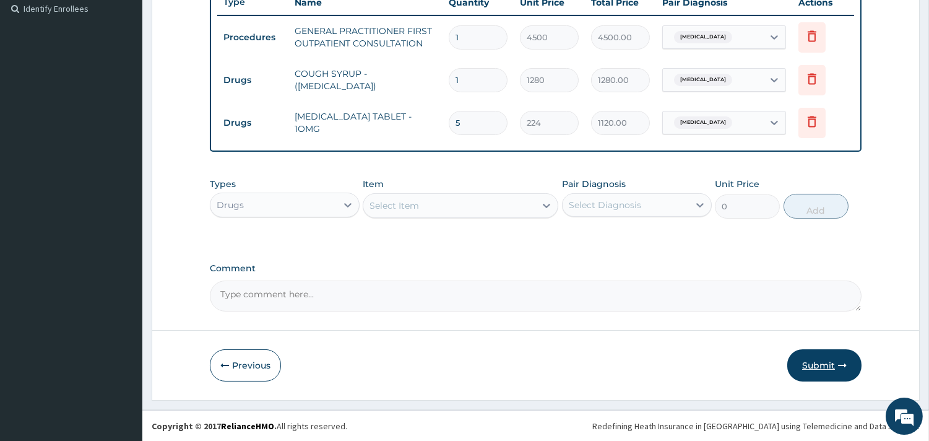
click at [832, 361] on button "Submit" at bounding box center [824, 365] width 74 height 32
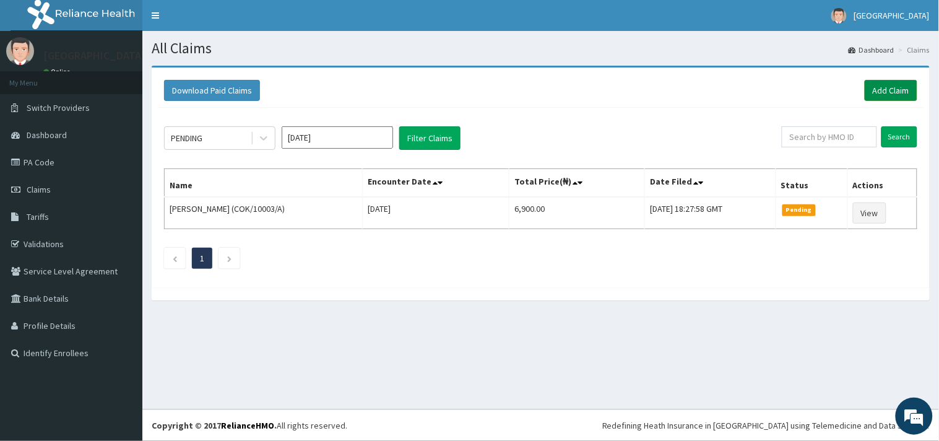
click at [885, 93] on link "Add Claim" at bounding box center [890, 90] width 53 height 21
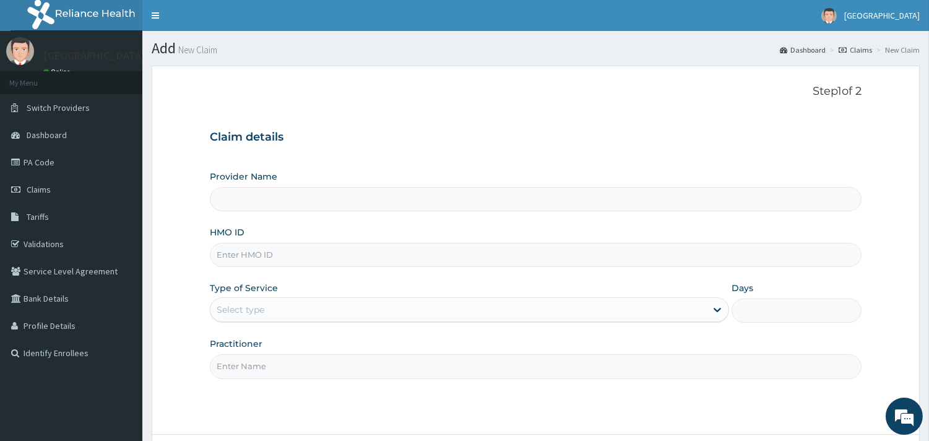
type input "[GEOGRAPHIC_DATA]"
click at [311, 261] on input "HMO ID" at bounding box center [535, 255] width 651 height 24
type input "TZA/10014/A"
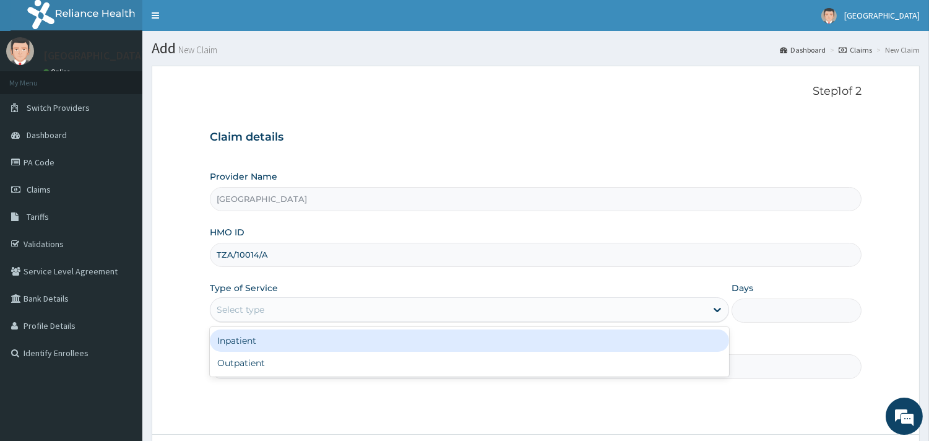
drag, startPoint x: 314, startPoint y: 305, endPoint x: 287, endPoint y: 329, distance: 36.0
click at [314, 305] on div "Select type" at bounding box center [458, 309] width 496 height 20
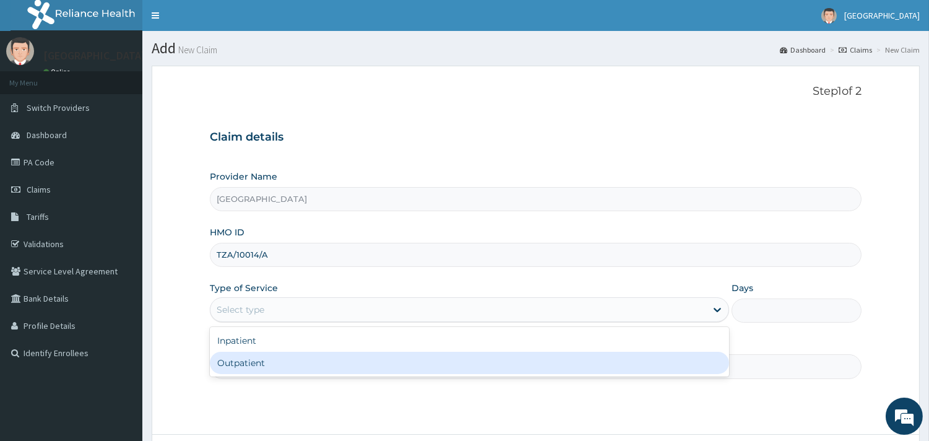
drag, startPoint x: 286, startPoint y: 355, endPoint x: 282, endPoint y: 365, distance: 11.1
click at [286, 356] on div "Outpatient" at bounding box center [469, 362] width 519 height 22
type input "1"
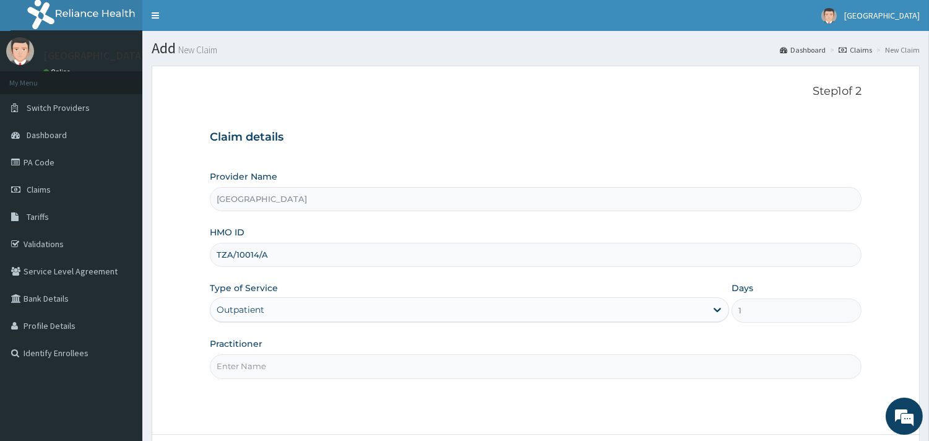
click at [282, 365] on input "Practitioner" at bounding box center [535, 366] width 651 height 24
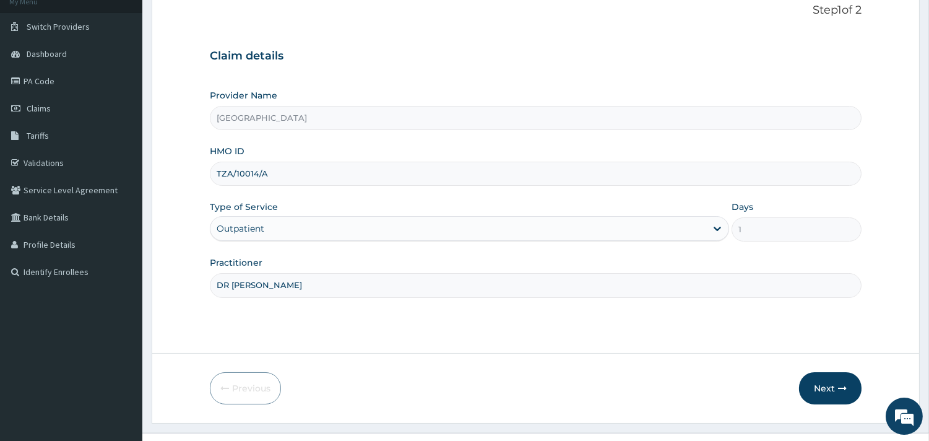
scroll to position [105, 0]
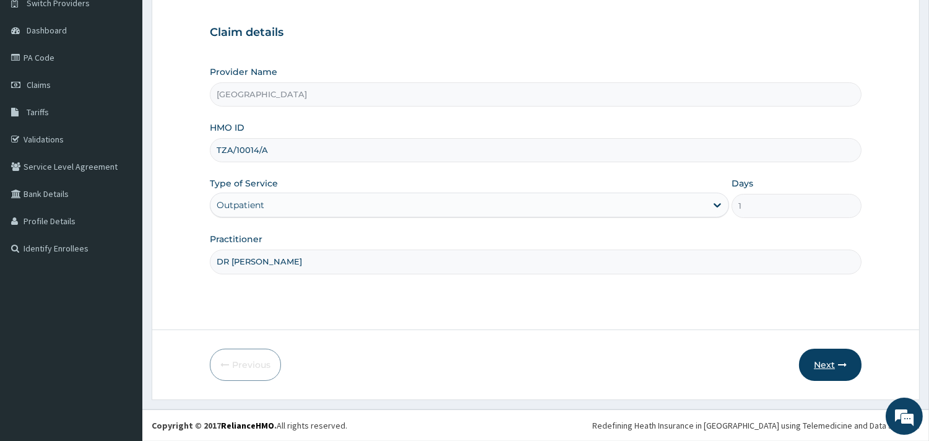
type input "DR [PERSON_NAME]"
click at [825, 348] on button "Next" at bounding box center [830, 364] width 62 height 32
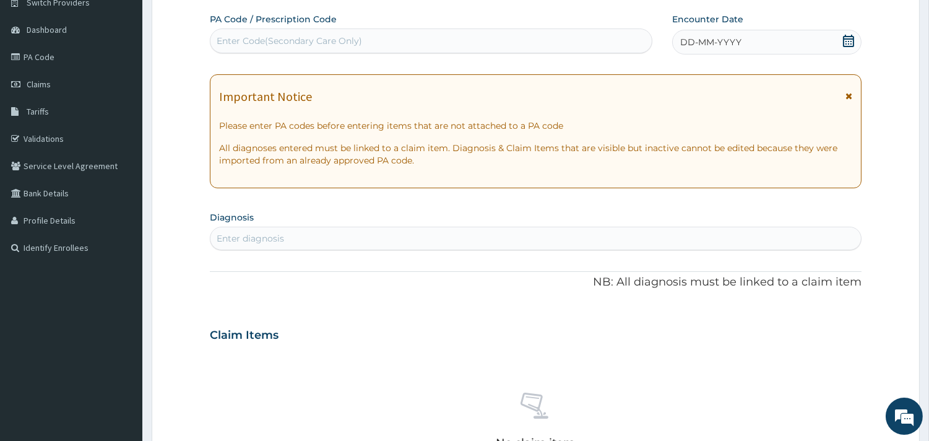
click at [849, 44] on icon at bounding box center [848, 41] width 12 height 12
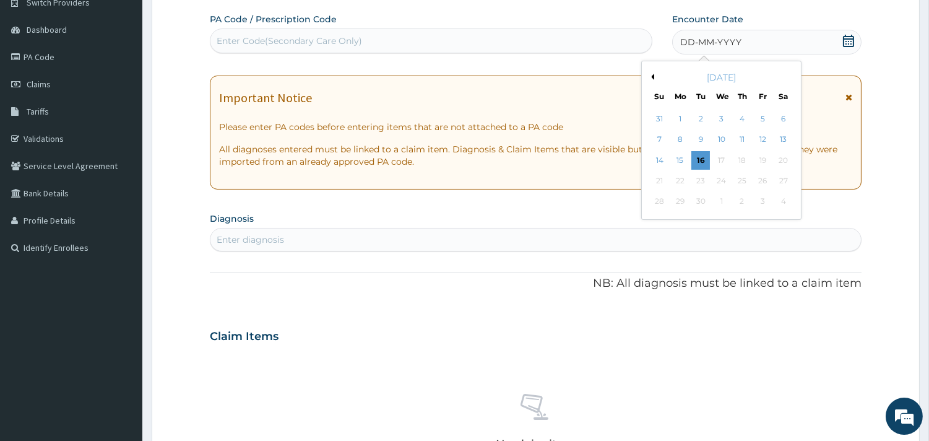
click at [672, 156] on div "15" at bounding box center [680, 160] width 19 height 19
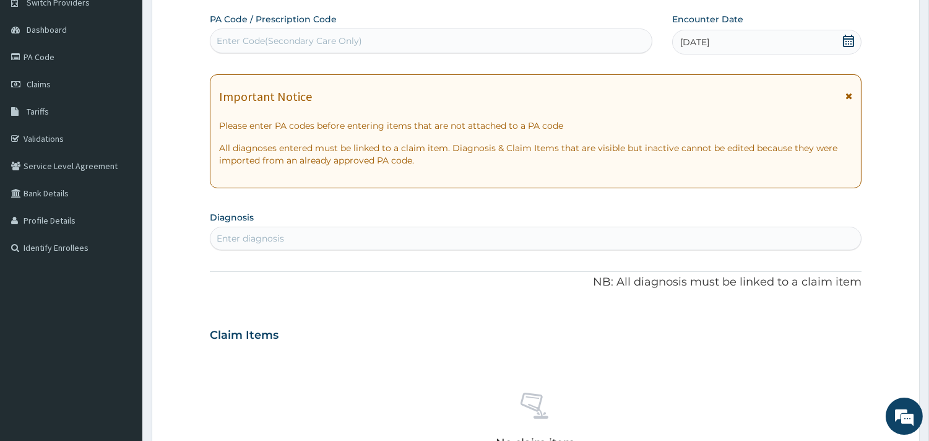
click at [845, 96] on icon at bounding box center [848, 96] width 7 height 9
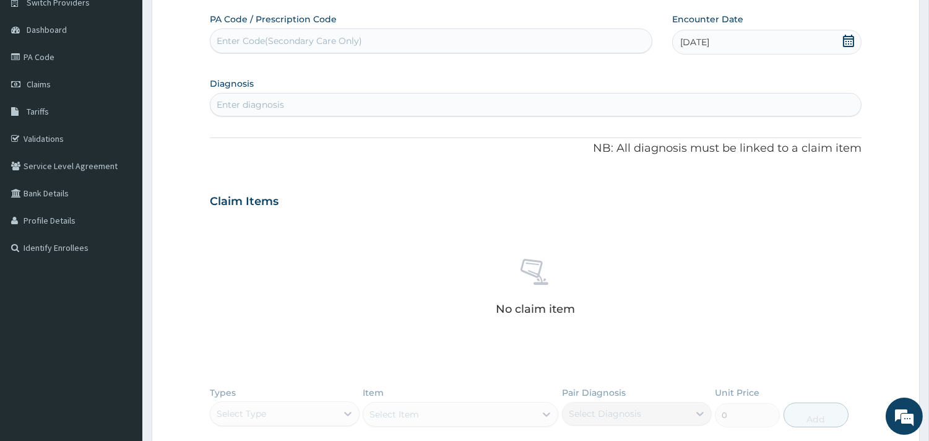
click at [673, 103] on div "Enter diagnosis" at bounding box center [535, 105] width 650 height 20
type input "HEADACHE"
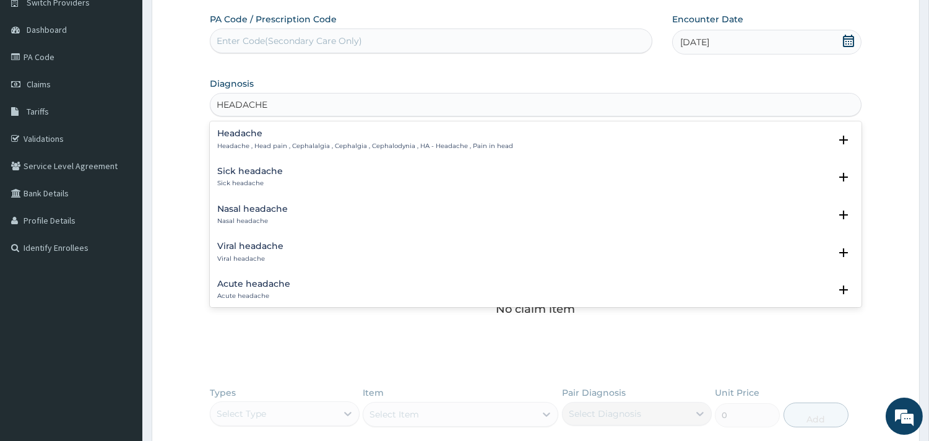
click at [267, 145] on p "Headache , Head pain , Cephalalgia , Cephalgia , Cephalodynia , HA - Headache ,…" at bounding box center [365, 146] width 296 height 9
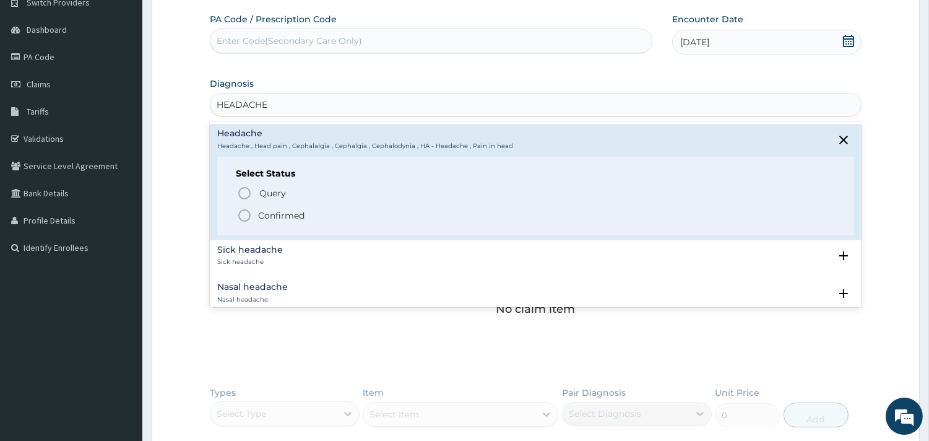
drag, startPoint x: 246, startPoint y: 215, endPoint x: 306, endPoint y: 212, distance: 60.1
click at [246, 215] on icon "status option filled" at bounding box center [244, 215] width 15 height 15
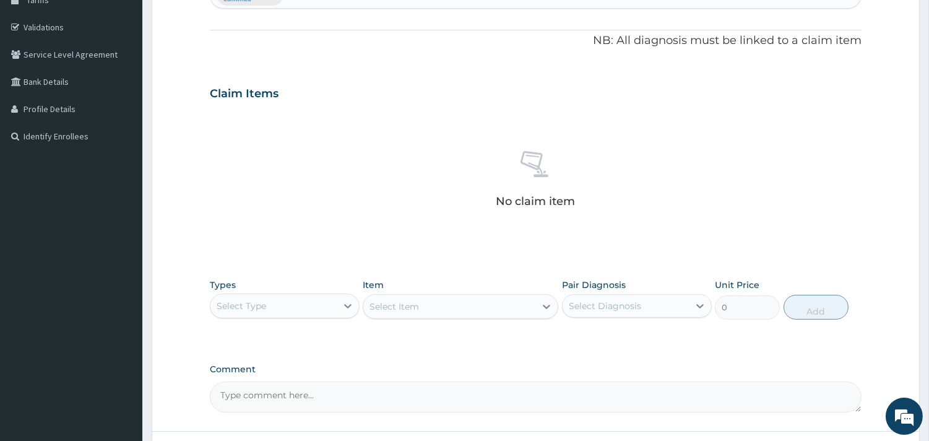
scroll to position [318, 0]
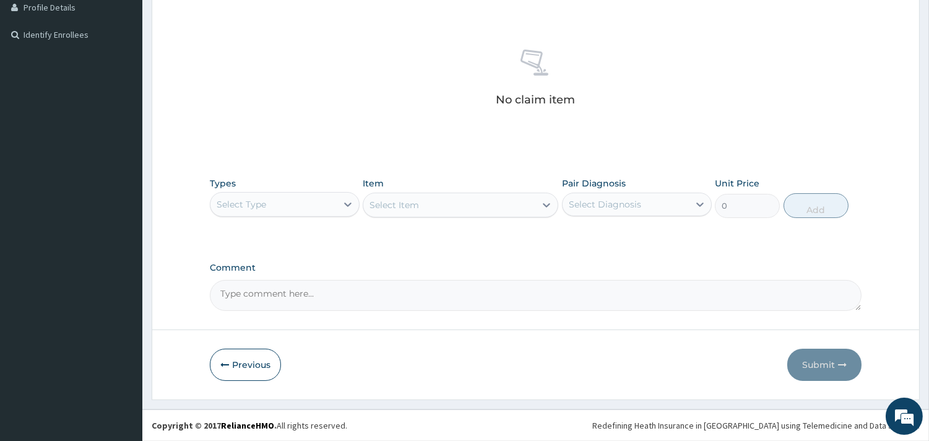
click at [299, 207] on div "Select Type" at bounding box center [273, 204] width 126 height 20
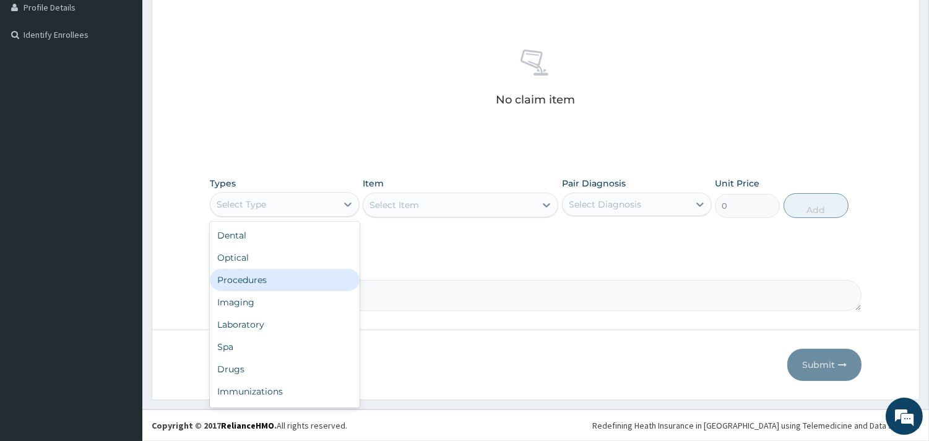
drag, startPoint x: 298, startPoint y: 285, endPoint x: 309, endPoint y: 282, distance: 11.4
click at [299, 283] on div "Procedures" at bounding box center [285, 280] width 150 height 22
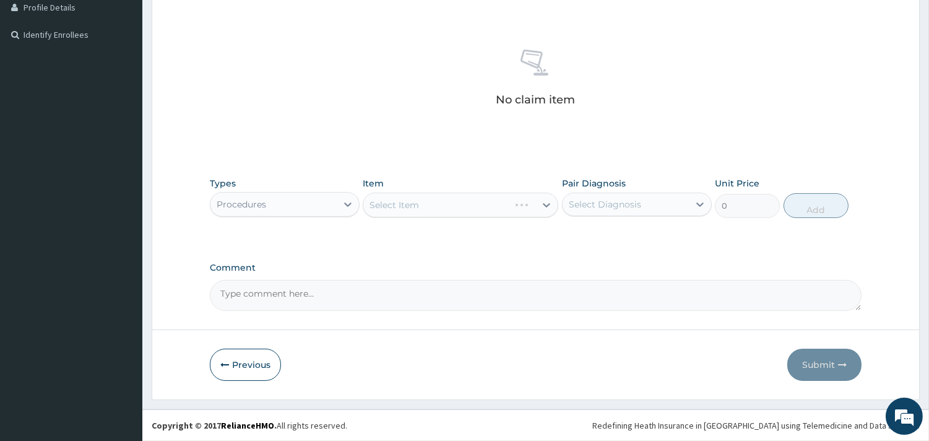
click at [580, 202] on div "Select Diagnosis" at bounding box center [605, 204] width 72 height 12
click at [593, 243] on div "Headache" at bounding box center [637, 235] width 150 height 25
checkbox input "true"
click at [487, 209] on div "Select Item" at bounding box center [461, 204] width 196 height 25
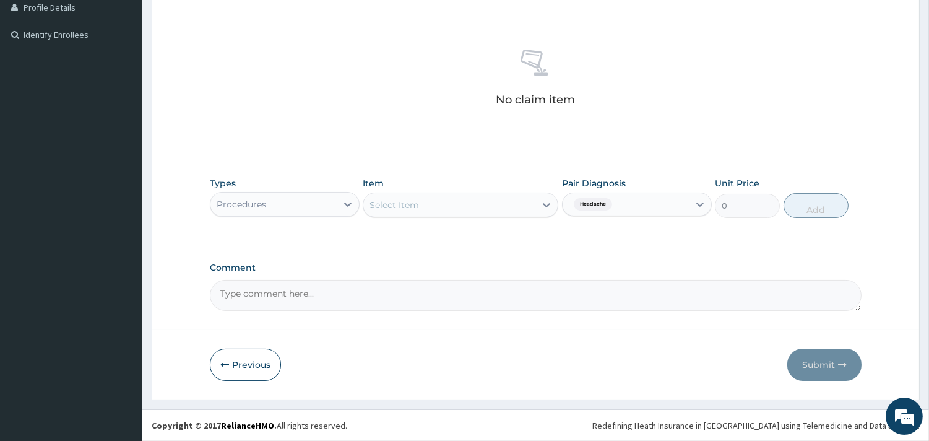
click at [496, 196] on div "Select Item" at bounding box center [449, 205] width 172 height 20
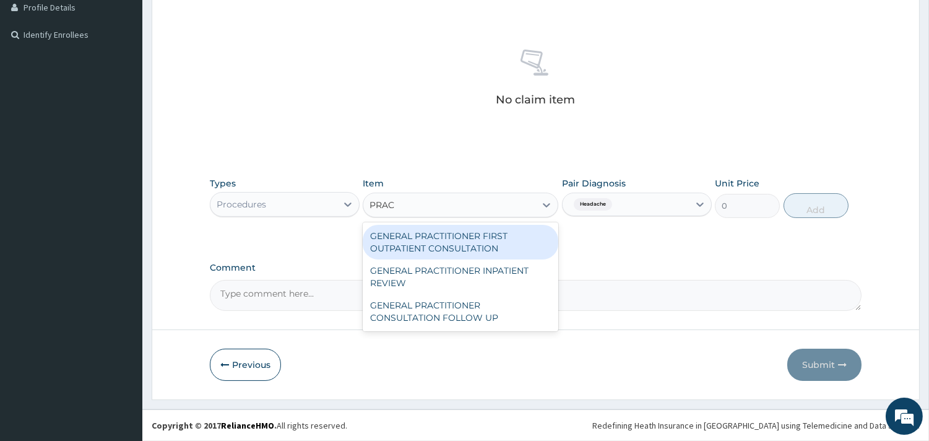
type input "PRACT"
click at [476, 233] on div "GENERAL PRACTITIONER FIRST OUTPATIENT CONSULTATION" at bounding box center [461, 242] width 196 height 35
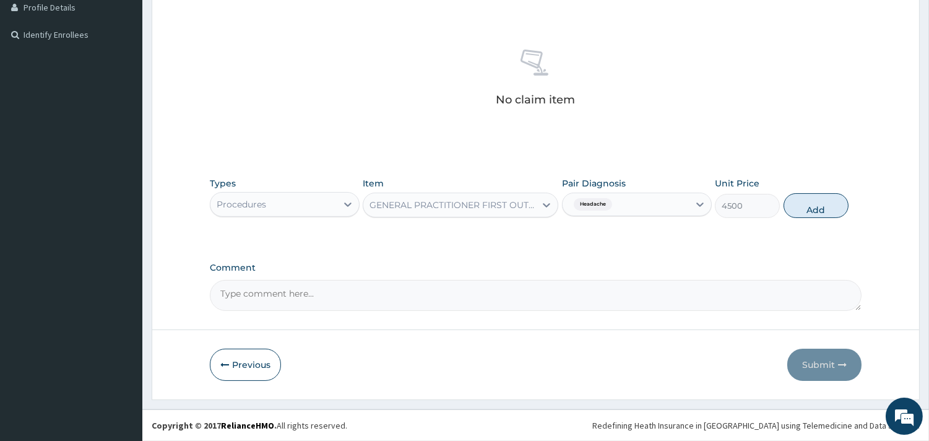
drag, startPoint x: 819, startPoint y: 206, endPoint x: 669, endPoint y: 208, distance: 150.4
click at [819, 206] on button "Add" at bounding box center [815, 205] width 65 height 25
type input "0"
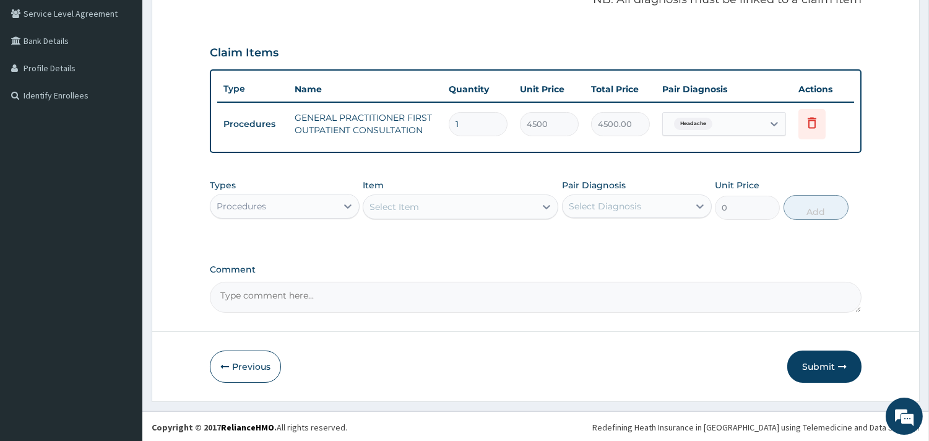
drag, startPoint x: 810, startPoint y: 366, endPoint x: 775, endPoint y: 366, distance: 35.9
click at [810, 366] on button "Submit" at bounding box center [824, 366] width 74 height 32
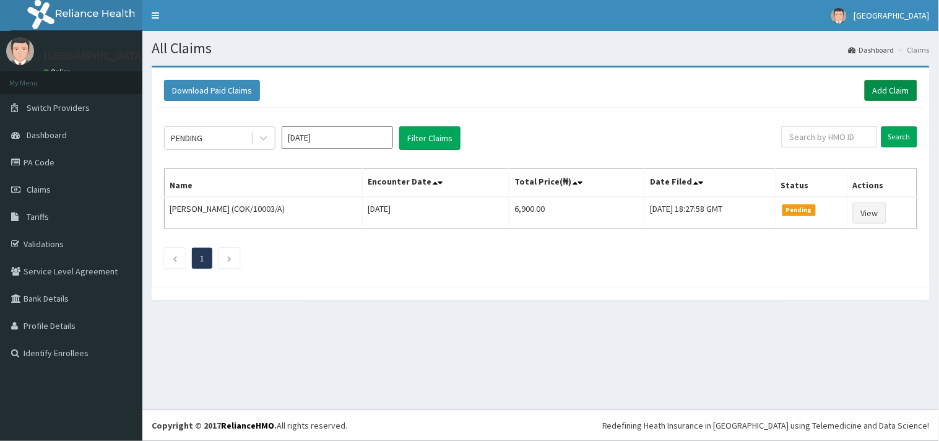
click at [906, 90] on link "Add Claim" at bounding box center [890, 90] width 53 height 21
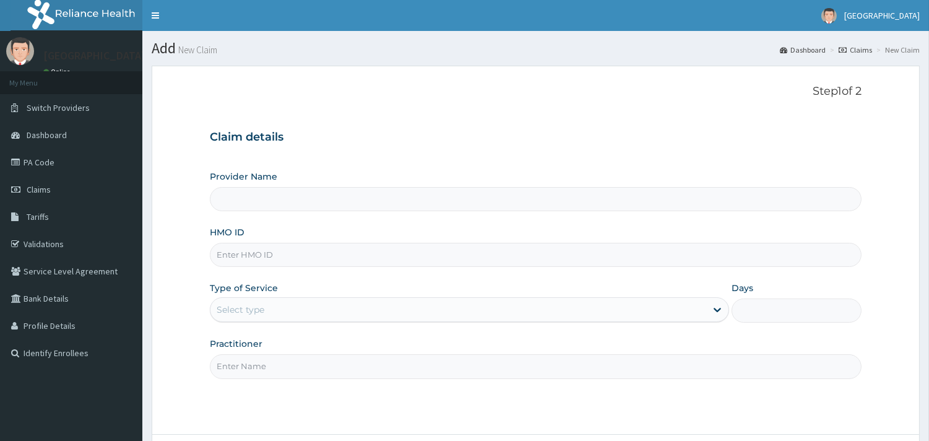
click at [257, 257] on input "HMO ID" at bounding box center [535, 255] width 651 height 24
type input "[GEOGRAPHIC_DATA]"
type input "EPL/10055/A"
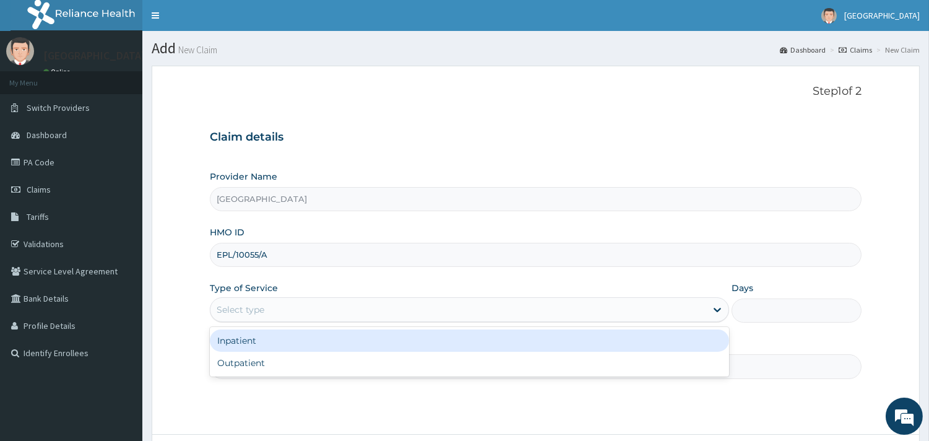
drag, startPoint x: 288, startPoint y: 301, endPoint x: 270, endPoint y: 363, distance: 64.6
click at [288, 301] on div "Select type" at bounding box center [458, 309] width 496 height 20
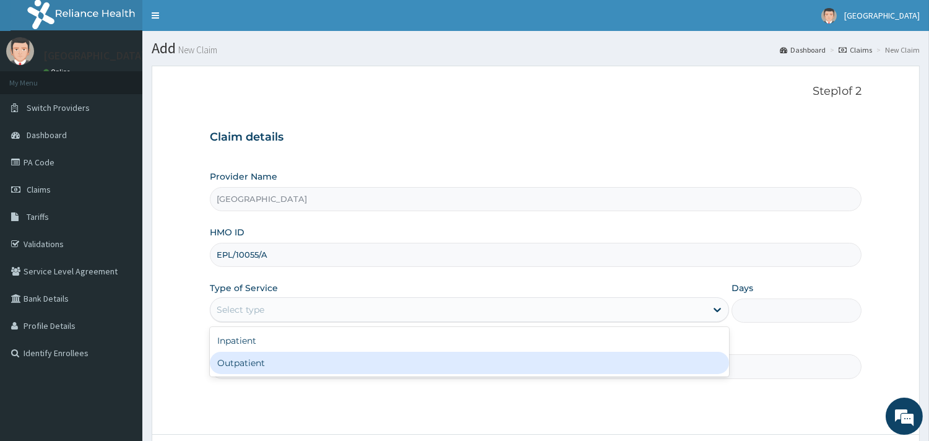
click at [271, 368] on div "Outpatient" at bounding box center [469, 362] width 519 height 22
type input "1"
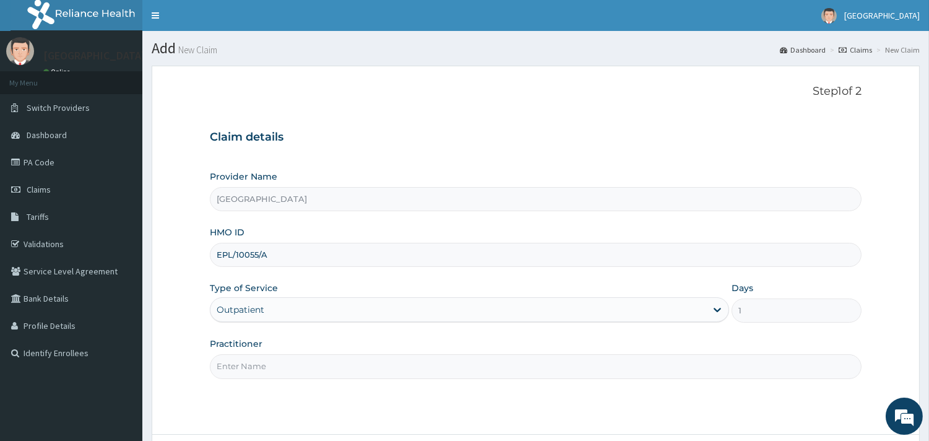
click at [263, 367] on input "Practitioner" at bounding box center [535, 366] width 651 height 24
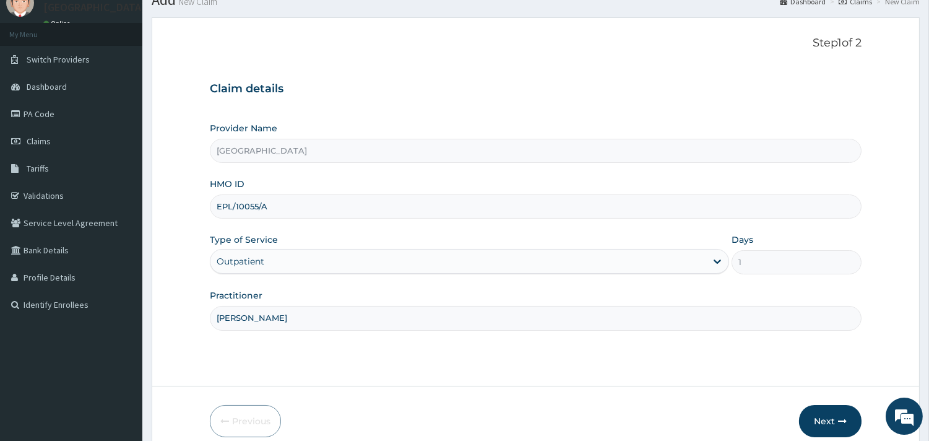
scroll to position [105, 0]
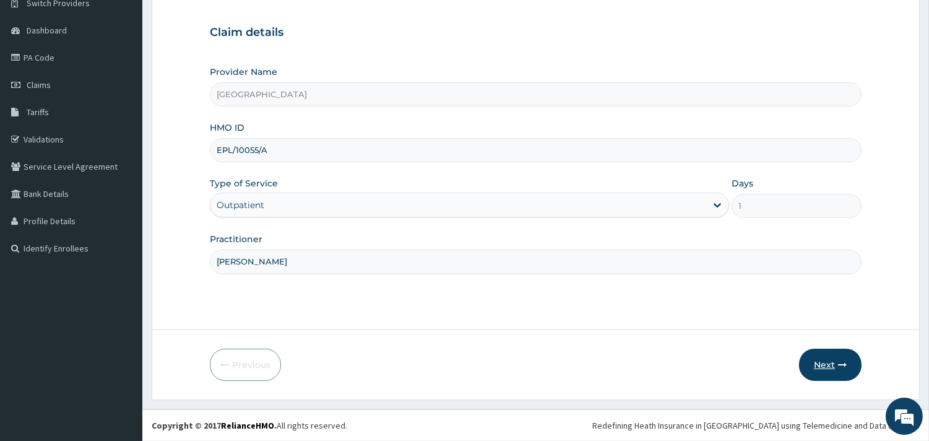
type input "[PERSON_NAME]"
click at [851, 355] on button "Next" at bounding box center [830, 364] width 62 height 32
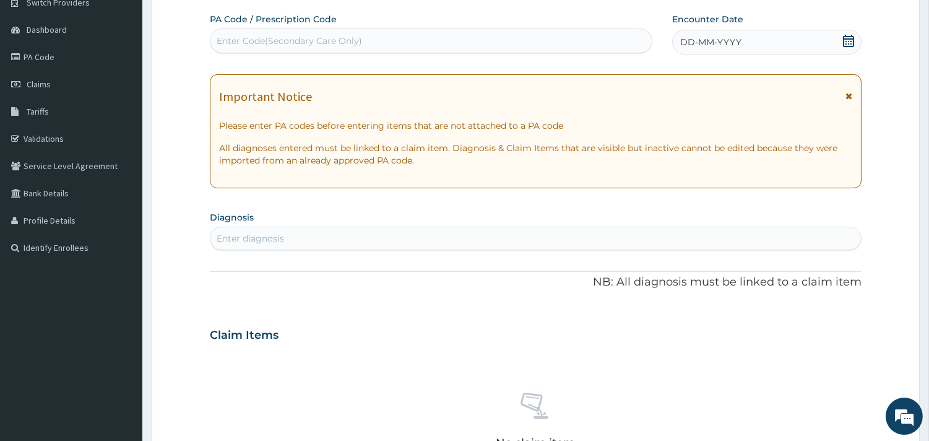
click at [846, 40] on icon at bounding box center [848, 41] width 12 height 12
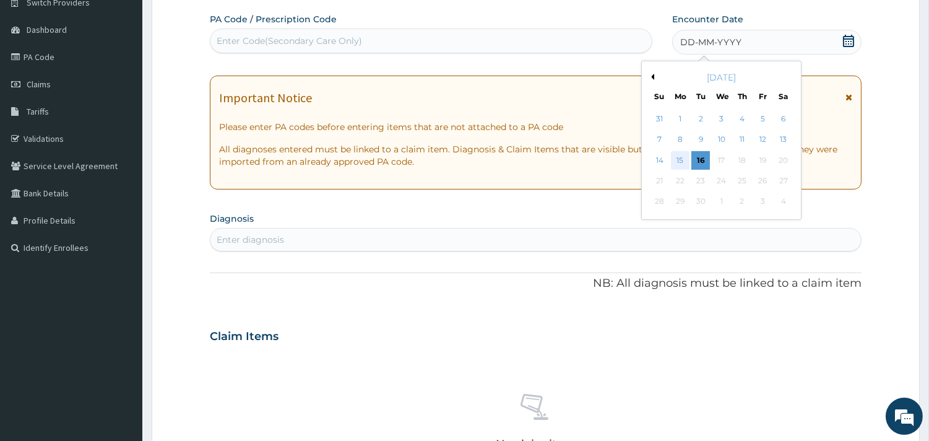
click at [687, 159] on div "15" at bounding box center [680, 160] width 19 height 19
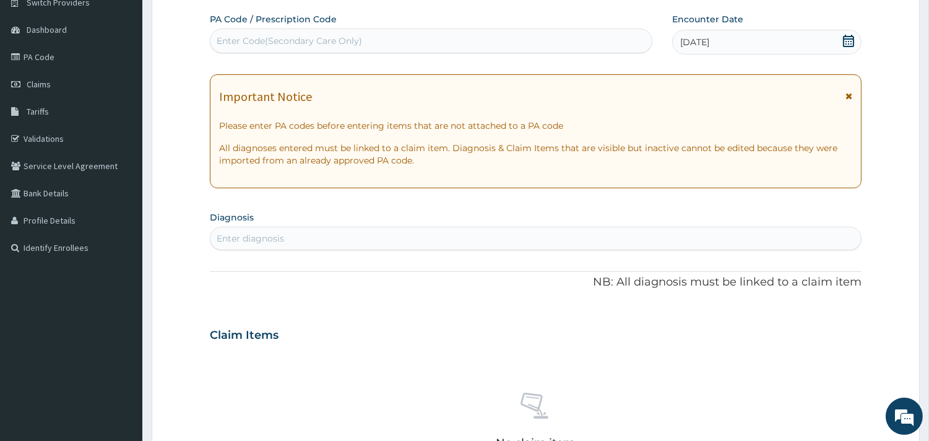
click at [850, 93] on icon at bounding box center [848, 96] width 7 height 9
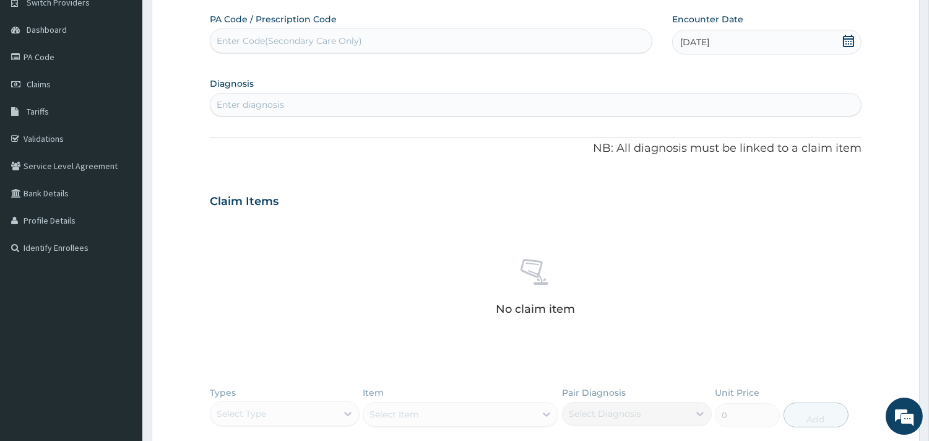
click at [520, 108] on div "Enter diagnosis" at bounding box center [535, 105] width 650 height 20
type input "[MEDICAL_DATA]"
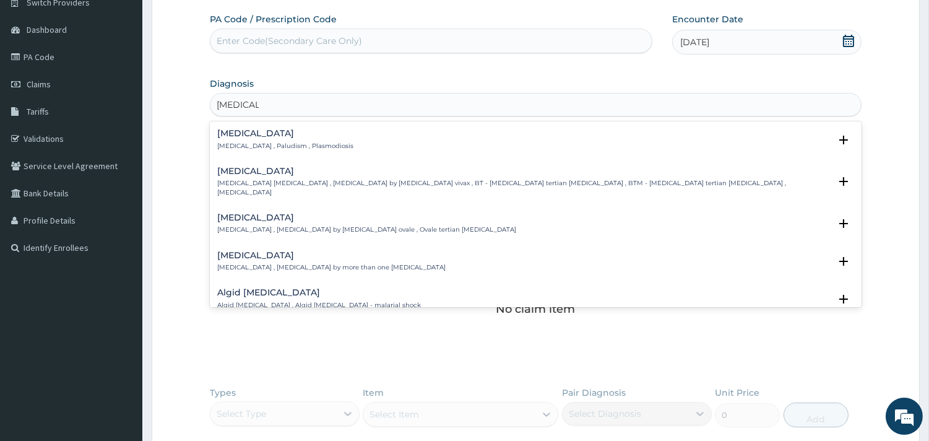
click at [293, 139] on div "[MEDICAL_DATA] [MEDICAL_DATA] , Paludism , Plasmodiosis" at bounding box center [285, 140] width 136 height 22
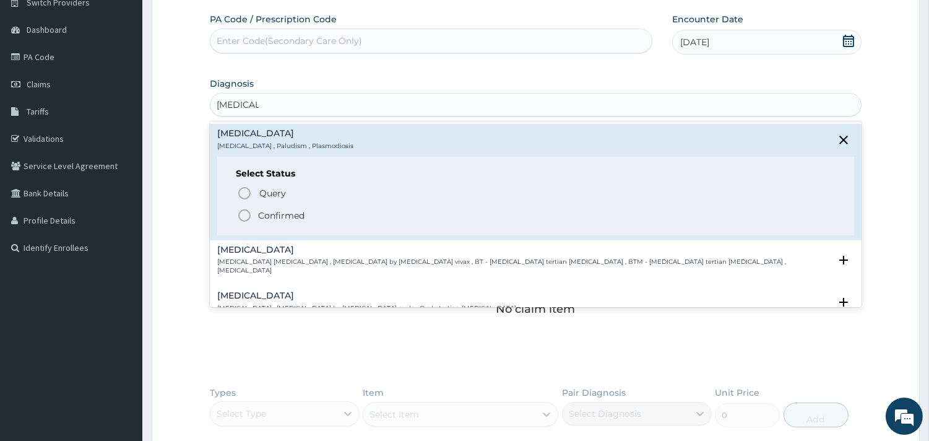
click at [239, 213] on icon "status option filled" at bounding box center [244, 215] width 15 height 15
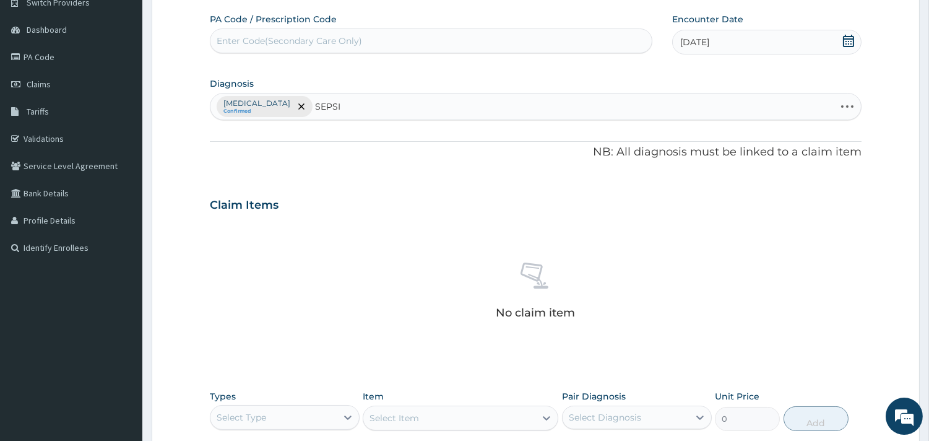
type input "SEPSIS"
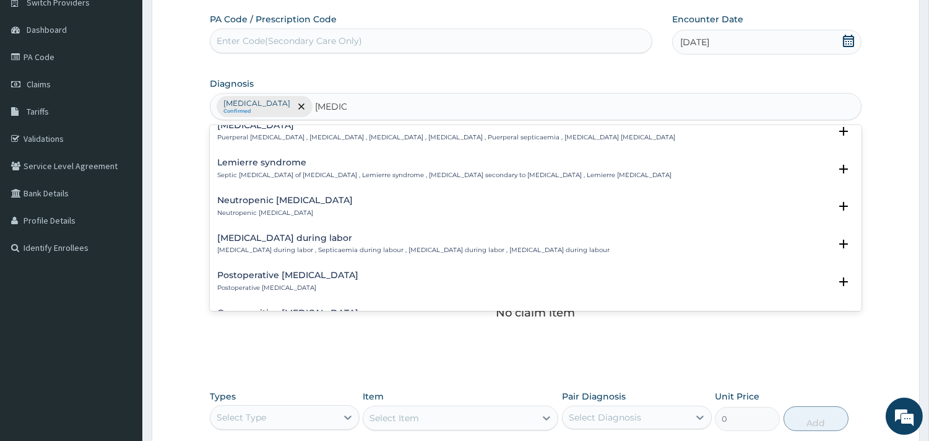
scroll to position [0, 0]
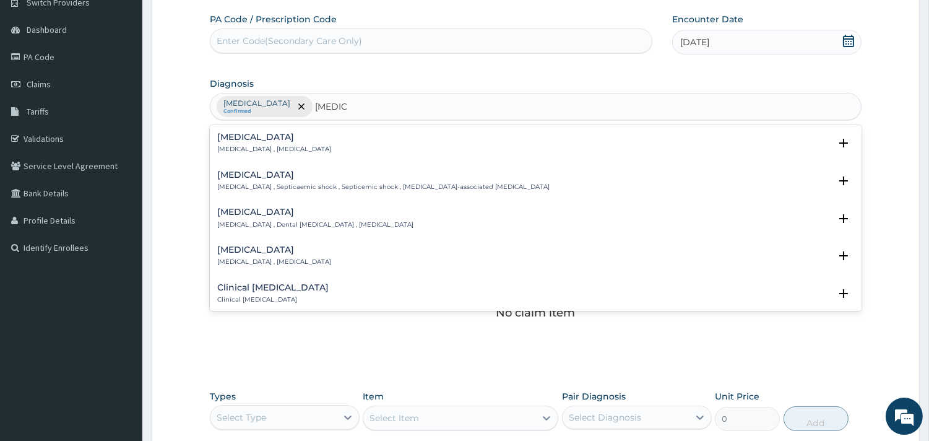
drag, startPoint x: 385, startPoint y: 131, endPoint x: 363, endPoint y: 152, distance: 30.6
click at [385, 131] on div "Sepsis Systemic infection , Sepsis Select Status Query Query covers suspected (…" at bounding box center [535, 146] width 651 height 38
click at [306, 149] on div "Sepsis Systemic infection , Sepsis" at bounding box center [535, 143] width 637 height 22
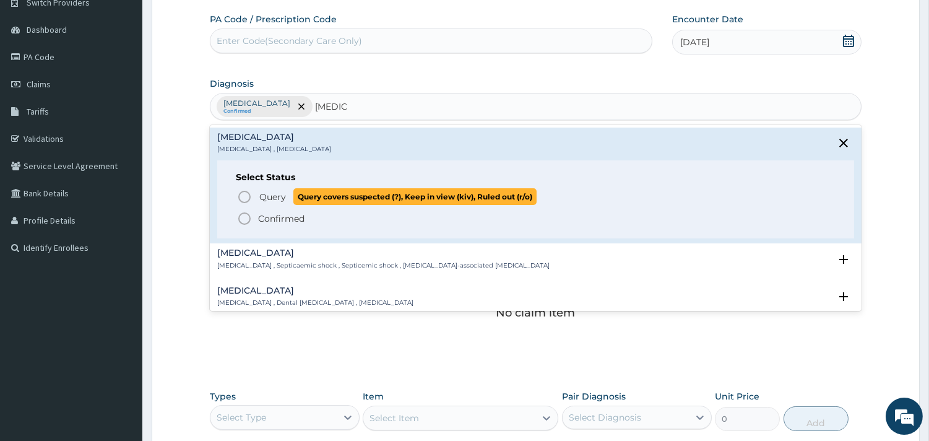
click at [260, 199] on span "Query" at bounding box center [272, 197] width 27 height 12
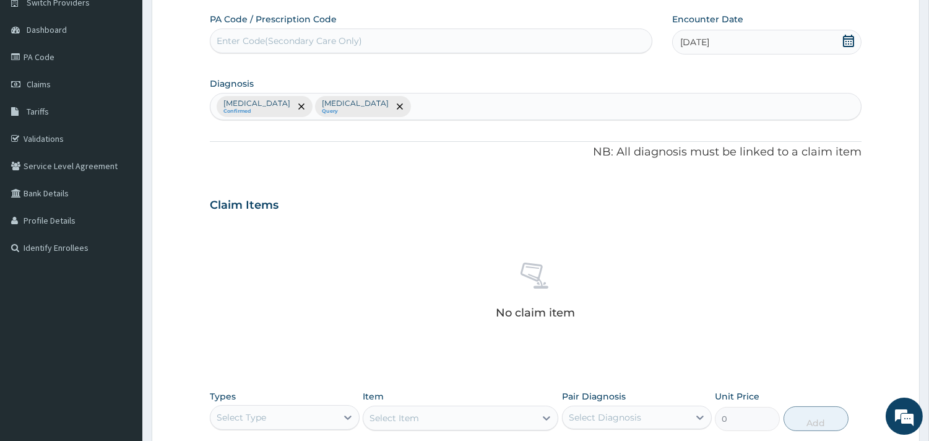
scroll to position [318, 0]
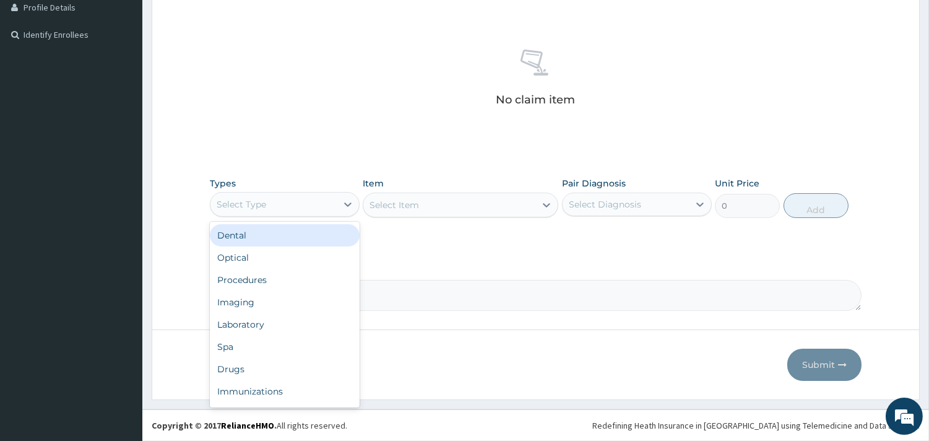
drag, startPoint x: 258, startPoint y: 207, endPoint x: 251, endPoint y: 249, distance: 42.0
click at [258, 207] on div "Select Type" at bounding box center [241, 204] width 49 height 12
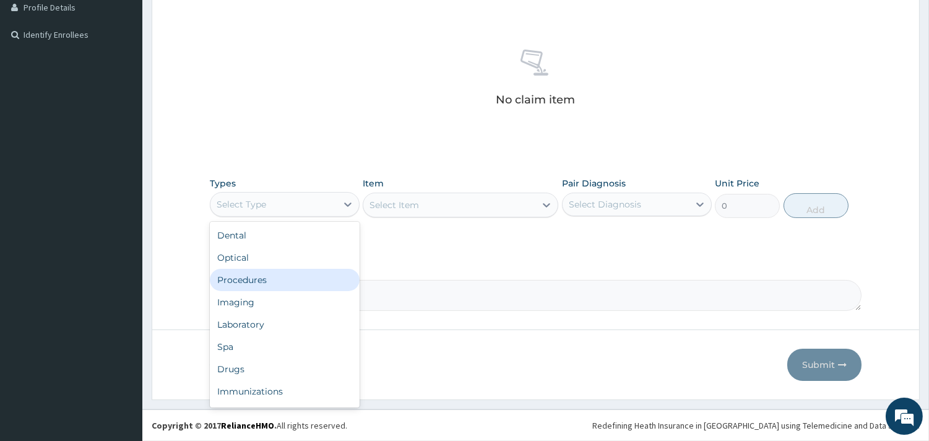
drag, startPoint x: 260, startPoint y: 283, endPoint x: 276, endPoint y: 277, distance: 17.2
click at [260, 282] on div "Procedures" at bounding box center [285, 280] width 150 height 22
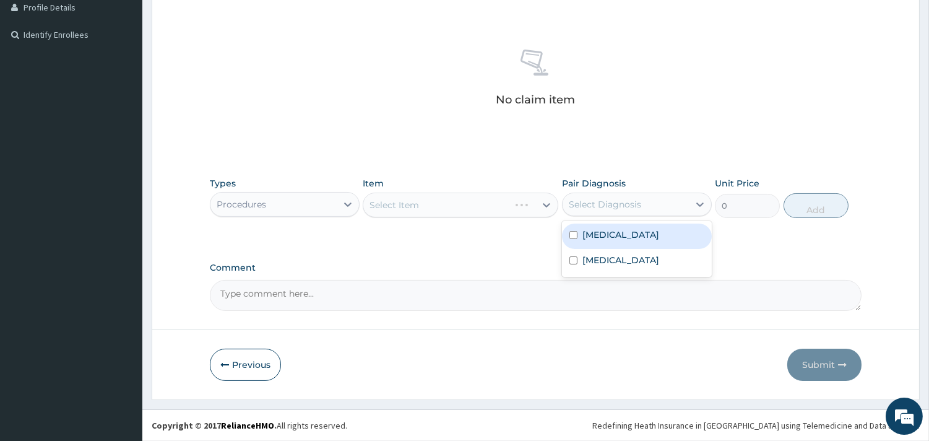
click at [601, 205] on div "Select Diagnosis" at bounding box center [605, 204] width 72 height 12
drag, startPoint x: 598, startPoint y: 243, endPoint x: 587, endPoint y: 240, distance: 11.4
click at [598, 243] on div "Malaria" at bounding box center [637, 235] width 150 height 25
checkbox input "true"
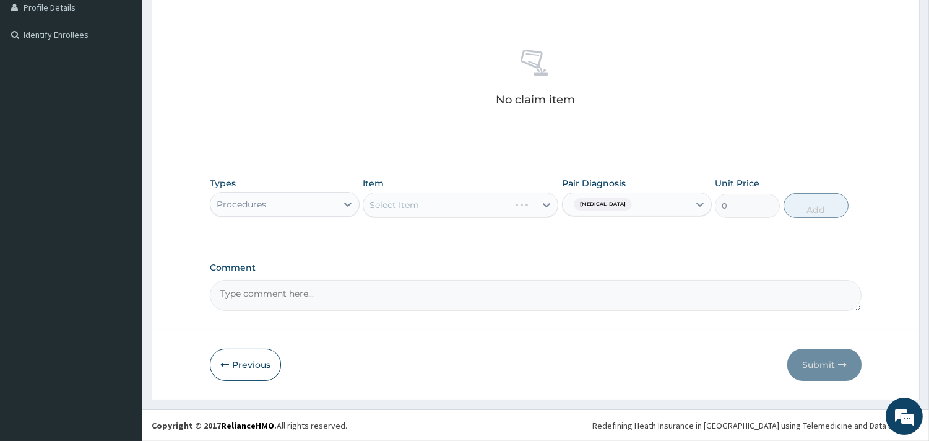
drag, startPoint x: 742, startPoint y: 260, endPoint x: 676, endPoint y: 267, distance: 66.5
click at [742, 259] on div "PA Code / Prescription Code Enter Code(Secondary Care Only) Encounter Date 15-0…" at bounding box center [535, 55] width 651 height 510
click at [505, 208] on div "Select Item" at bounding box center [449, 205] width 172 height 20
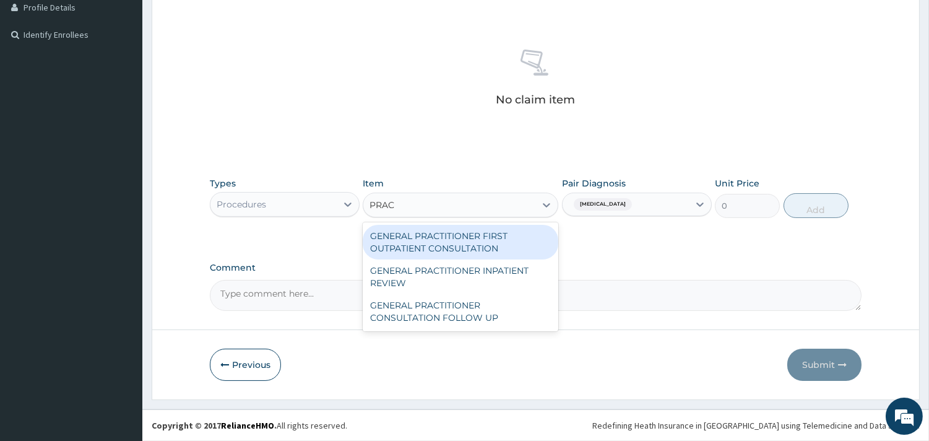
type input "PRACT"
click at [534, 236] on div "GENERAL PRACTITIONER FIRST OUTPATIENT CONSULTATION" at bounding box center [461, 242] width 196 height 35
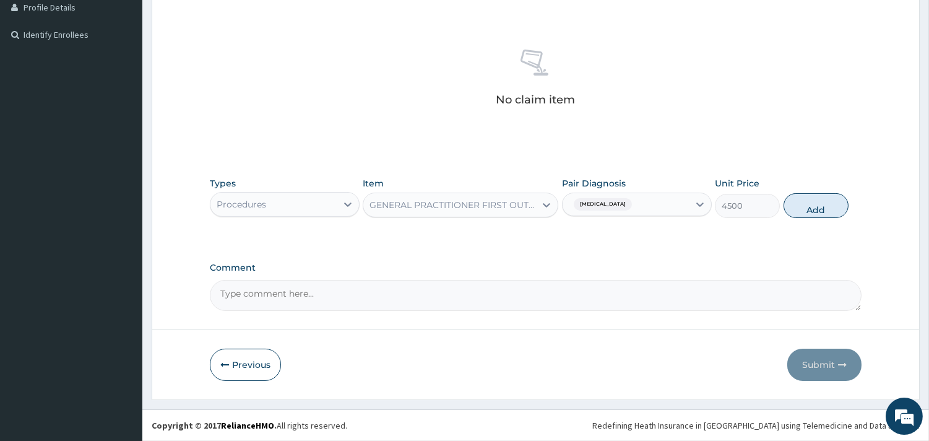
drag, startPoint x: 797, startPoint y: 202, endPoint x: 614, endPoint y: 218, distance: 183.8
click at [797, 202] on button "Add" at bounding box center [815, 205] width 65 height 25
type input "0"
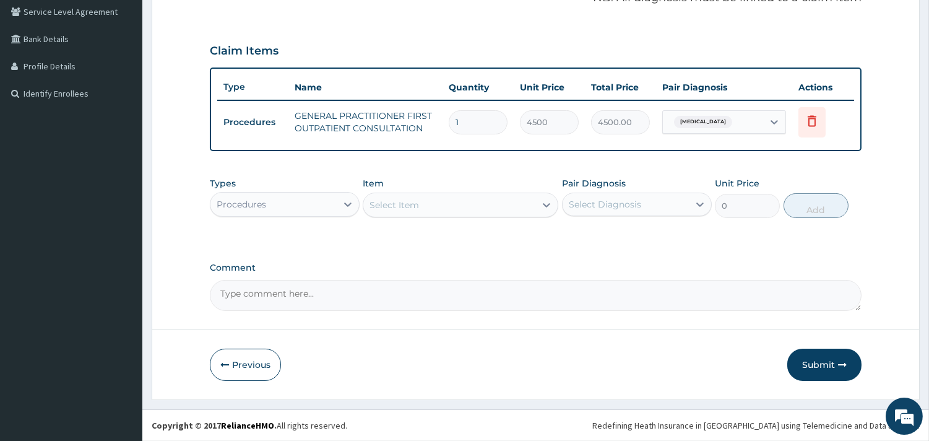
scroll to position [257, 0]
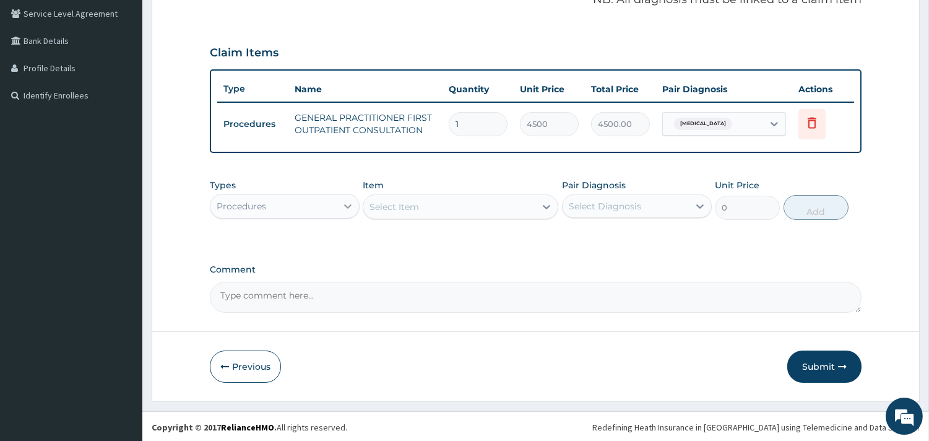
click at [355, 196] on div at bounding box center [348, 206] width 22 height 22
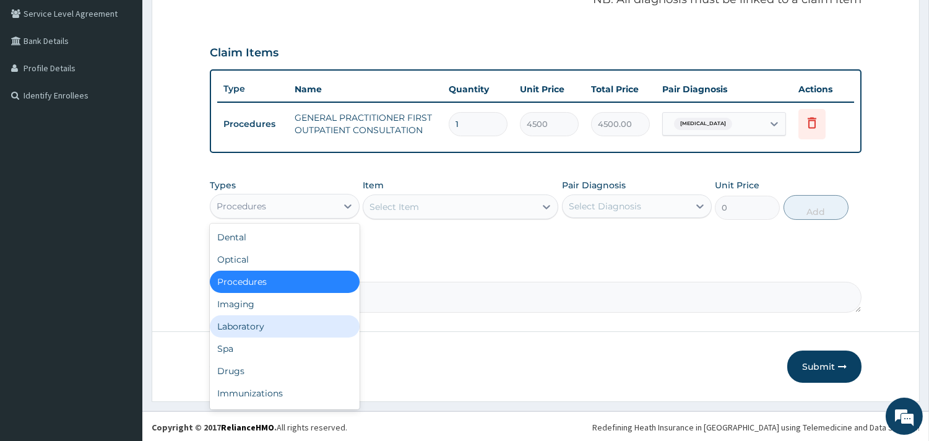
drag, startPoint x: 316, startPoint y: 322, endPoint x: 325, endPoint y: 317, distance: 11.1
click at [316, 322] on div "Laboratory" at bounding box center [285, 326] width 150 height 22
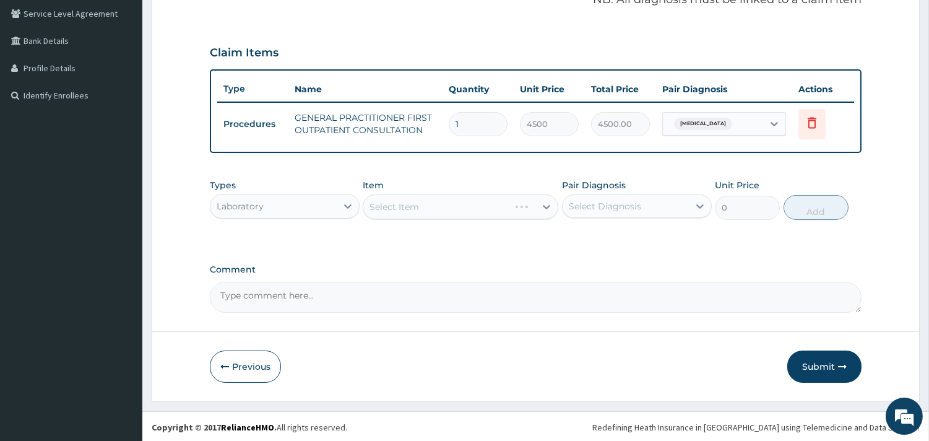
click at [648, 211] on div "Select Diagnosis" at bounding box center [625, 206] width 126 height 20
drag, startPoint x: 613, startPoint y: 239, endPoint x: 587, endPoint y: 243, distance: 26.2
click at [613, 239] on label "Malaria" at bounding box center [620, 236] width 77 height 12
checkbox input "true"
click at [480, 209] on div "Select Item" at bounding box center [461, 206] width 196 height 25
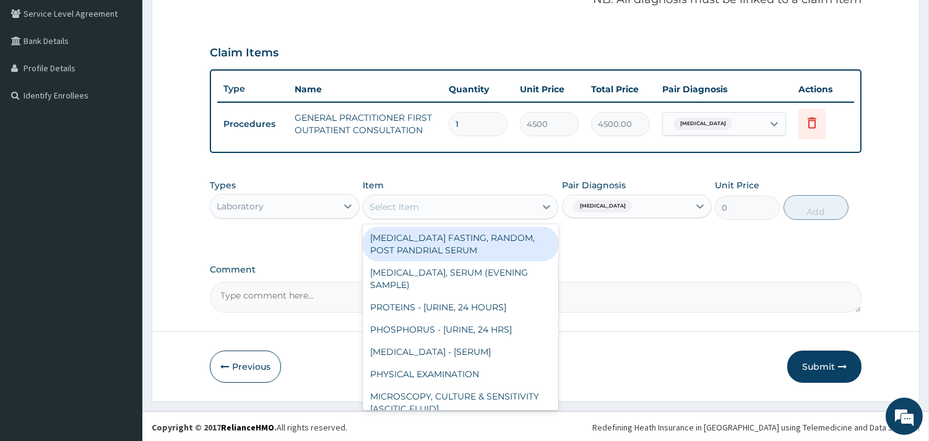
click at [480, 209] on div "Select Item" at bounding box center [449, 207] width 172 height 20
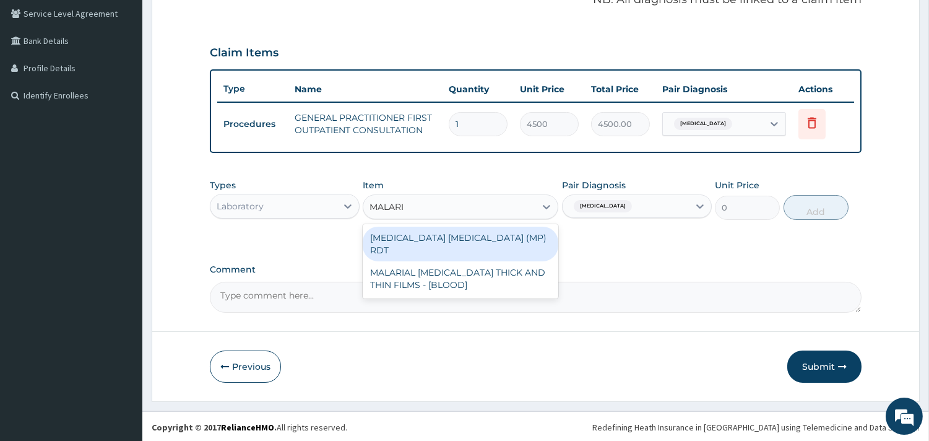
type input "MALARIA"
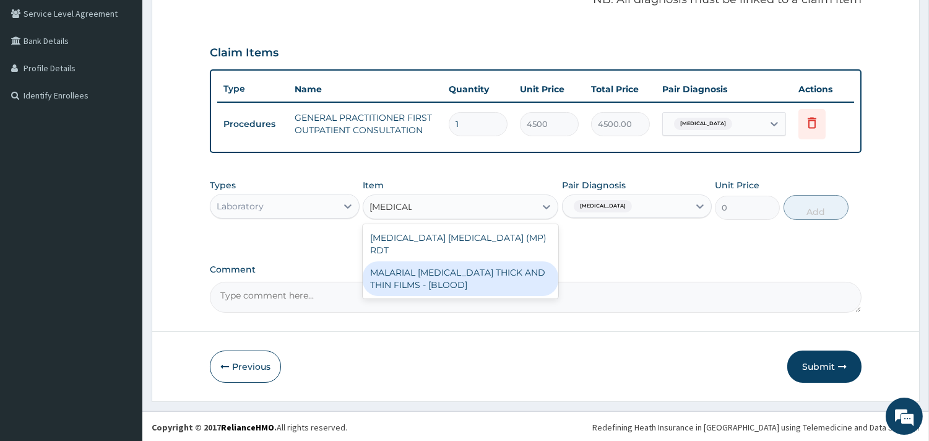
click at [484, 261] on div "MALARIAL PARASITE THICK AND THIN FILMS - [BLOOD]" at bounding box center [461, 278] width 196 height 35
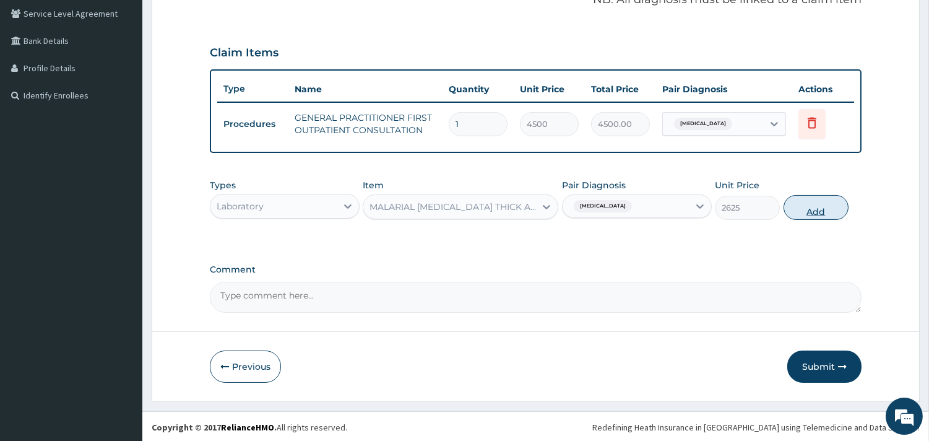
click at [823, 207] on button "Add" at bounding box center [815, 207] width 65 height 25
type input "0"
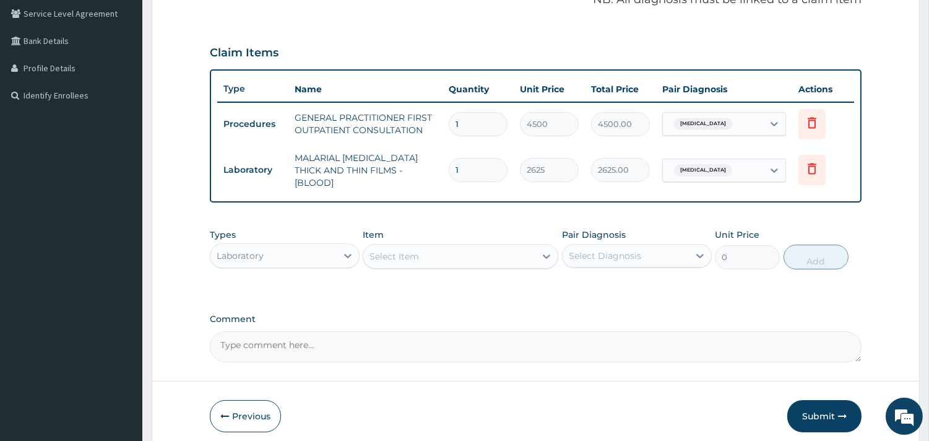
click at [474, 249] on div "Select Item" at bounding box center [449, 256] width 172 height 20
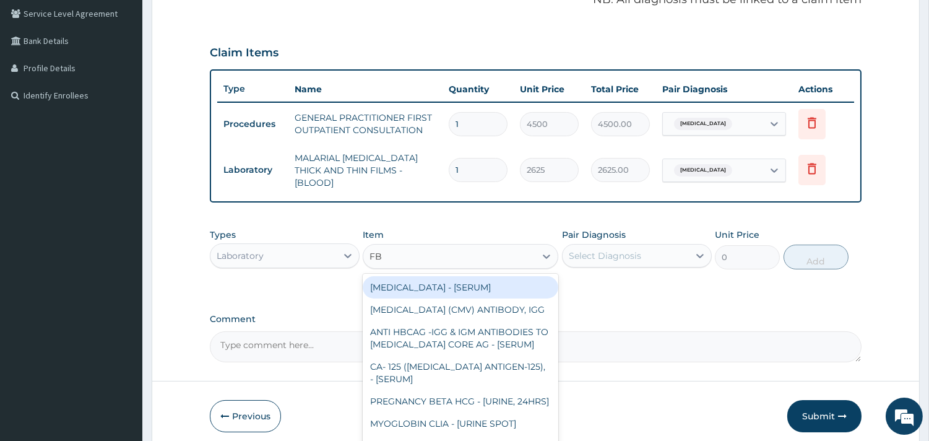
type input "FBC"
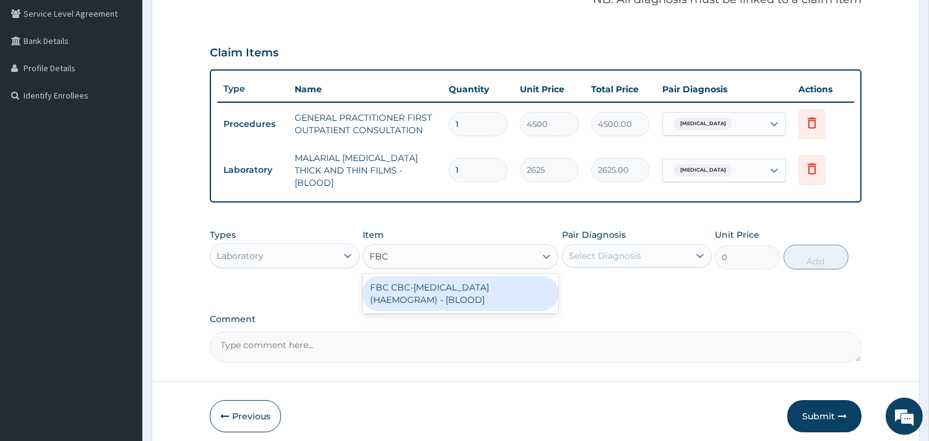
click at [462, 287] on div "FBC CBC-COMPLETE BLOOD COUNT (HAEMOGRAM) - [BLOOD]" at bounding box center [461, 293] width 196 height 35
type input "6000"
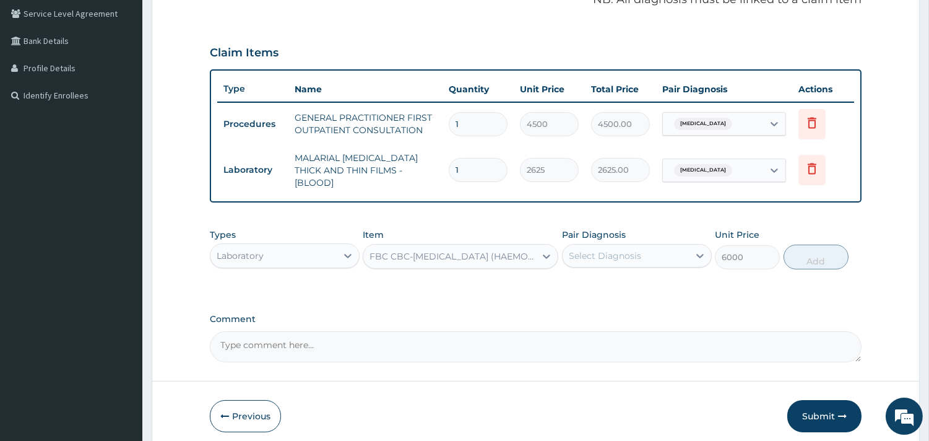
click at [648, 249] on div "Select Diagnosis" at bounding box center [625, 256] width 126 height 20
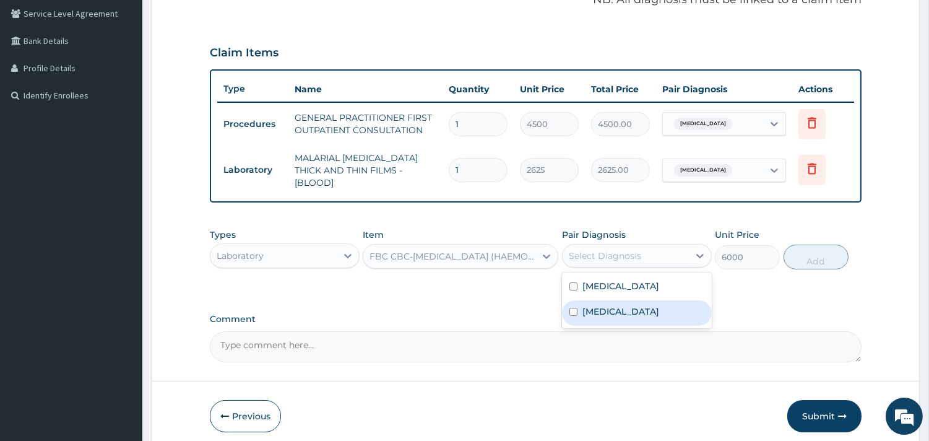
click at [635, 304] on div "Sepsis" at bounding box center [637, 312] width 150 height 25
checkbox input "true"
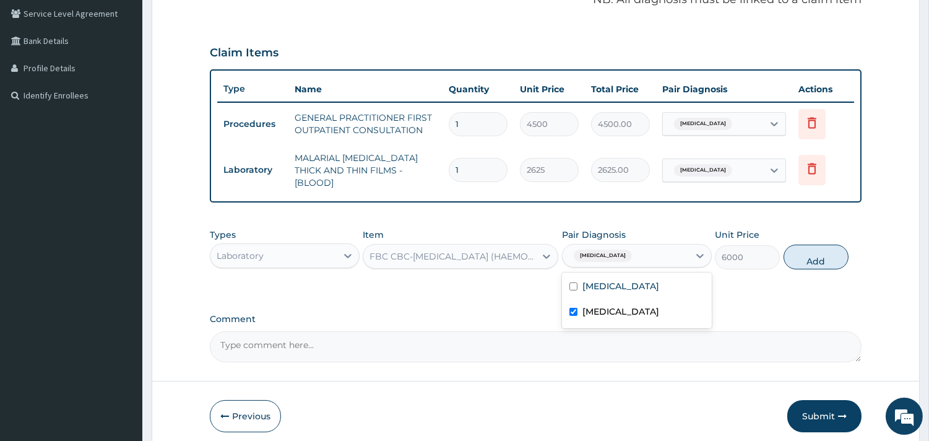
drag, startPoint x: 819, startPoint y: 252, endPoint x: 818, endPoint y: 264, distance: 11.2
click at [819, 252] on button "Add" at bounding box center [815, 256] width 65 height 25
type input "0"
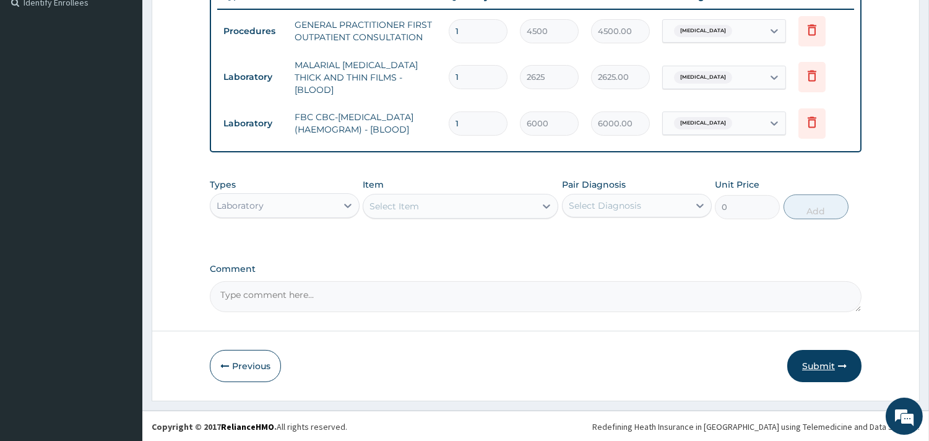
click at [830, 365] on button "Submit" at bounding box center [824, 366] width 74 height 32
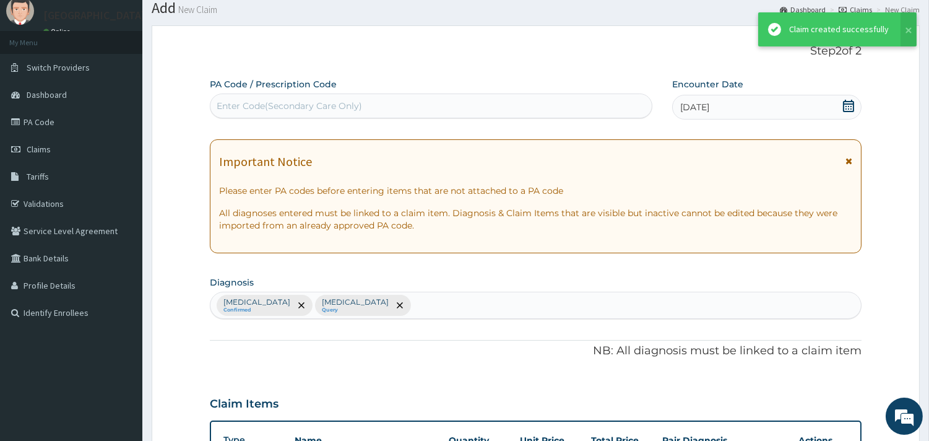
scroll to position [350, 0]
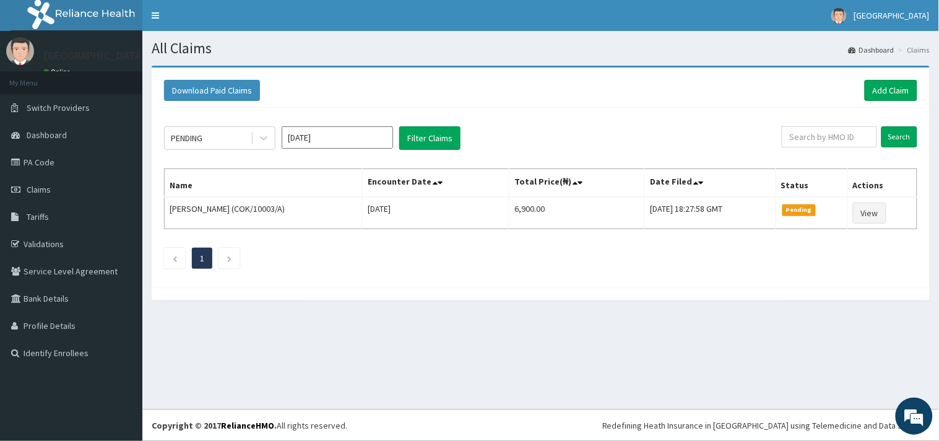
click at [890, 101] on div "Download Paid Claims Add Claim" at bounding box center [540, 91] width 765 height 34
click at [889, 87] on link "Add Claim" at bounding box center [890, 90] width 53 height 21
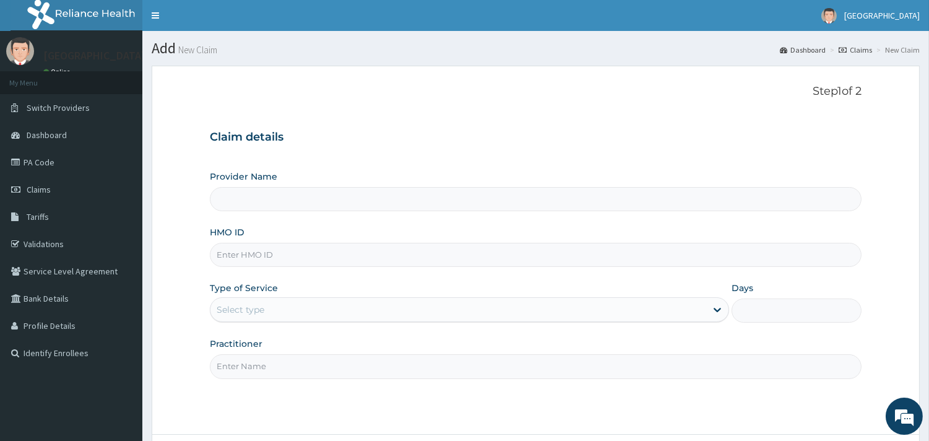
click at [244, 249] on input "HMO ID" at bounding box center [535, 255] width 651 height 24
type input "A"
type input "[GEOGRAPHIC_DATA]"
type input "AGO/10380/A"
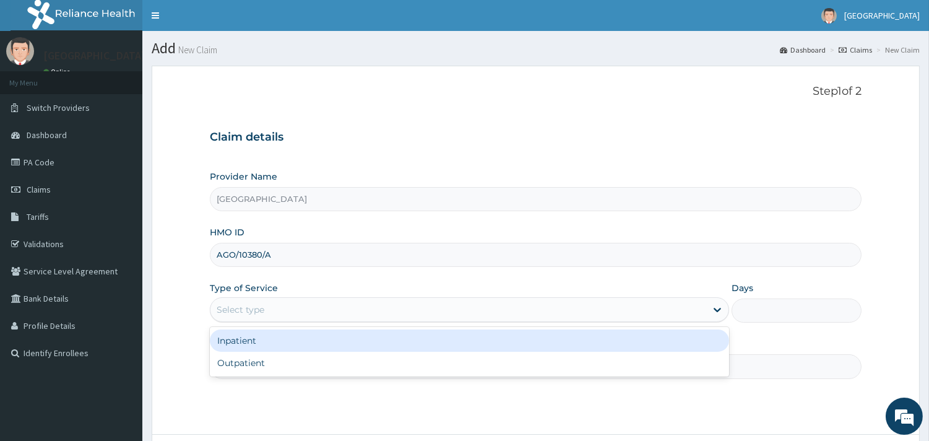
click at [278, 309] on div "Select type" at bounding box center [458, 309] width 496 height 20
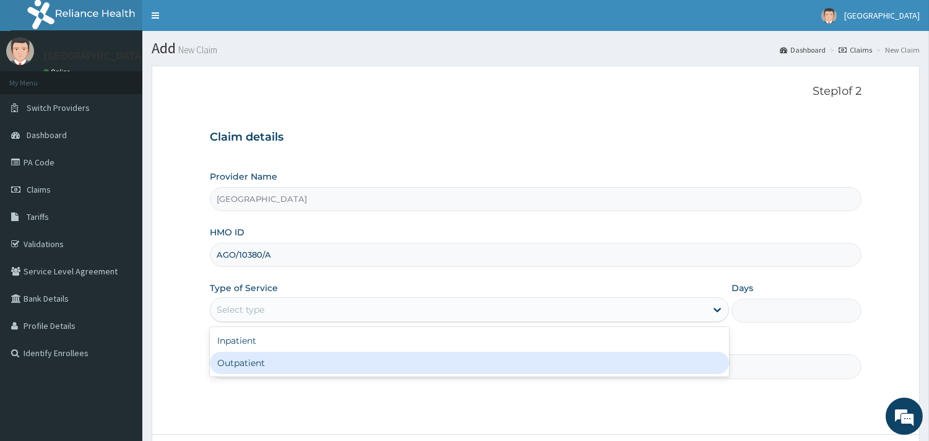
click at [252, 374] on div "Outpatient" at bounding box center [469, 362] width 519 height 22
type input "1"
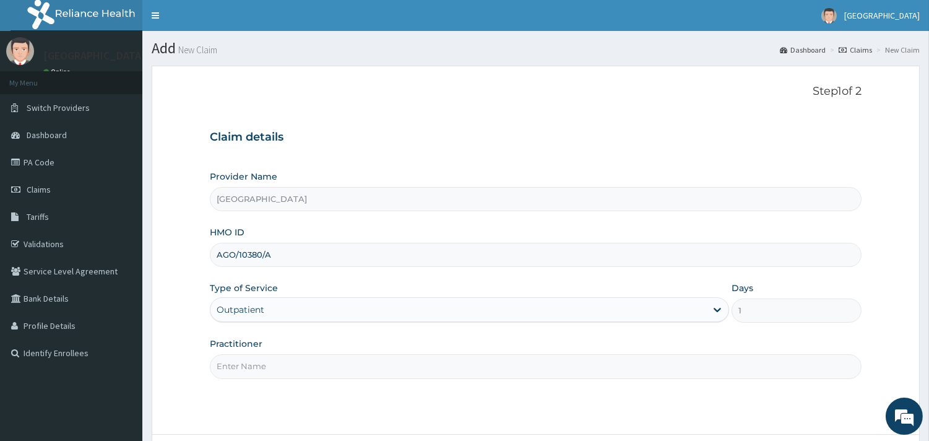
click at [252, 374] on input "Practitioner" at bounding box center [535, 366] width 651 height 24
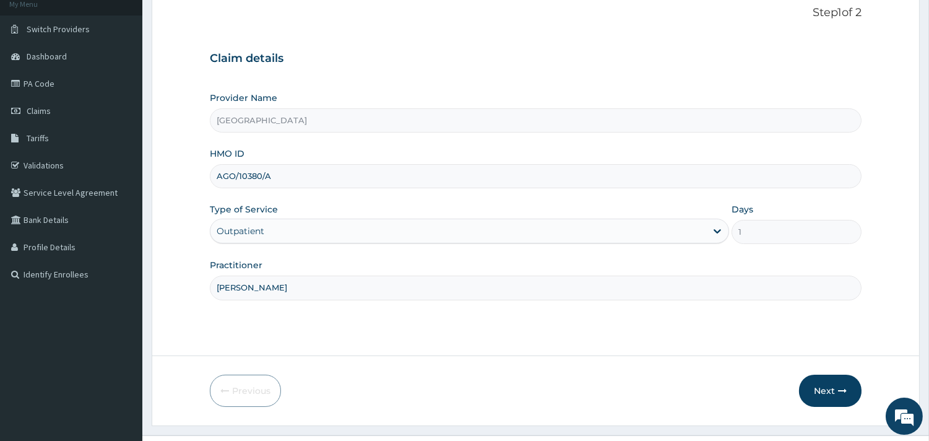
scroll to position [105, 0]
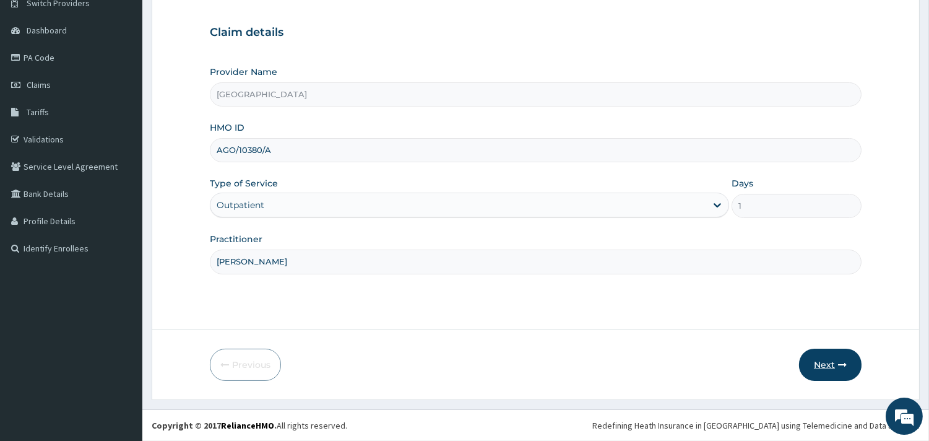
type input "[PERSON_NAME]"
click at [810, 361] on button "Next" at bounding box center [830, 364] width 62 height 32
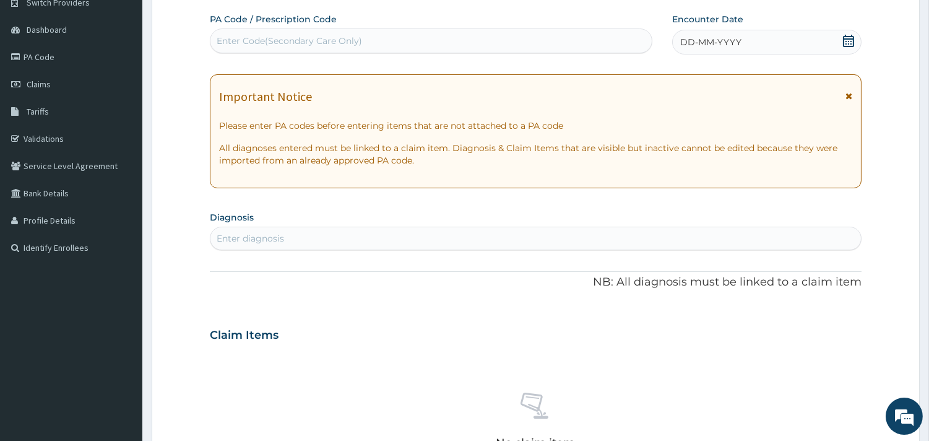
drag, startPoint x: 846, startPoint y: 95, endPoint x: 842, endPoint y: 82, distance: 13.5
click at [846, 95] on icon at bounding box center [848, 96] width 7 height 9
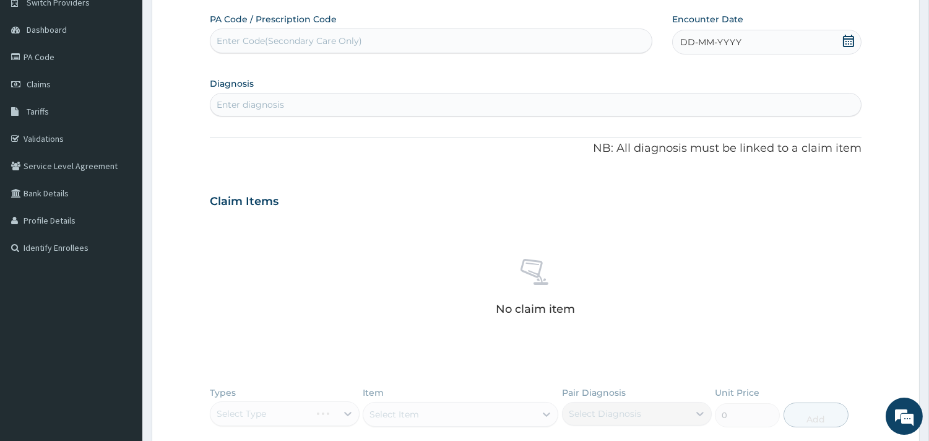
click at [842, 43] on icon at bounding box center [848, 41] width 12 height 12
click at [780, 138] on div "13" at bounding box center [782, 140] width 19 height 19
click at [752, 106] on div "Enter diagnosis" at bounding box center [535, 105] width 650 height 20
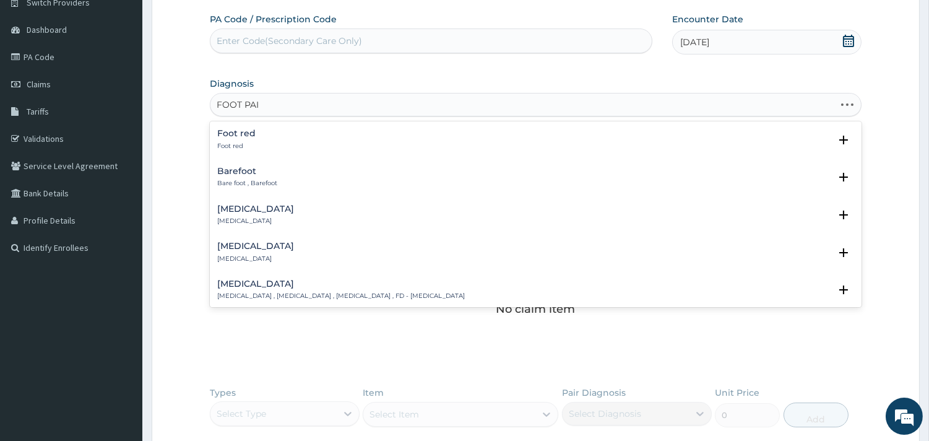
type input "[MEDICAL_DATA]"
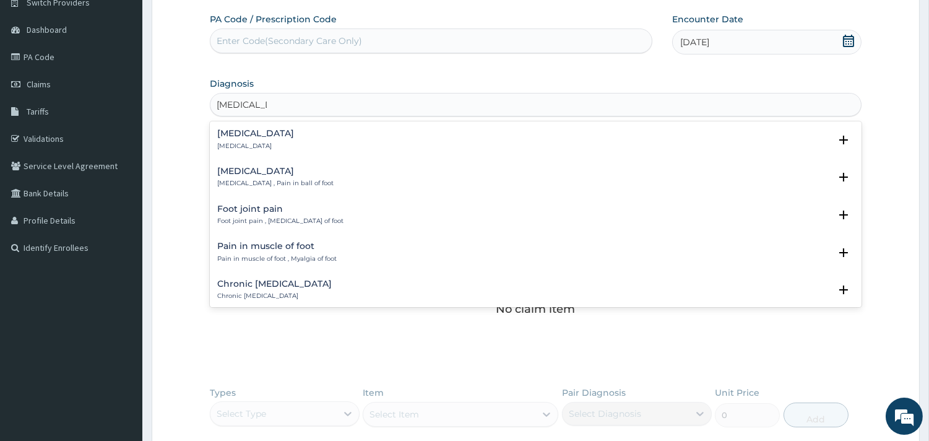
click at [249, 138] on h4 "[MEDICAL_DATA]" at bounding box center [255, 133] width 77 height 9
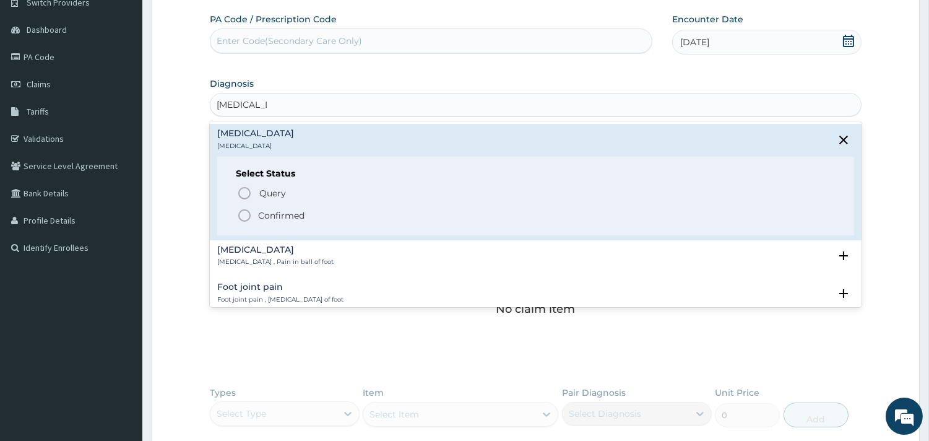
drag, startPoint x: 246, startPoint y: 211, endPoint x: 257, endPoint y: 211, distance: 10.5
click at [246, 211] on icon "status option filled" at bounding box center [244, 215] width 15 height 15
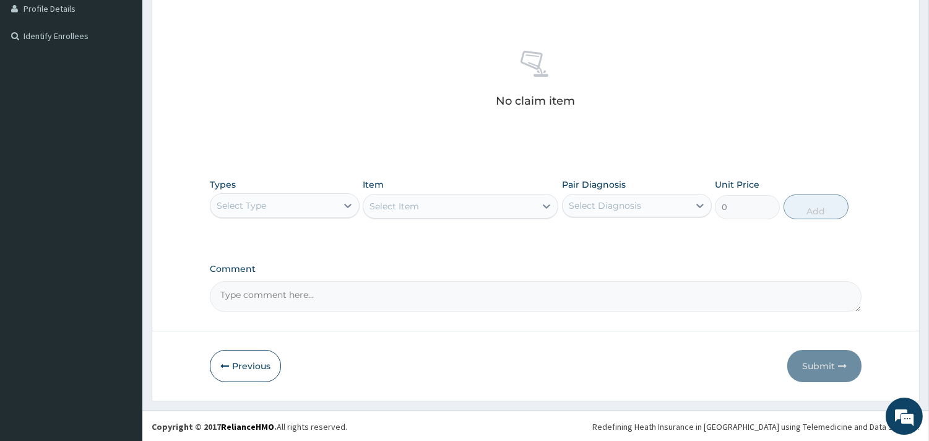
scroll to position [318, 0]
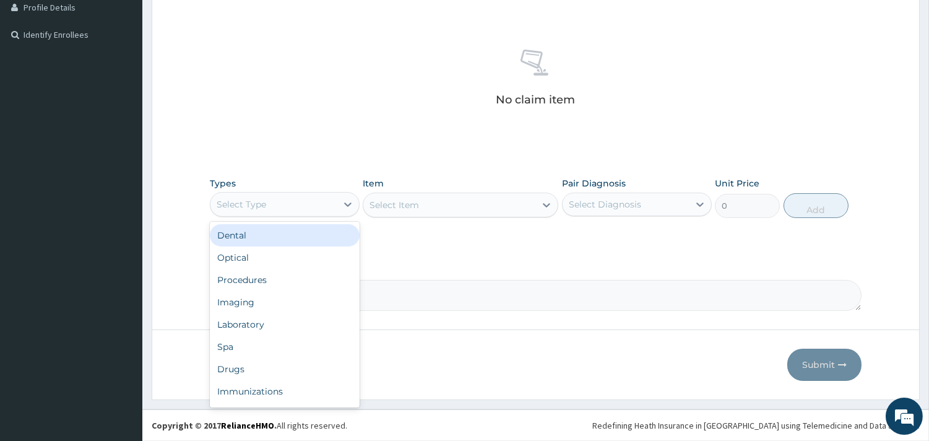
click at [299, 213] on div "Select Type" at bounding box center [273, 204] width 126 height 20
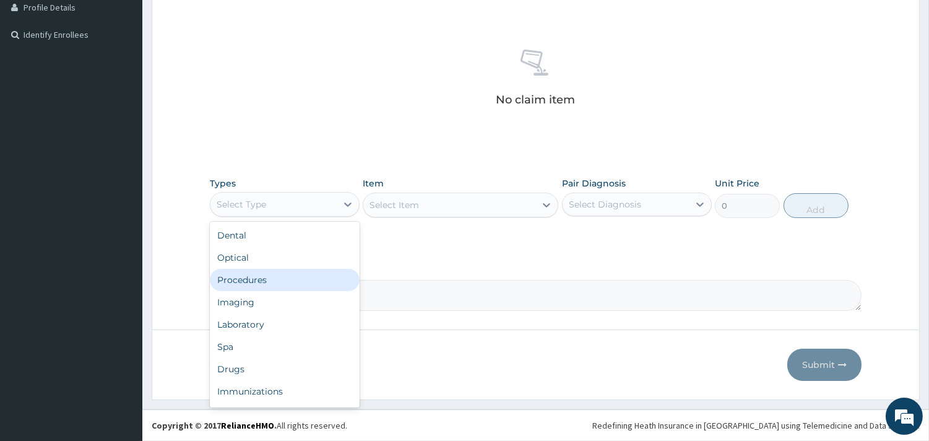
drag, startPoint x: 282, startPoint y: 277, endPoint x: 492, endPoint y: 261, distance: 210.9
click at [282, 277] on div "Procedures" at bounding box center [285, 280] width 150 height 22
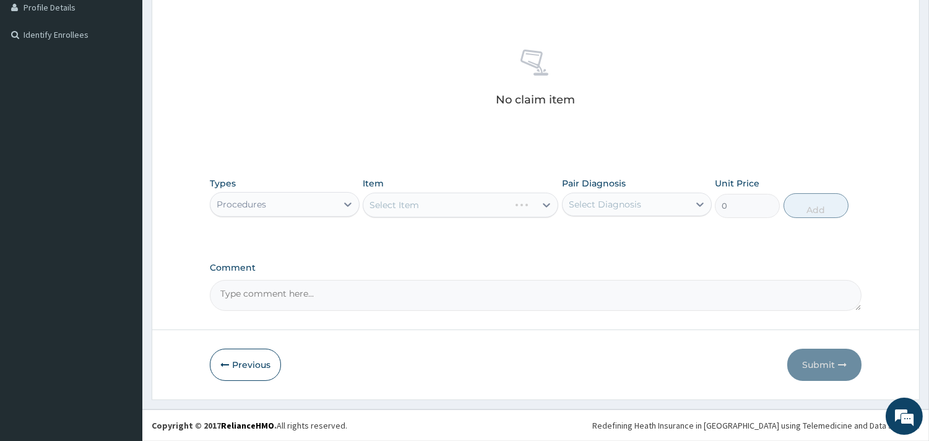
click at [644, 202] on div "Select Diagnosis" at bounding box center [625, 204] width 126 height 20
click at [621, 243] on div "[MEDICAL_DATA]" at bounding box center [637, 235] width 150 height 25
checkbox input "true"
click at [515, 209] on div "Select Item" at bounding box center [449, 205] width 172 height 20
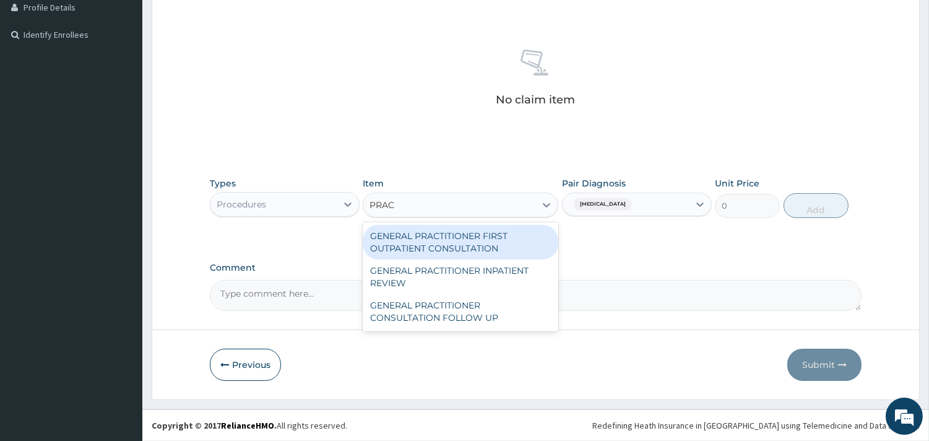
type input "PRACT"
click at [514, 238] on div "GENERAL PRACTITIONER FIRST OUTPATIENT CONSULTATION" at bounding box center [461, 242] width 196 height 35
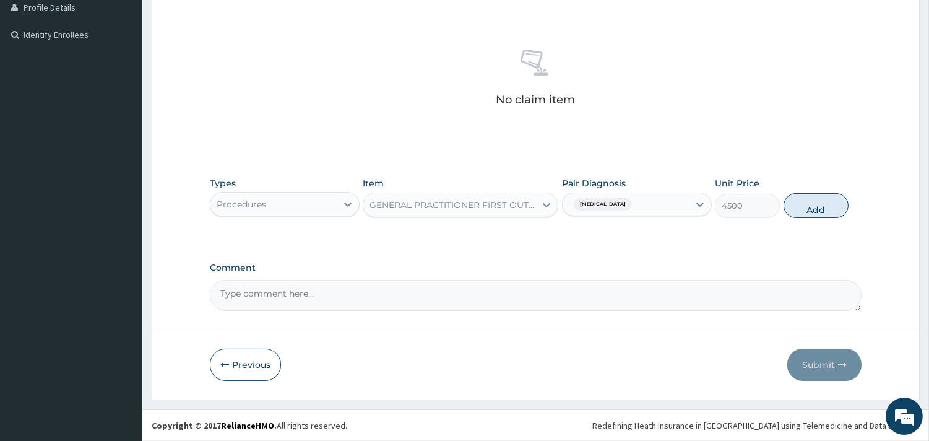
drag, startPoint x: 789, startPoint y: 212, endPoint x: 757, endPoint y: 217, distance: 32.7
click at [789, 212] on button "Add" at bounding box center [815, 205] width 65 height 25
type input "0"
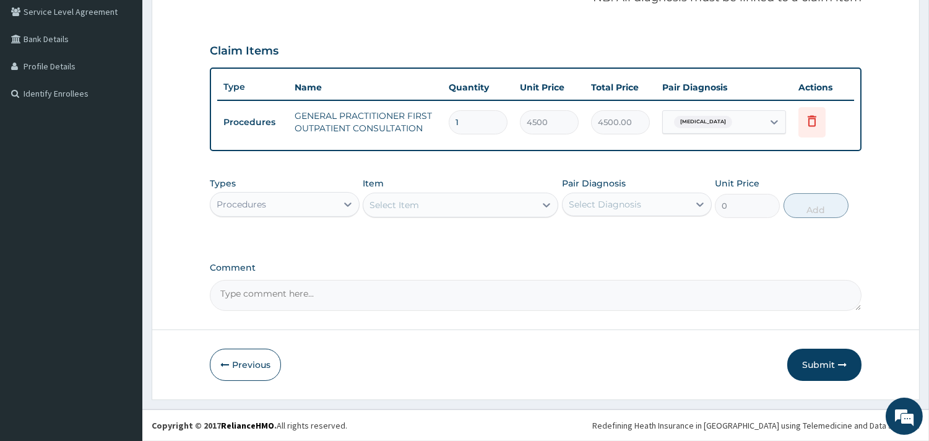
scroll to position [257, 0]
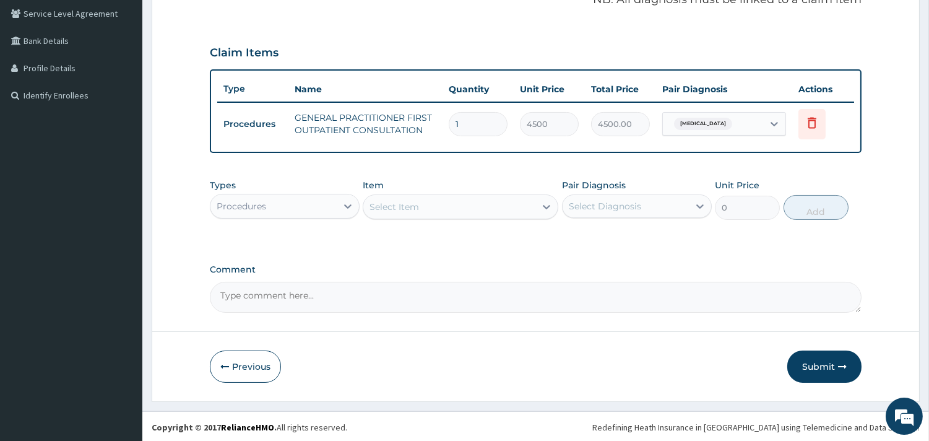
drag, startPoint x: 316, startPoint y: 205, endPoint x: 297, endPoint y: 210, distance: 20.0
click at [316, 205] on div "Procedures" at bounding box center [273, 206] width 126 height 20
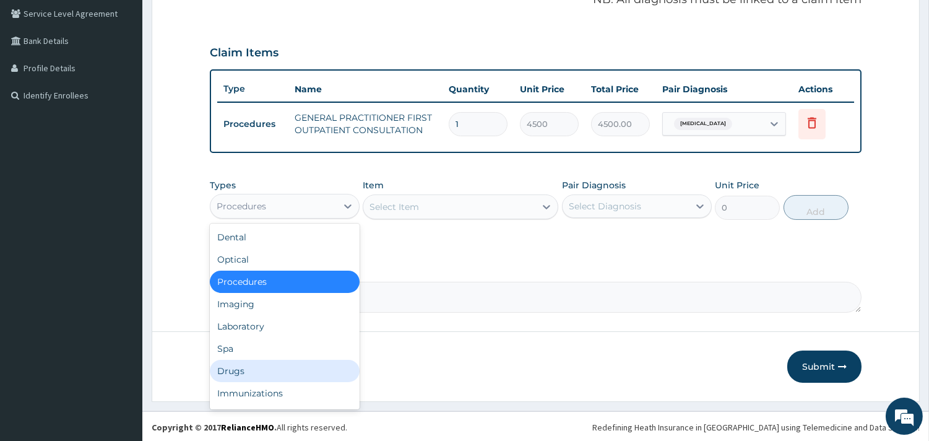
click at [273, 367] on div "Drugs" at bounding box center [285, 370] width 150 height 22
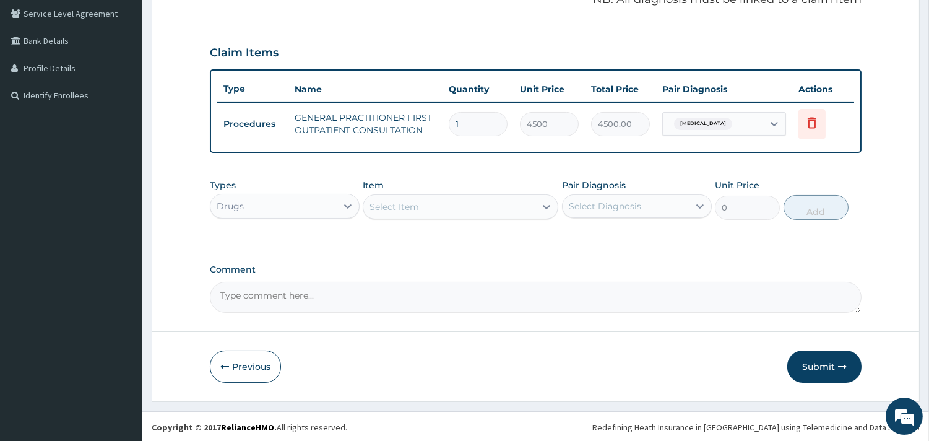
click at [393, 211] on div "Select Item" at bounding box center [393, 206] width 49 height 12
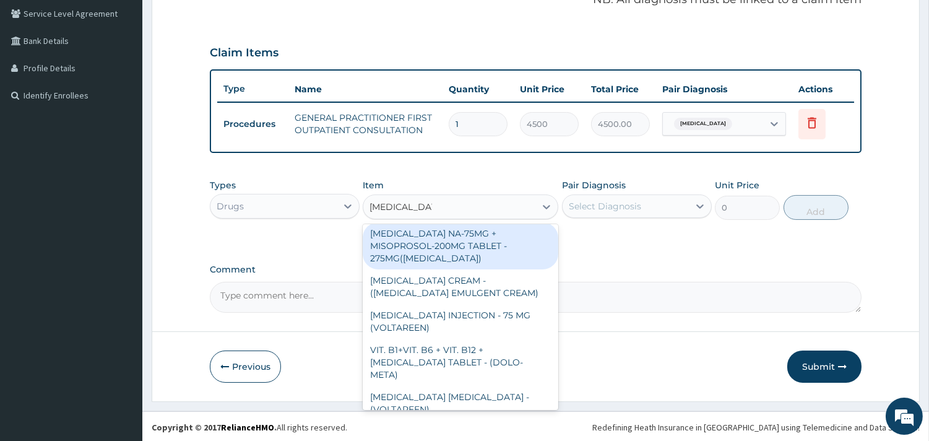
scroll to position [0, 0]
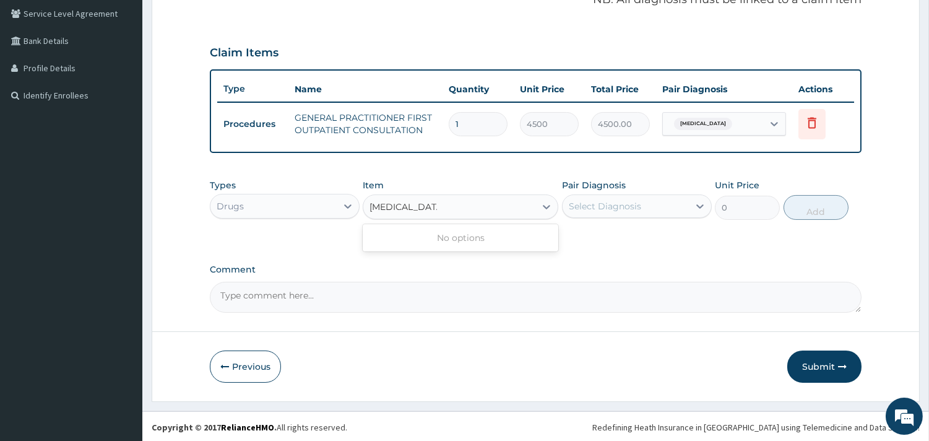
type input "[MEDICAL_DATA]"
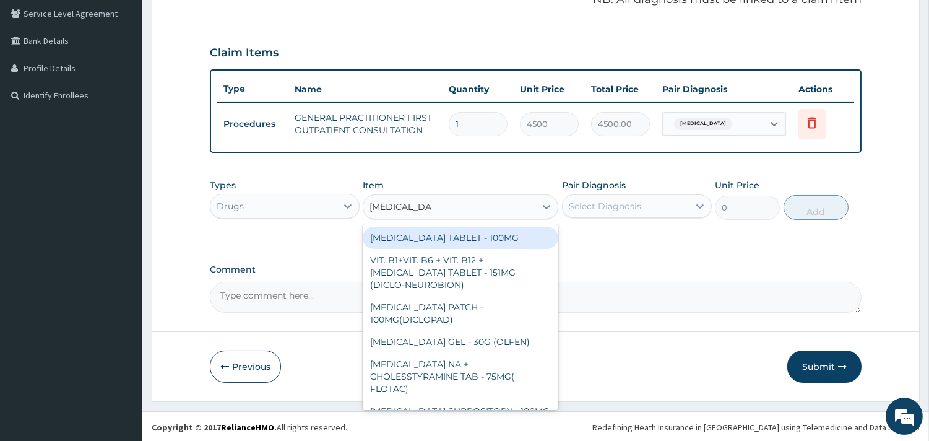
click at [499, 243] on div "[MEDICAL_DATA] TABLET - 100MG" at bounding box center [461, 237] width 196 height 22
type input "128"
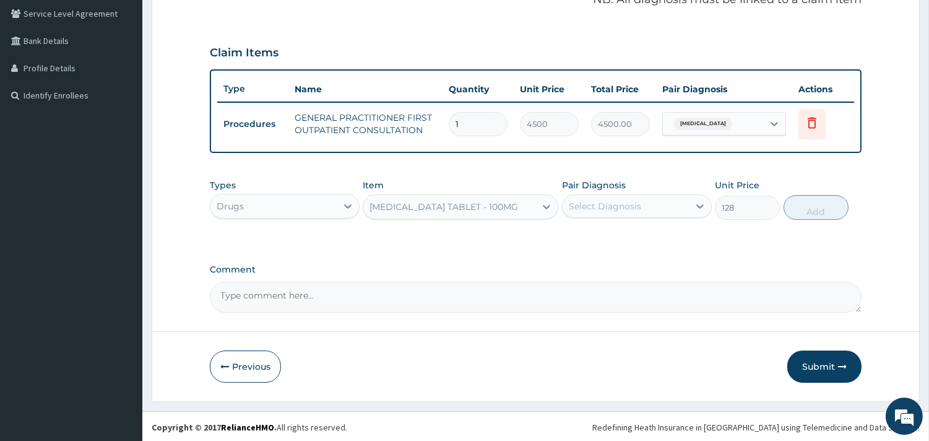
click at [616, 205] on div "Select Diagnosis" at bounding box center [605, 206] width 72 height 12
click at [613, 239] on label "[MEDICAL_DATA]" at bounding box center [620, 236] width 77 height 12
checkbox input "true"
click at [801, 209] on button "Add" at bounding box center [815, 207] width 65 height 25
type input "0"
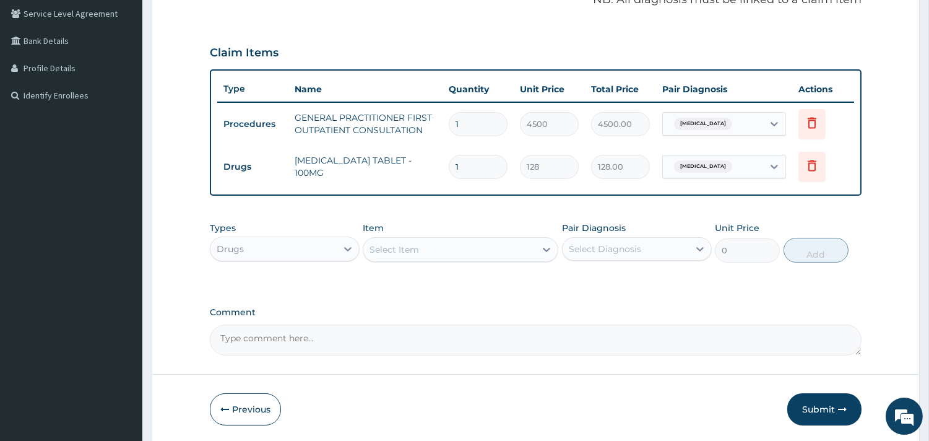
drag, startPoint x: 477, startPoint y: 162, endPoint x: 442, endPoint y: 166, distance: 34.8
click at [442, 166] on td "1" at bounding box center [477, 166] width 71 height 37
type input "3"
type input "384.00"
type input "3"
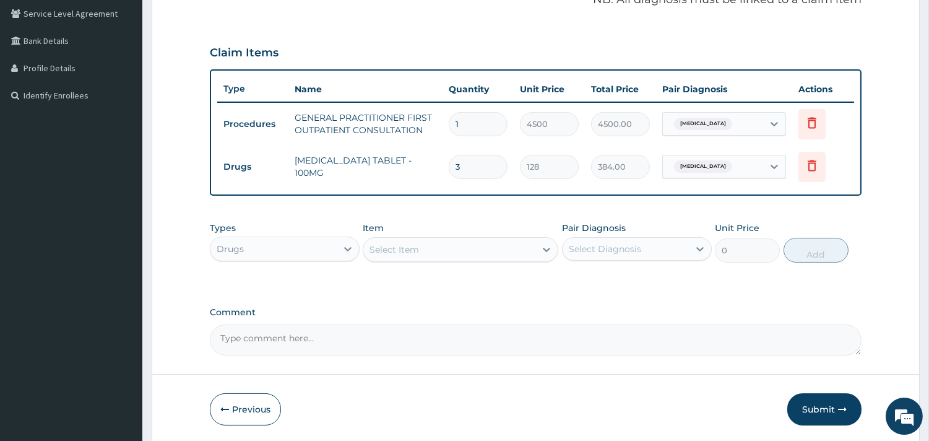
click at [471, 249] on div "Select Item" at bounding box center [449, 249] width 172 height 20
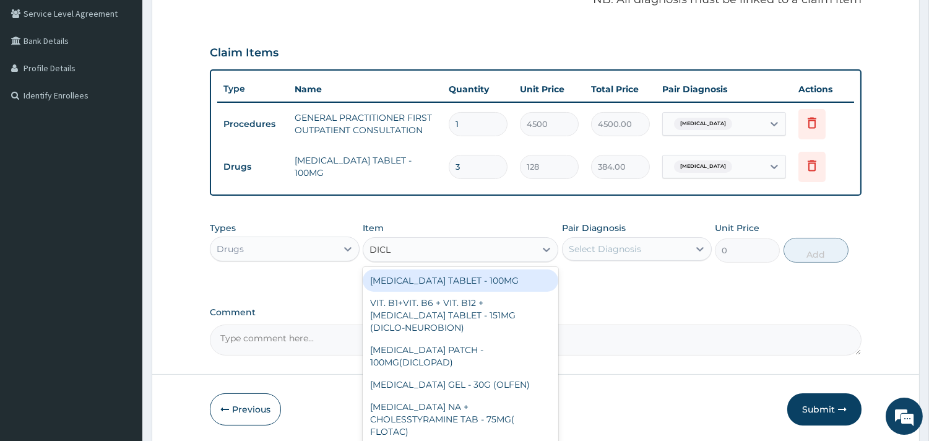
type input "DICLO"
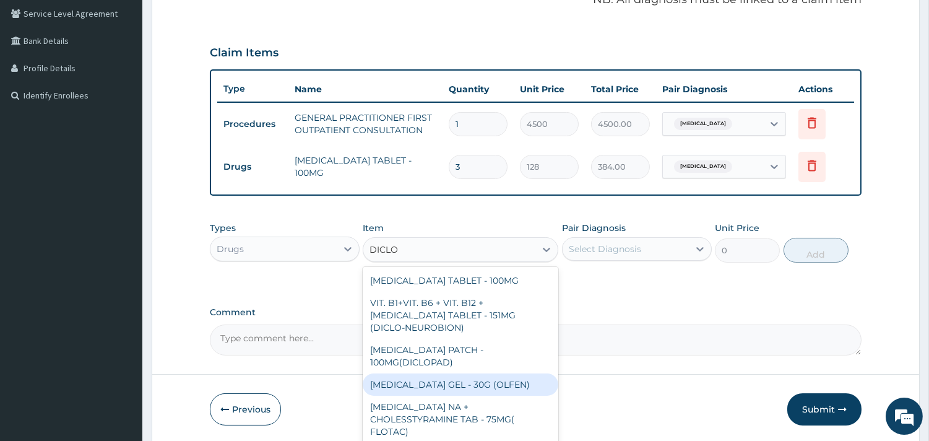
click at [471, 375] on div "[MEDICAL_DATA] GEL - 30G (OLFEN)" at bounding box center [461, 384] width 196 height 22
type input "1280"
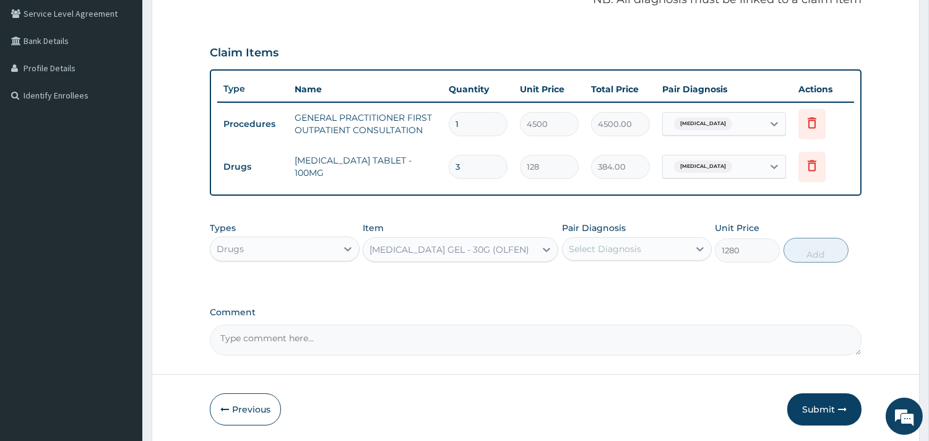
click at [623, 243] on div "Select Diagnosis" at bounding box center [605, 249] width 72 height 12
drag, startPoint x: 615, startPoint y: 286, endPoint x: 640, endPoint y: 283, distance: 25.6
click at [615, 286] on div "[MEDICAL_DATA]" at bounding box center [637, 280] width 150 height 25
checkbox input "true"
click at [823, 251] on button "Add" at bounding box center [815, 250] width 65 height 25
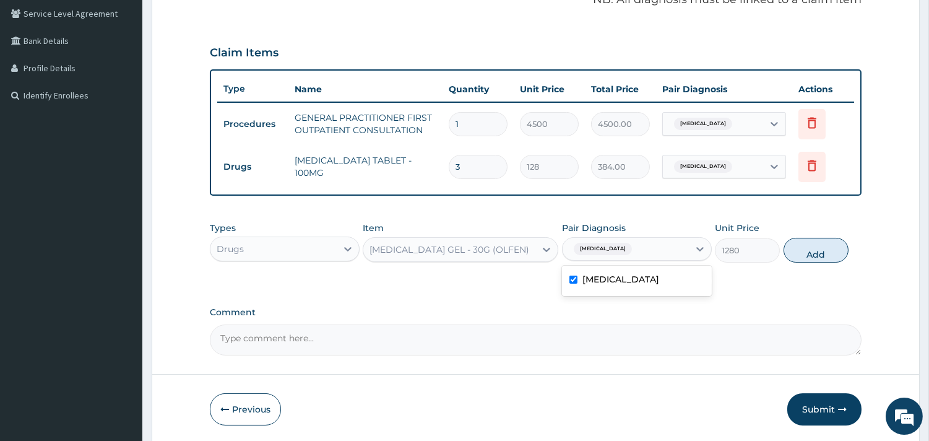
type input "0"
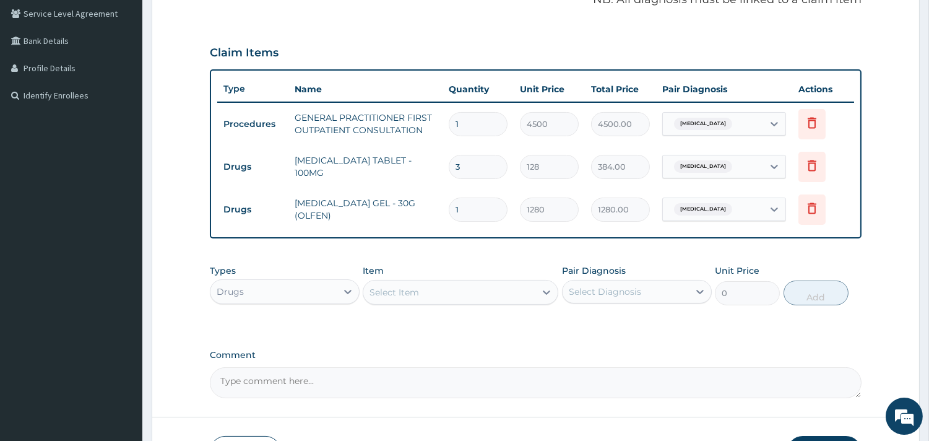
click at [838, 434] on form "Step 2 of 2 PA Code / Prescription Code Enter Code(Secondary Care Only) Encount…" at bounding box center [536, 147] width 768 height 678
drag, startPoint x: 836, startPoint y: 439, endPoint x: 823, endPoint y: 440, distance: 13.0
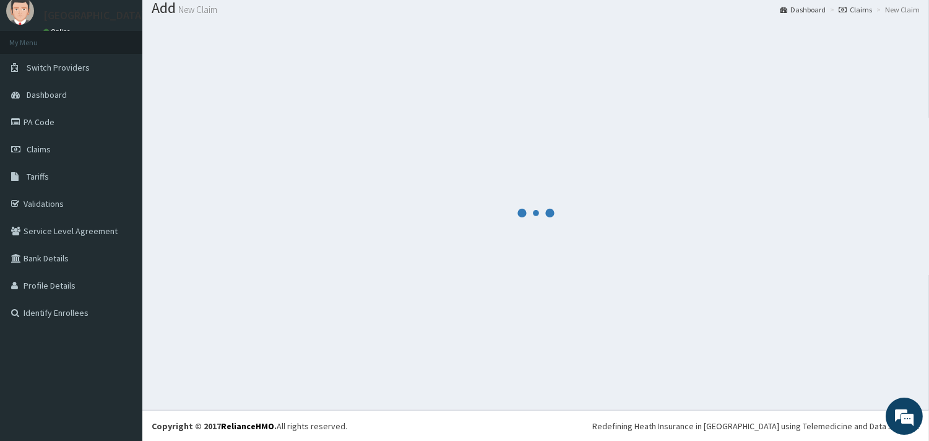
scroll to position [257, 0]
